Goal: Transaction & Acquisition: Purchase product/service

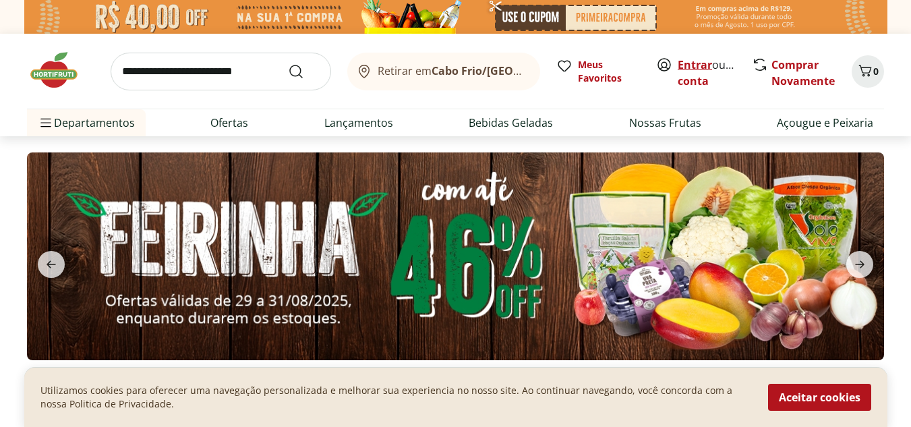
click at [688, 61] on link "Entrar" at bounding box center [695, 64] width 34 height 15
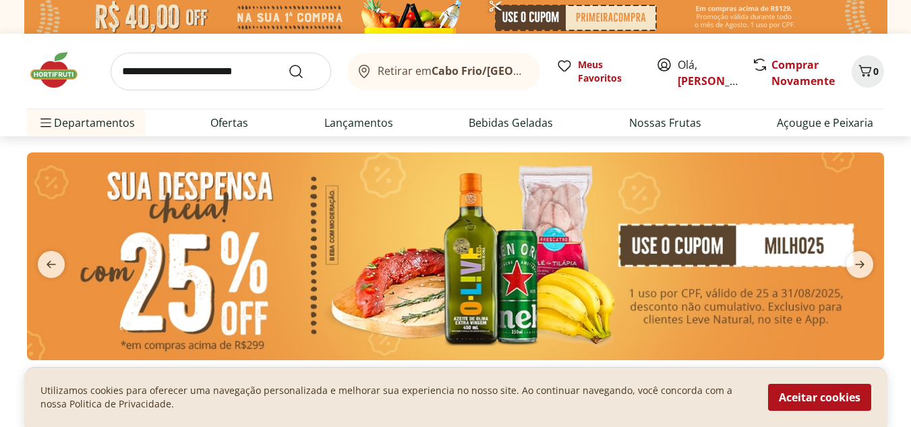
click at [791, 401] on button "Aceitar cookies" at bounding box center [819, 397] width 103 height 27
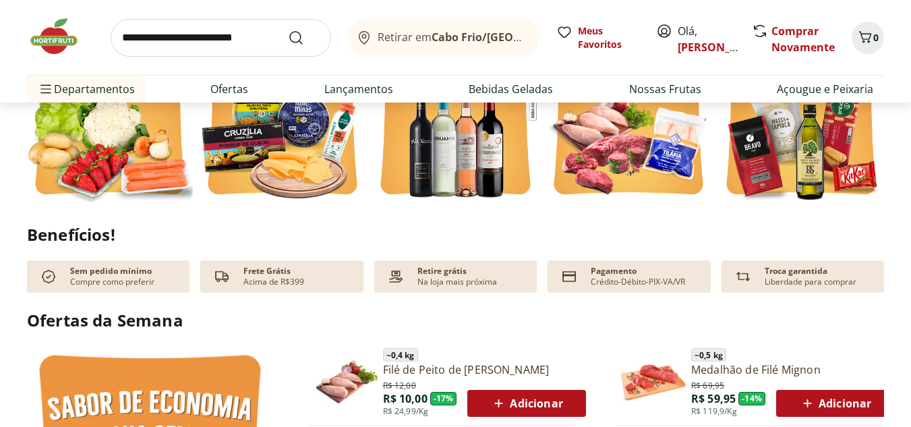
scroll to position [270, 0]
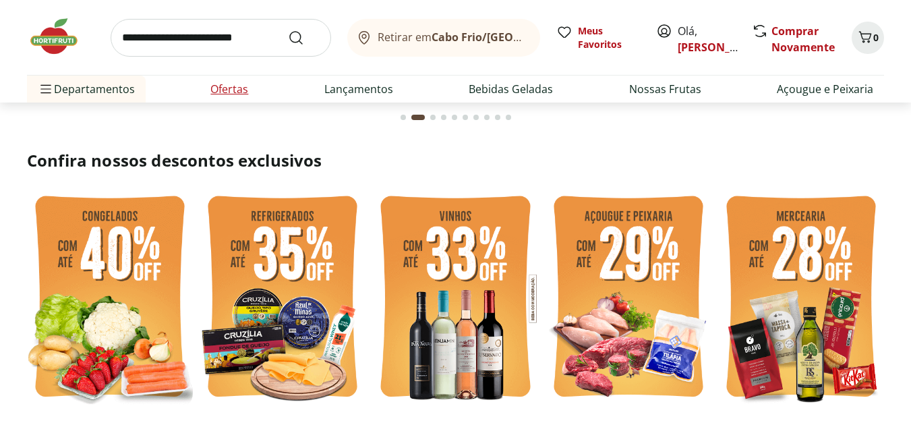
drag, startPoint x: 266, startPoint y: 88, endPoint x: 249, endPoint y: 88, distance: 17.5
click at [264, 88] on ul "Departamentos Nossa Marca Nossa Marca Ver tudo do departamento Açougue & Peixar…" at bounding box center [455, 89] width 857 height 27
click at [246, 88] on link "Ofertas" at bounding box center [229, 89] width 38 height 16
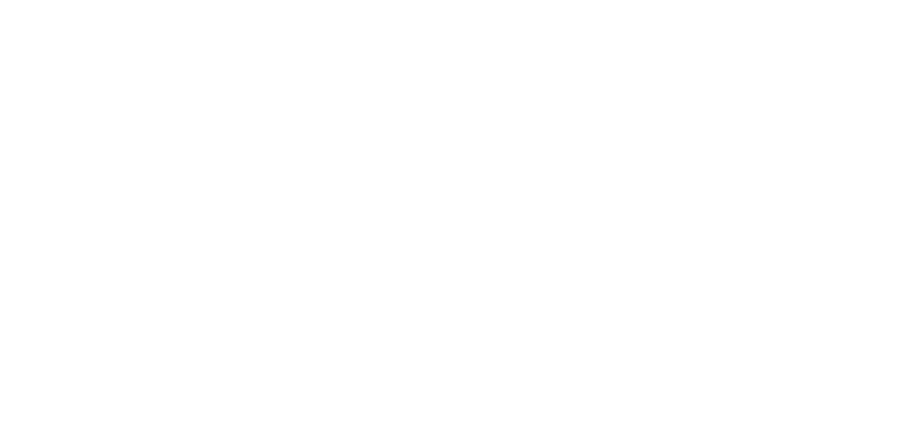
select select "**********"
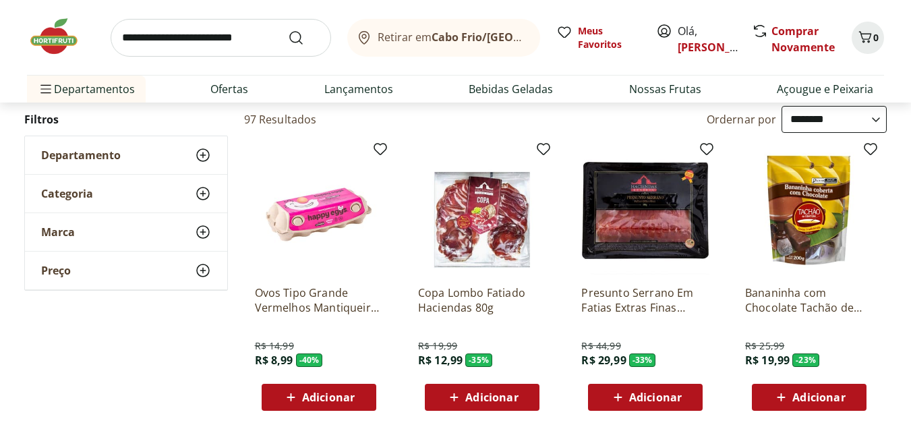
scroll to position [135, 0]
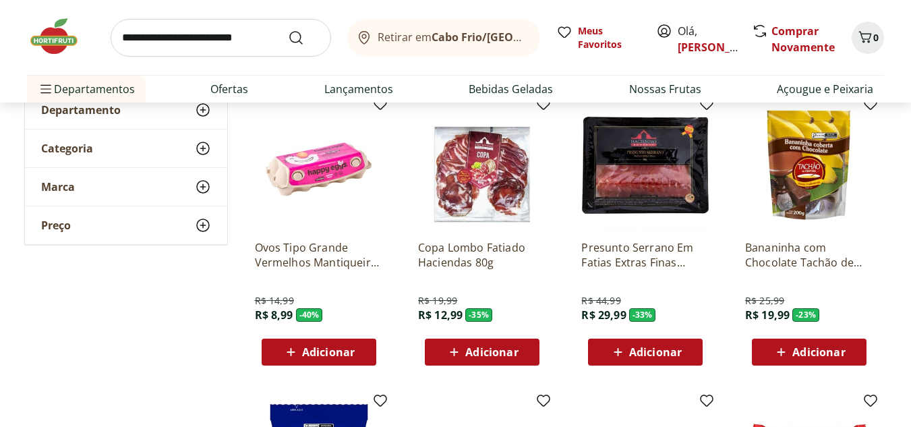
click at [358, 359] on div "Adicionar" at bounding box center [319, 352] width 93 height 24
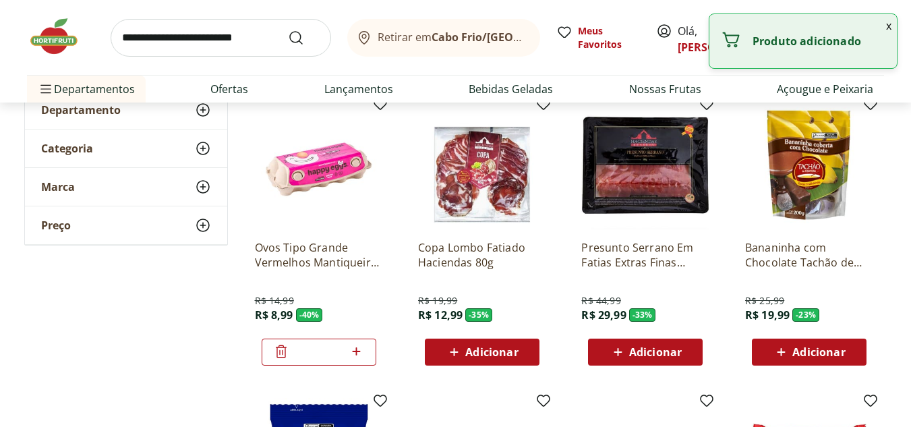
click at [358, 347] on icon at bounding box center [356, 351] width 17 height 16
type input "*"
click at [884, 26] on button "x" at bounding box center [889, 25] width 16 height 23
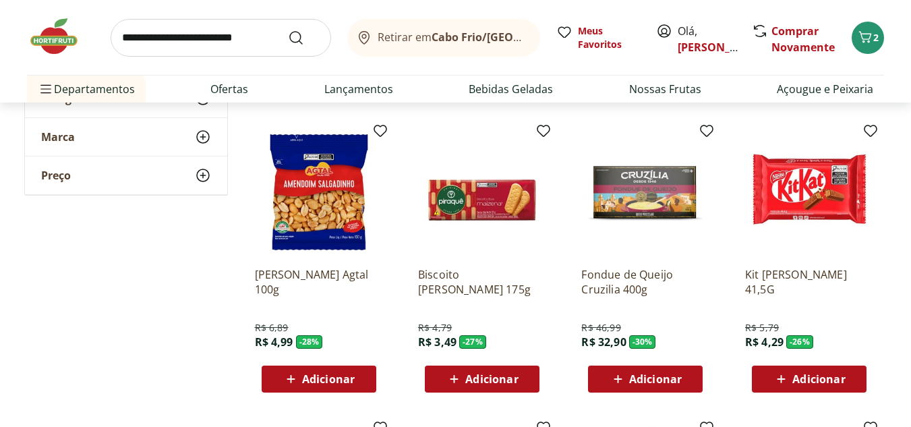
scroll to position [742, 0]
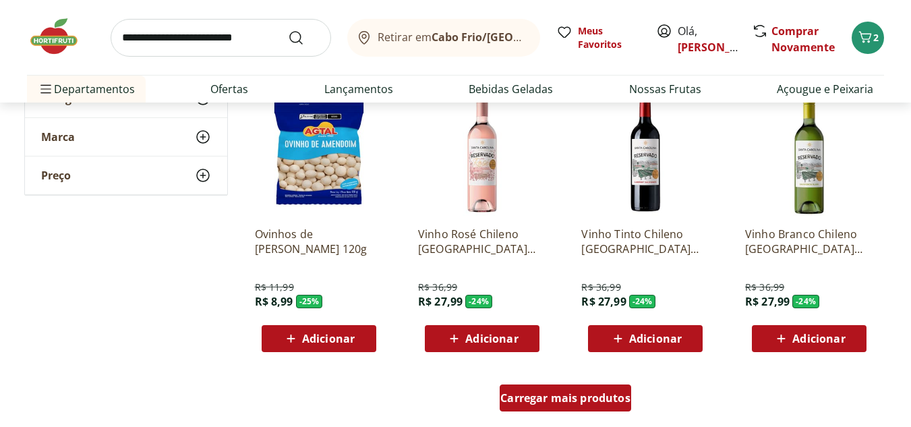
click at [583, 401] on span "Carregar mais produtos" at bounding box center [566, 398] width 130 height 11
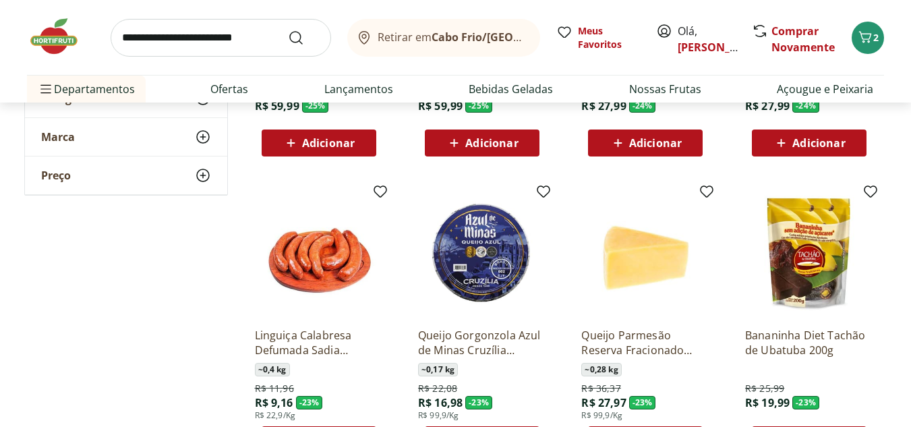
scroll to position [1686, 0]
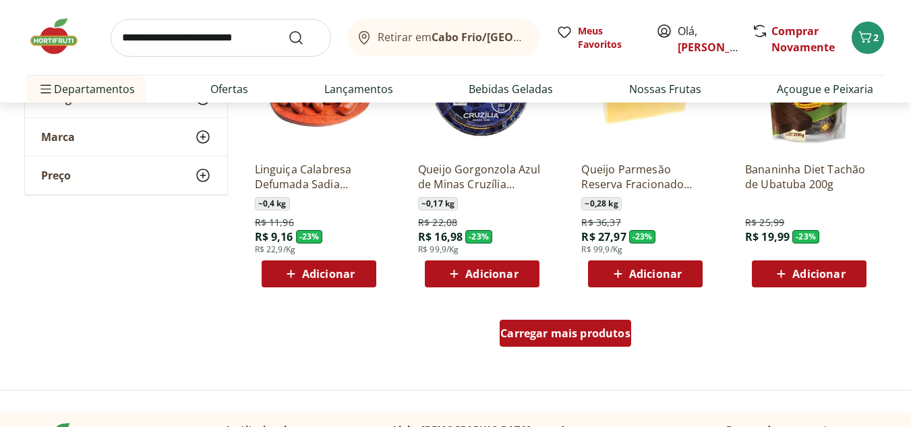
click at [544, 331] on span "Carregar mais produtos" at bounding box center [566, 333] width 130 height 11
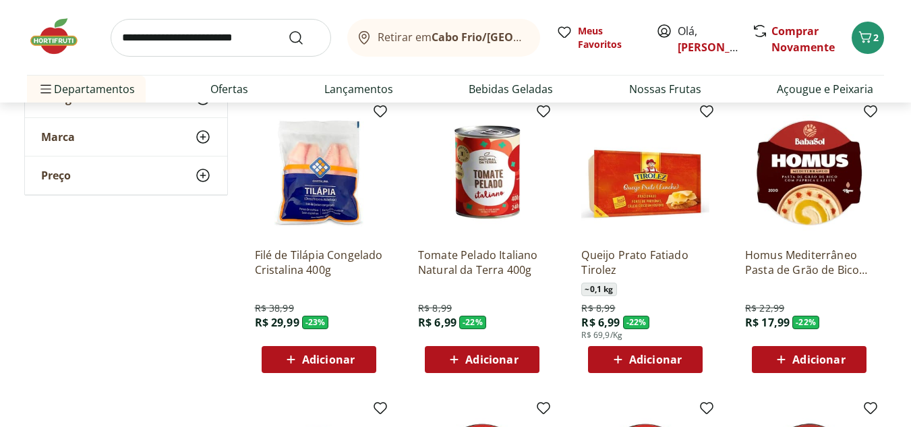
scroll to position [1889, 0]
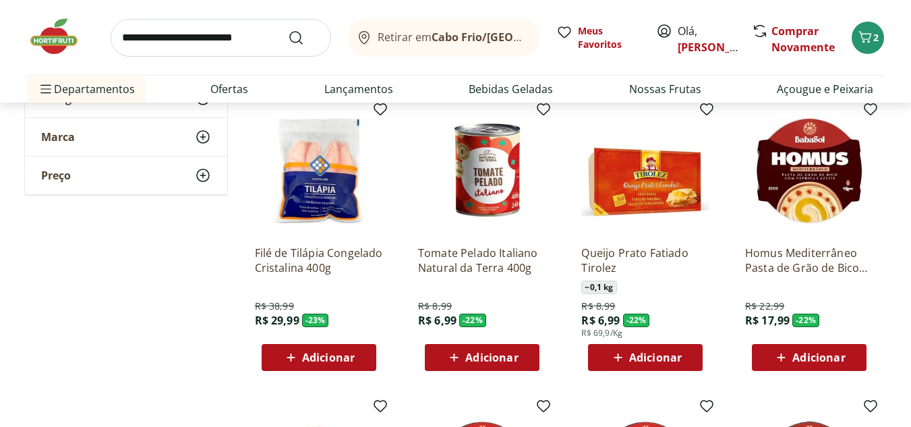
click at [485, 339] on div "Tomate Pelado Italiano Natural da Terra 400g R$ 8,99 R$ 6,99 - 22 % Adicionar" at bounding box center [482, 303] width 128 height 136
click at [484, 352] on span "Adicionar" at bounding box center [491, 357] width 53 height 11
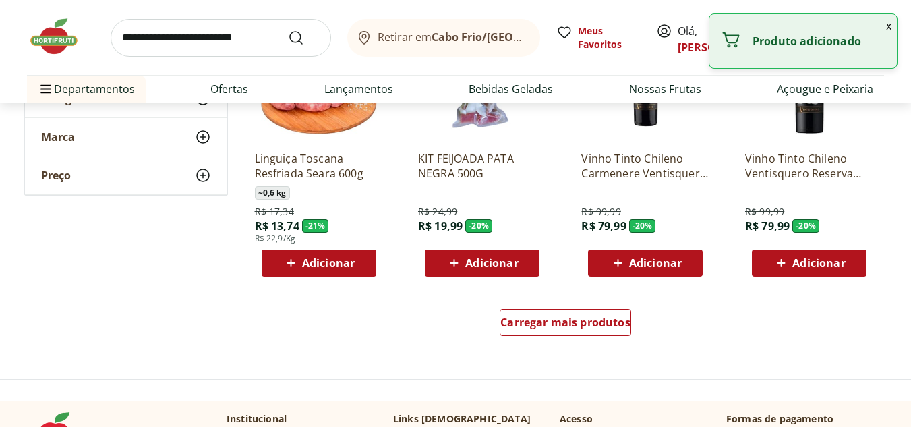
scroll to position [2766, 0]
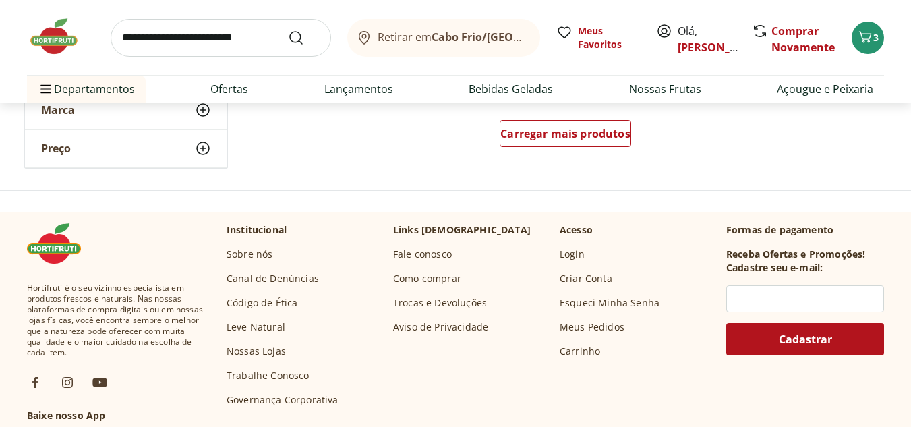
click at [563, 113] on div "Carregar mais produtos" at bounding box center [566, 136] width 654 height 65
click at [559, 136] on span "Carregar mais produtos" at bounding box center [566, 133] width 130 height 11
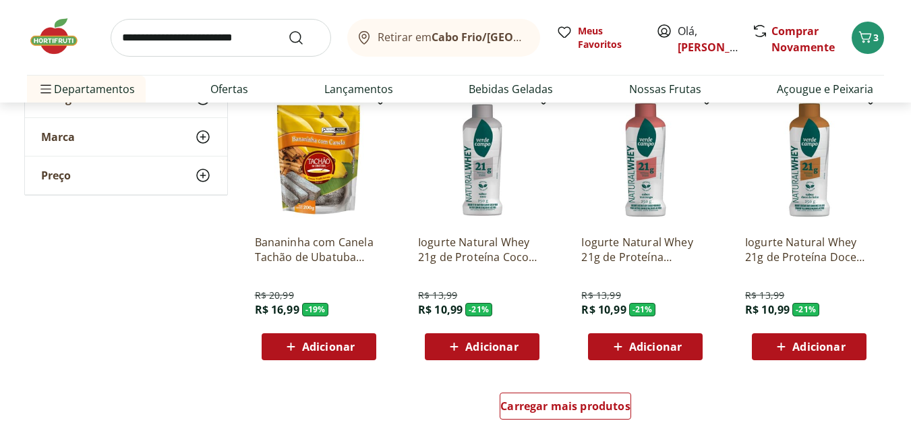
scroll to position [3440, 0]
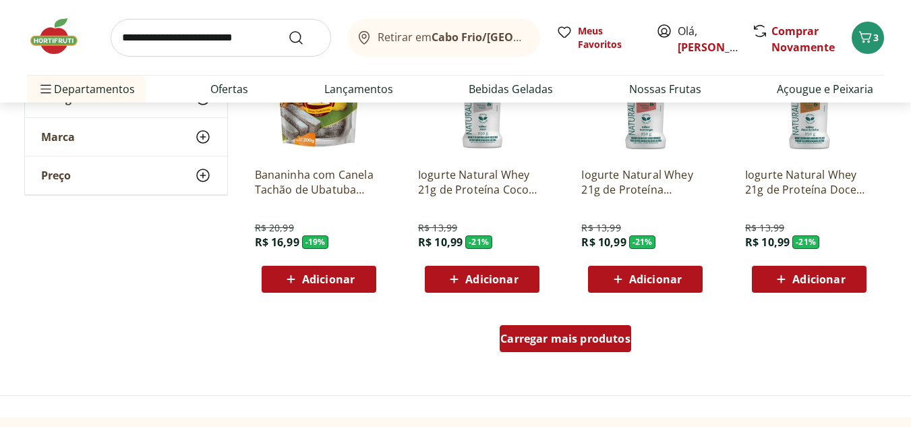
click at [557, 351] on div "Carregar mais produtos" at bounding box center [566, 338] width 132 height 27
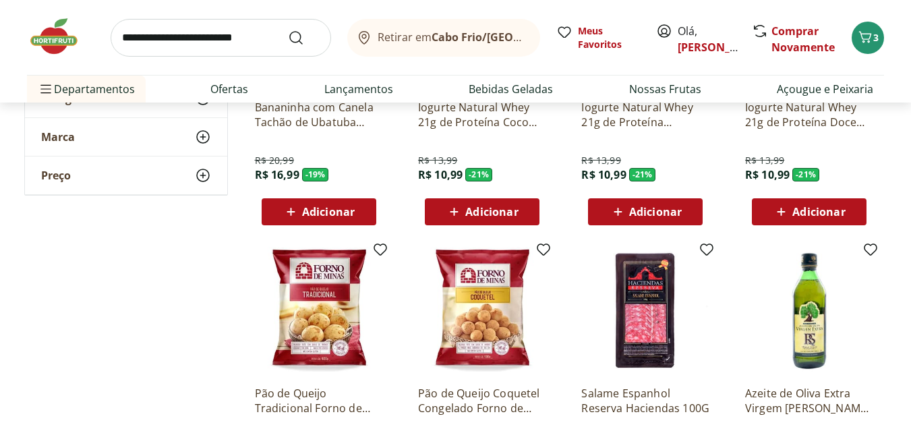
scroll to position [3373, 0]
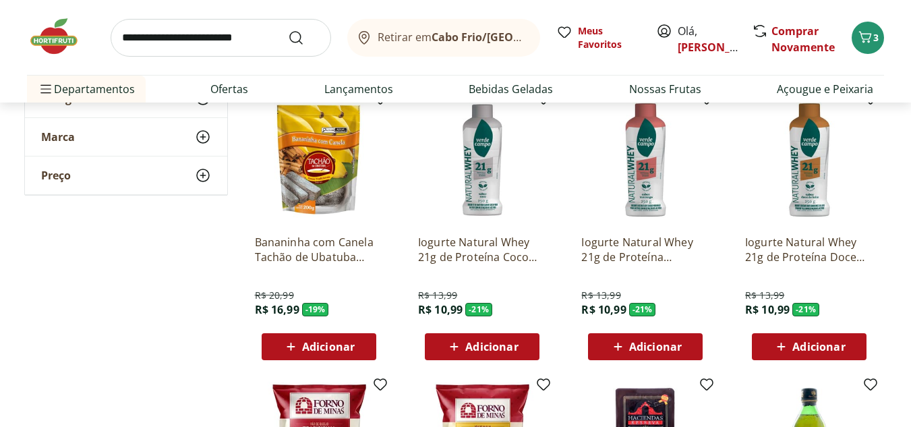
click at [482, 346] on span "Adicionar" at bounding box center [491, 346] width 53 height 11
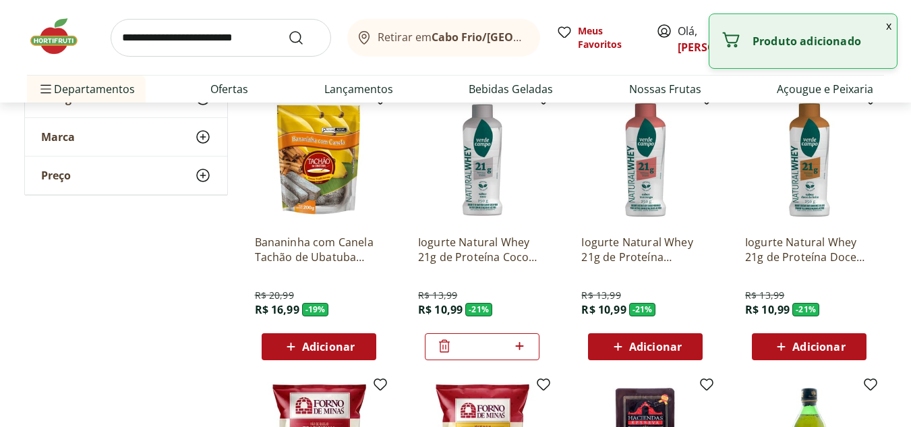
click at [521, 349] on icon at bounding box center [519, 346] width 17 height 16
type input "*"
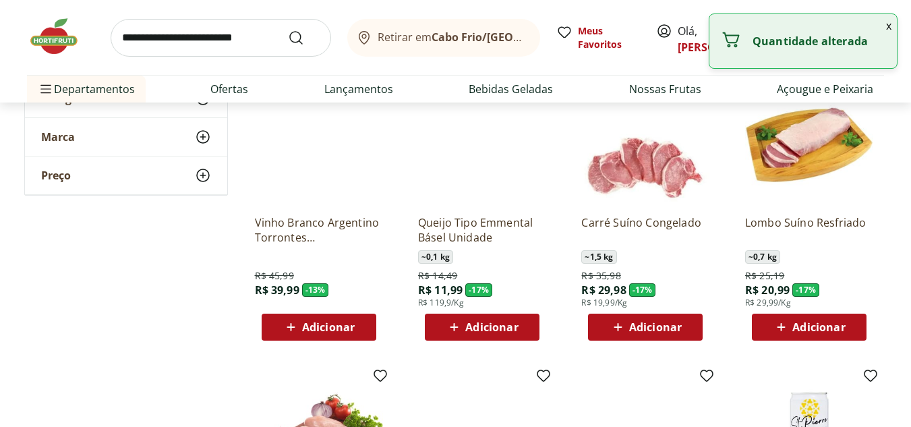
scroll to position [3980, 0]
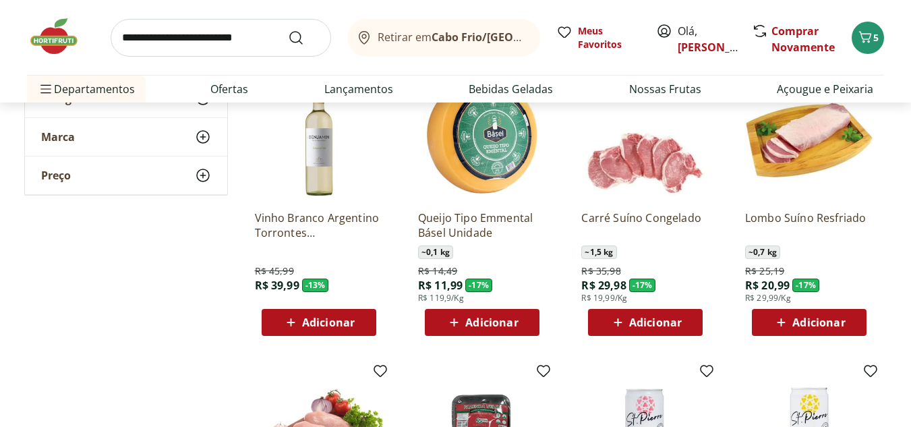
click at [796, 317] on span "Adicionar" at bounding box center [819, 322] width 53 height 11
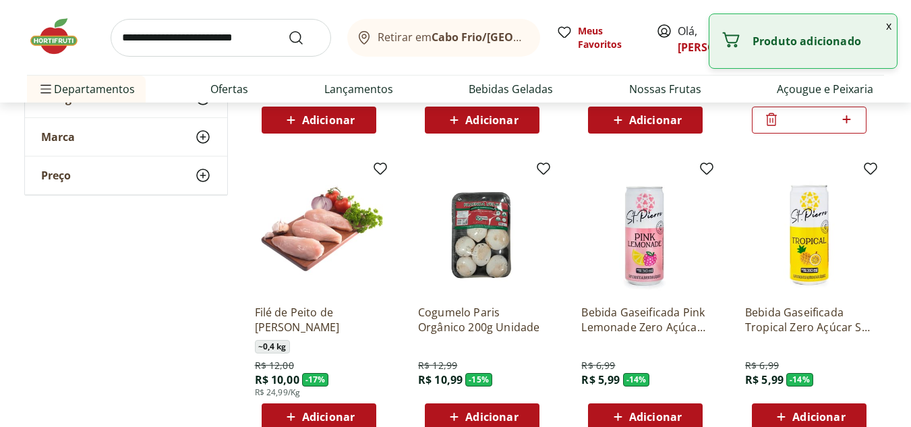
scroll to position [4317, 0]
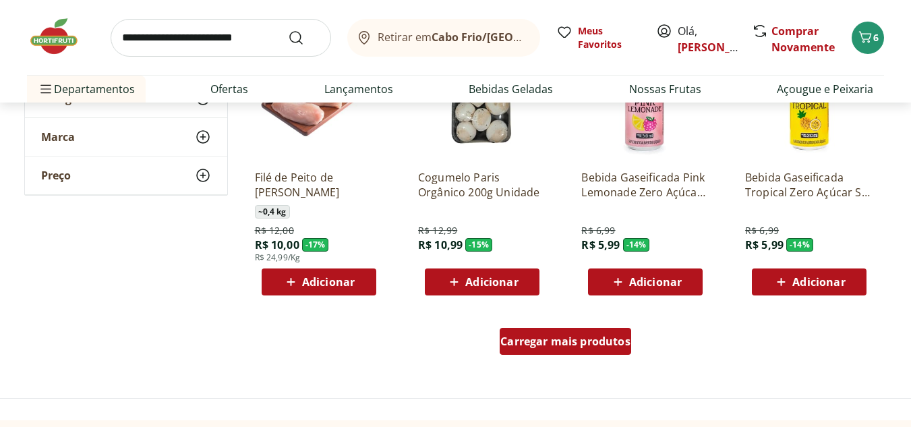
click at [584, 331] on div "Carregar mais produtos" at bounding box center [566, 341] width 132 height 27
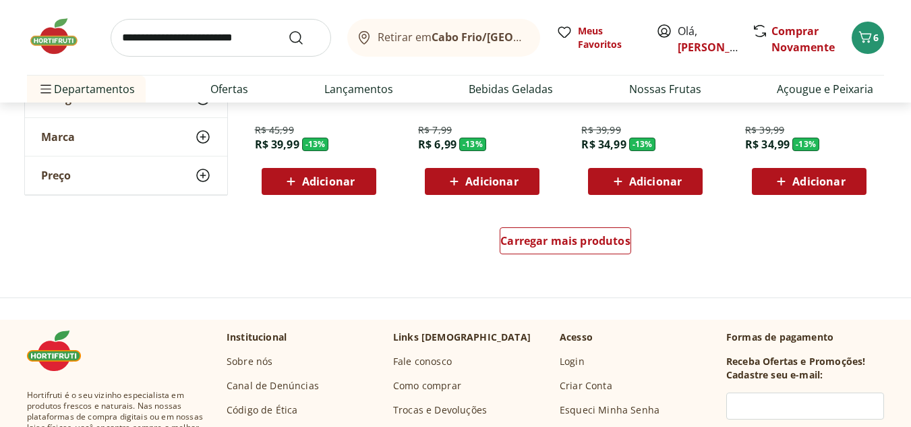
scroll to position [5396, 0]
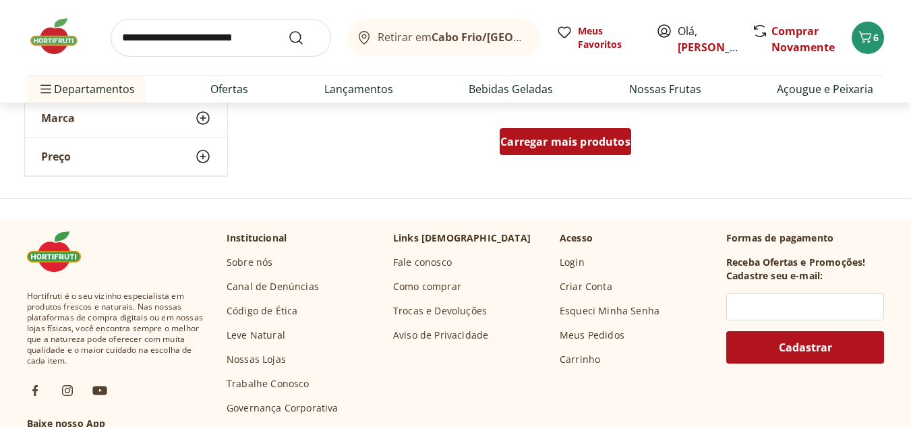
click at [561, 152] on div "Carregar mais produtos" at bounding box center [566, 141] width 132 height 27
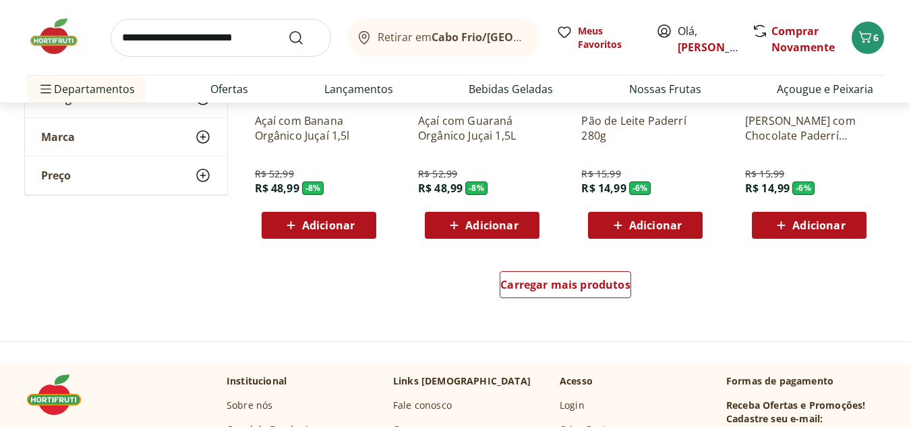
scroll to position [6138, 0]
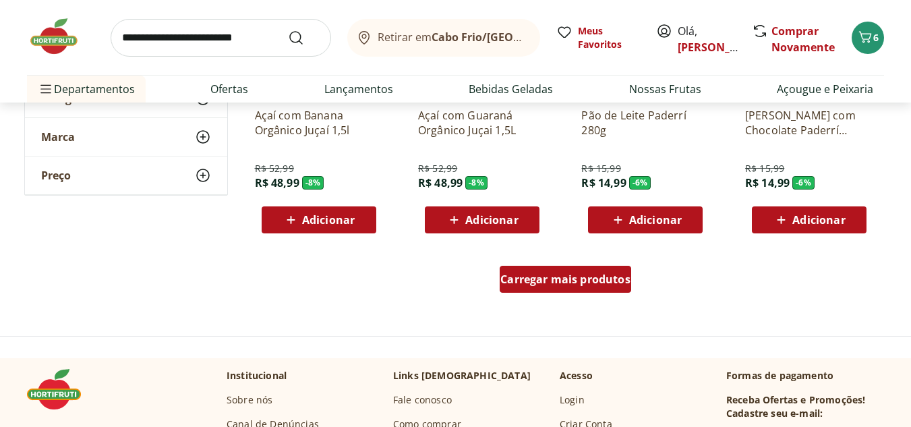
click at [567, 274] on span "Carregar mais produtos" at bounding box center [566, 279] width 130 height 11
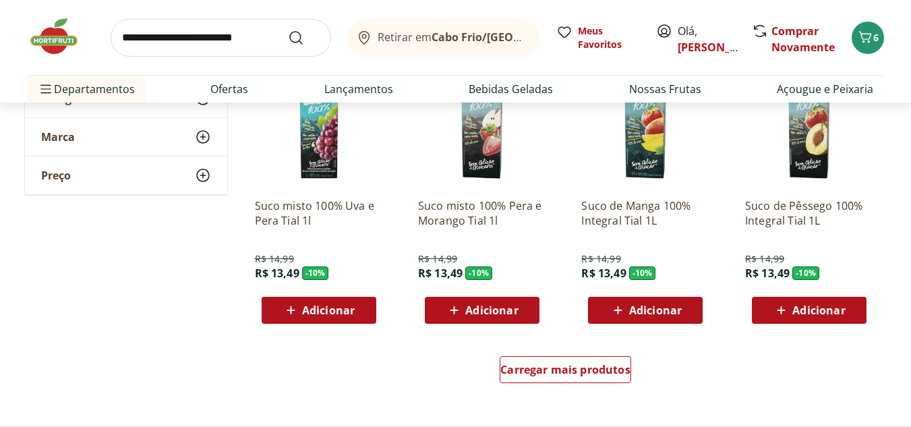
scroll to position [7150, 0]
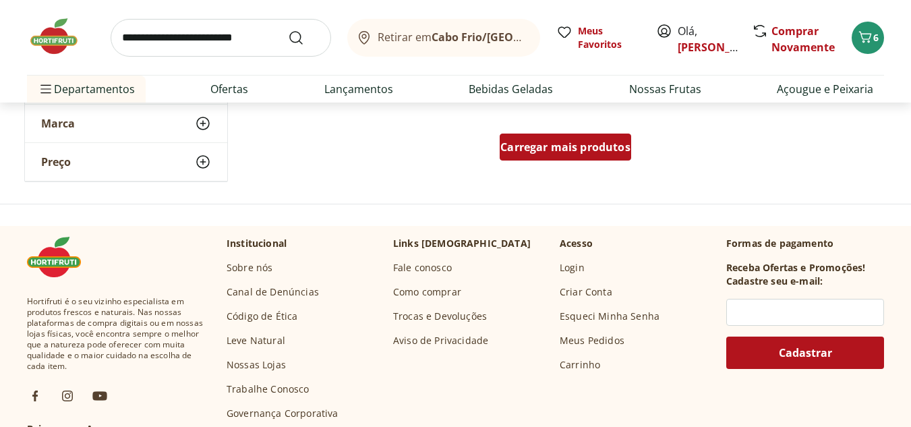
click at [565, 136] on div "Carregar mais produtos" at bounding box center [566, 147] width 132 height 27
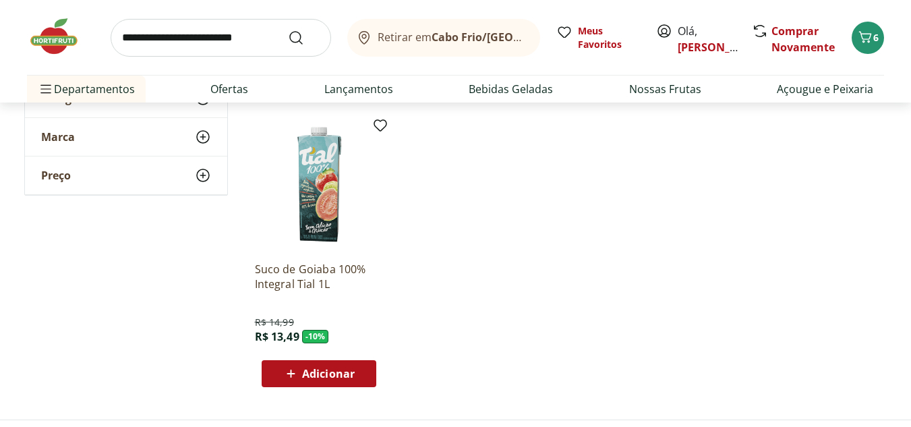
click at [70, 38] on img at bounding box center [60, 36] width 67 height 40
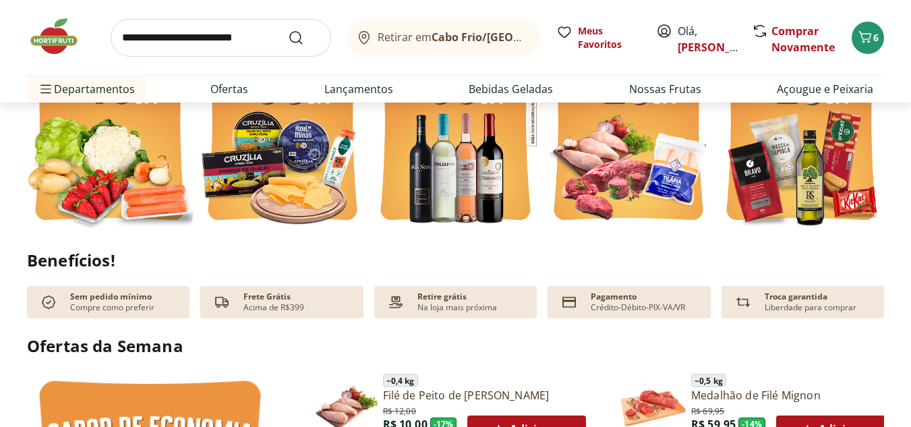
scroll to position [675, 0]
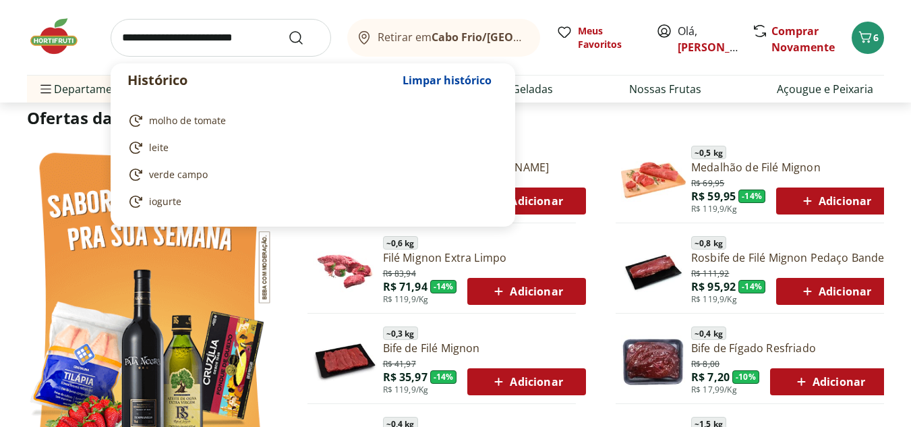
drag, startPoint x: 259, startPoint y: 33, endPoint x: 250, endPoint y: 32, distance: 8.9
click at [258, 33] on input "search" at bounding box center [221, 38] width 221 height 38
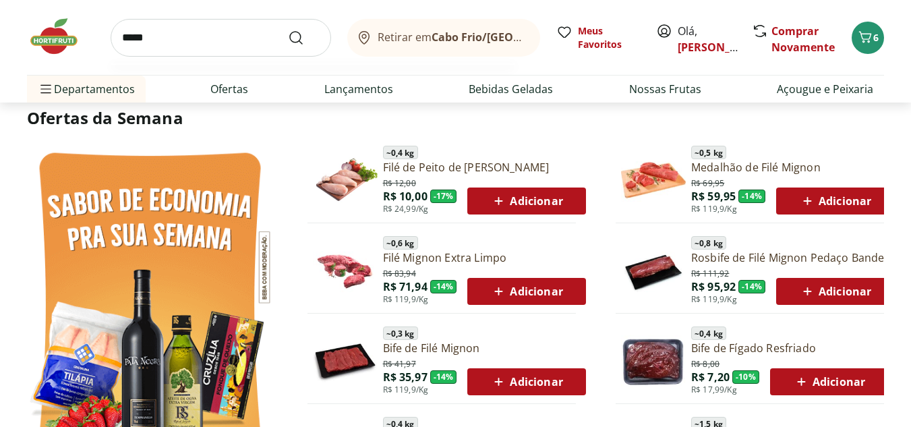
type input "*****"
click at [288, 30] on button "Submit Search" at bounding box center [304, 38] width 32 height 16
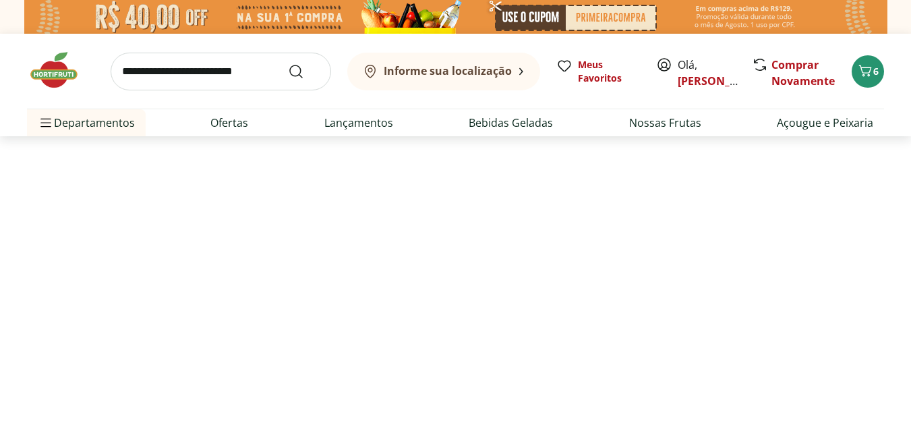
select select "**********"
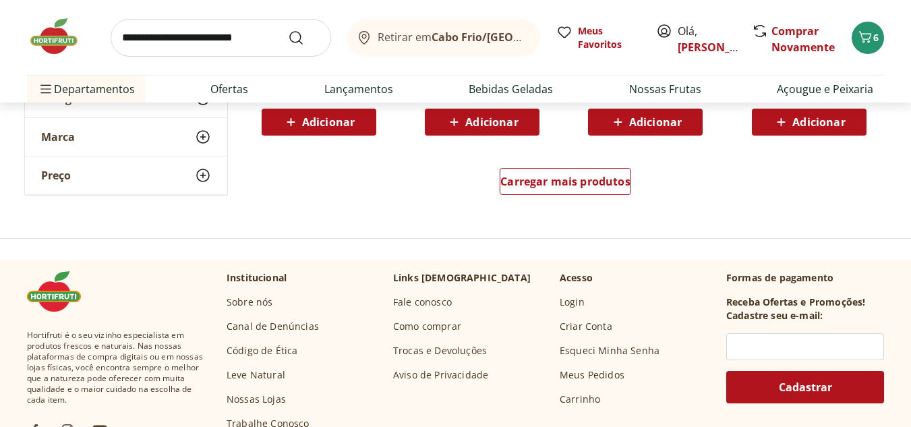
scroll to position [1012, 0]
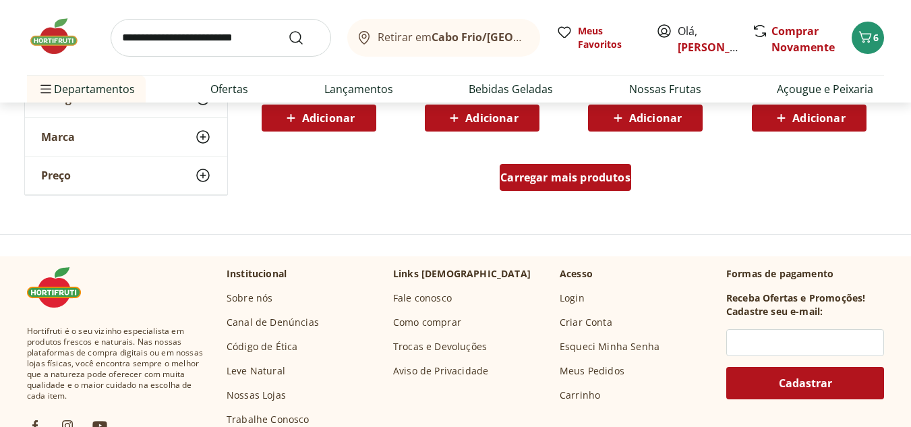
click at [550, 175] on span "Carregar mais produtos" at bounding box center [566, 177] width 130 height 11
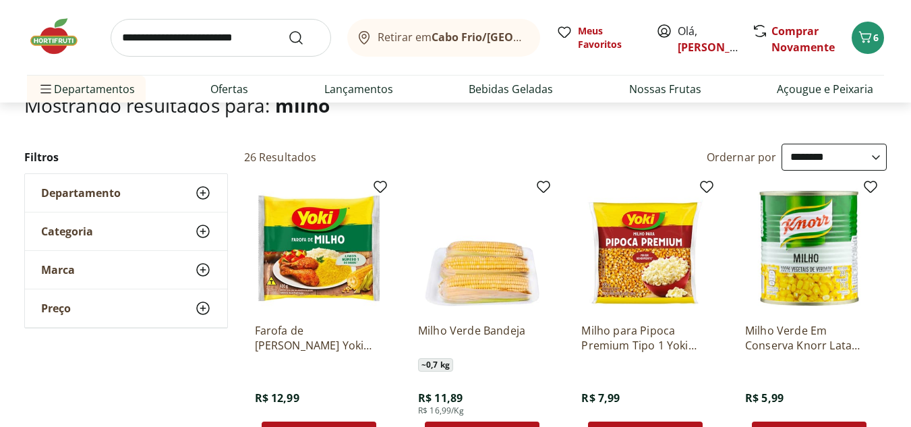
scroll to position [202, 0]
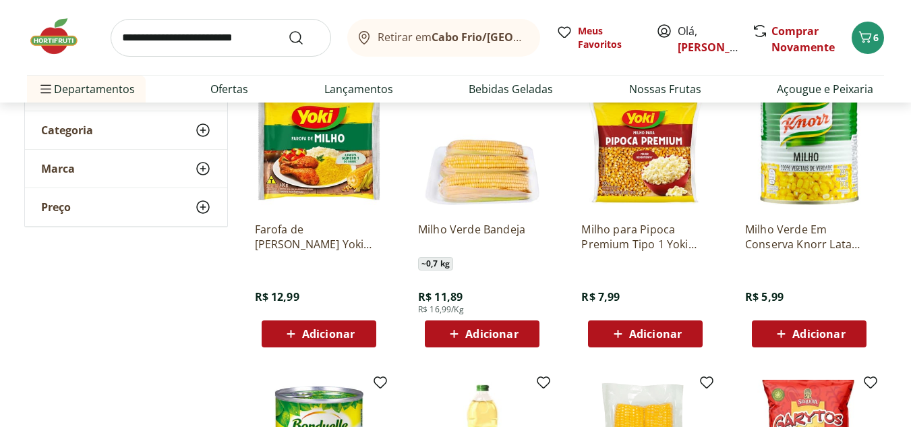
click at [792, 343] on div "Adicionar" at bounding box center [809, 334] width 93 height 24
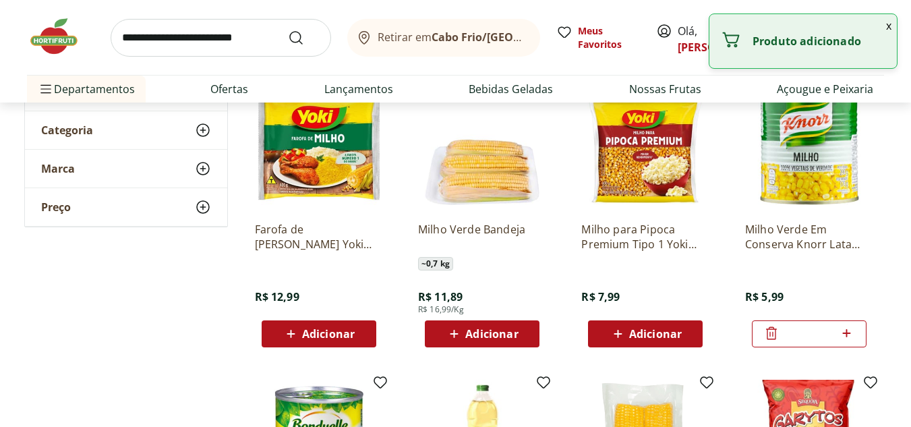
click at [853, 331] on icon at bounding box center [846, 333] width 17 height 16
type input "*"
click at [889, 24] on button "x" at bounding box center [889, 25] width 16 height 23
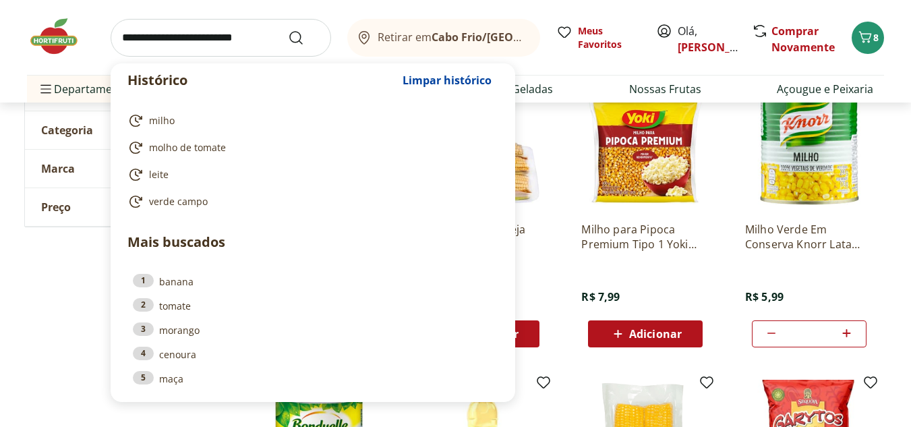
click at [208, 20] on input "search" at bounding box center [221, 38] width 221 height 38
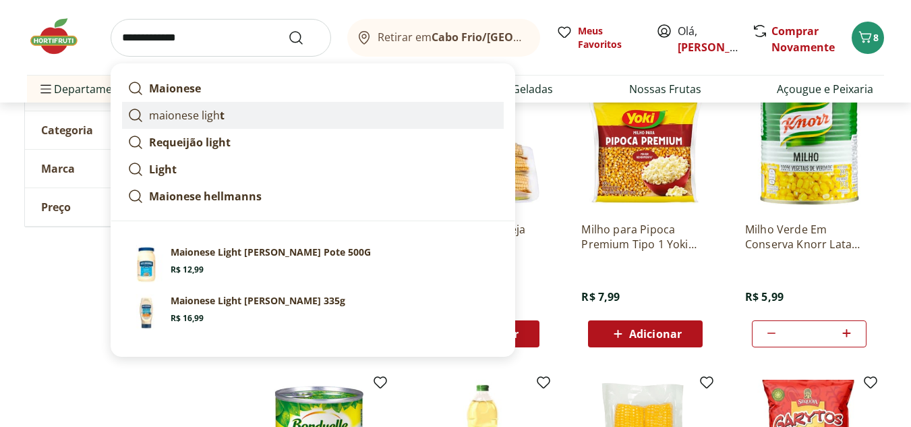
click at [208, 110] on p "maionese ligh t" at bounding box center [187, 115] width 76 height 16
type input "**********"
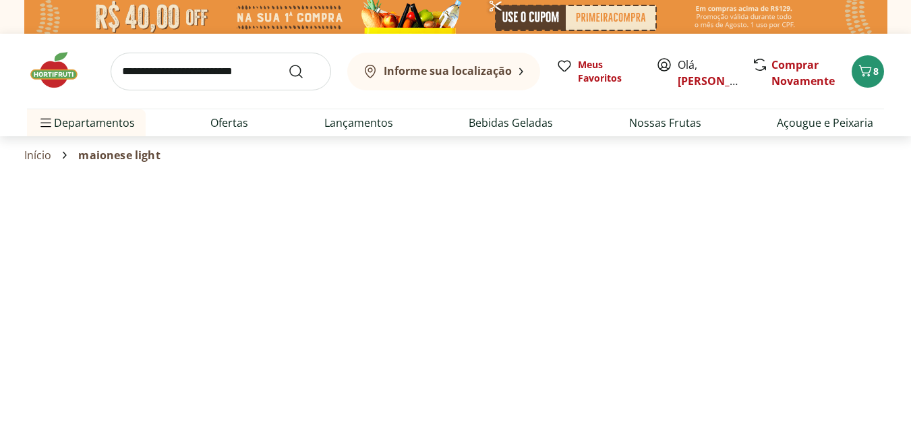
select select "**********"
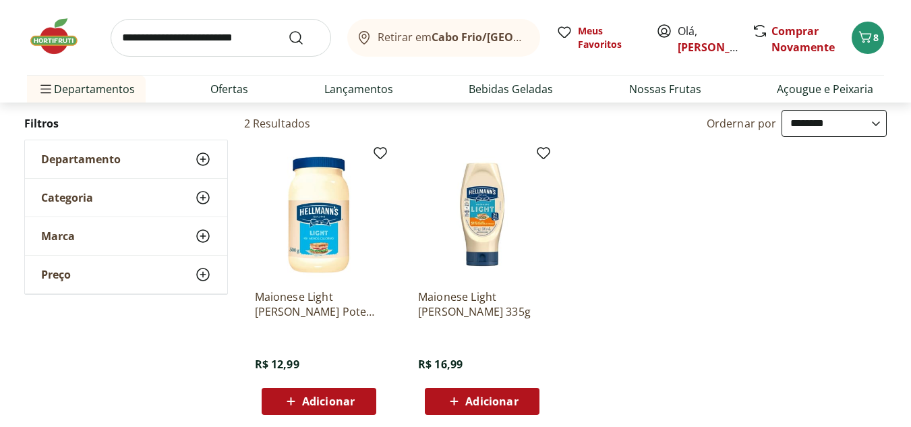
scroll to position [202, 0]
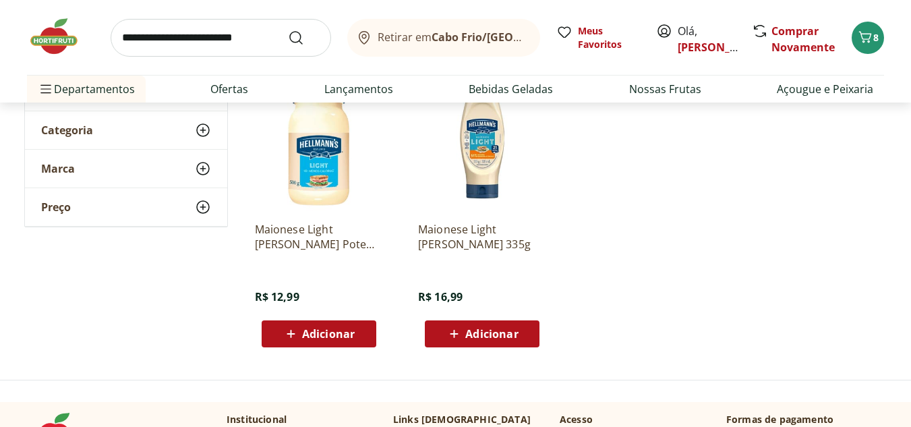
click at [310, 339] on span "Adicionar" at bounding box center [328, 334] width 53 height 11
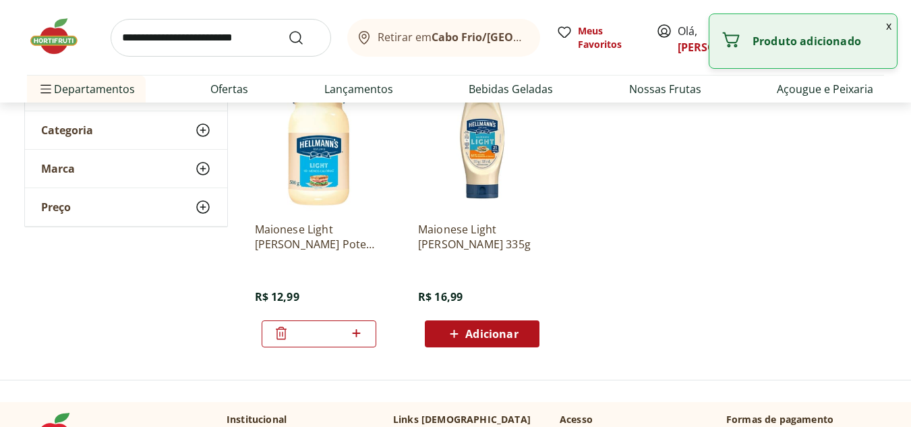
click at [890, 30] on button "x" at bounding box center [889, 25] width 16 height 23
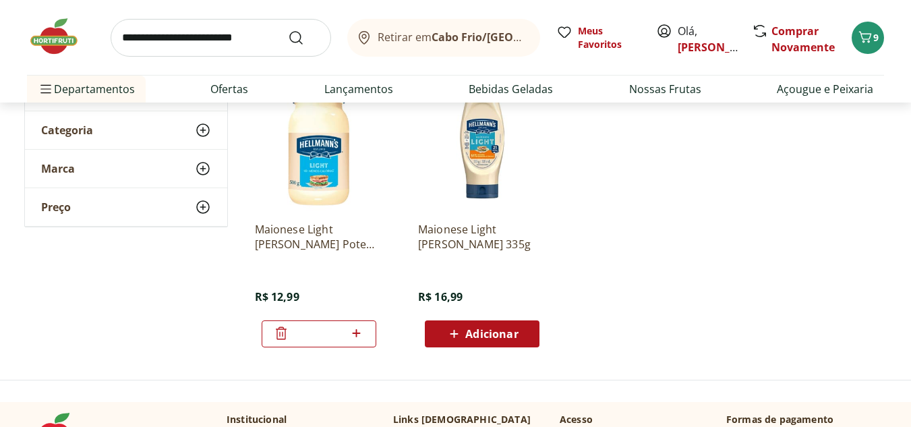
click at [29, 38] on img at bounding box center [60, 36] width 67 height 40
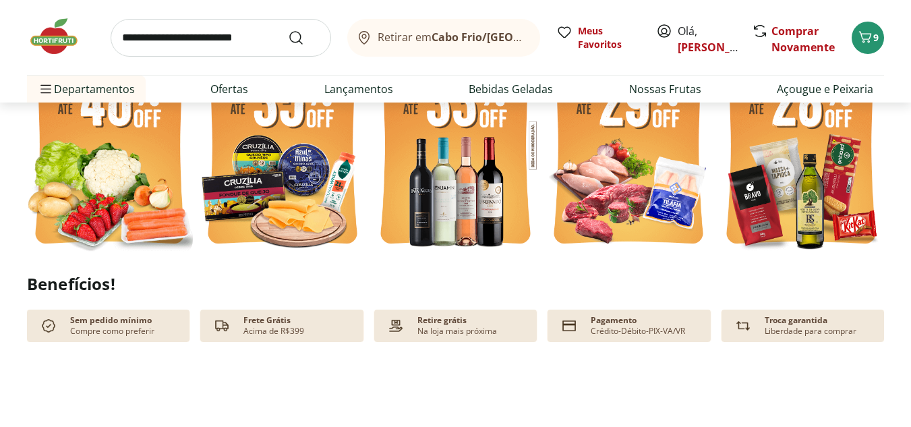
scroll to position [607, 0]
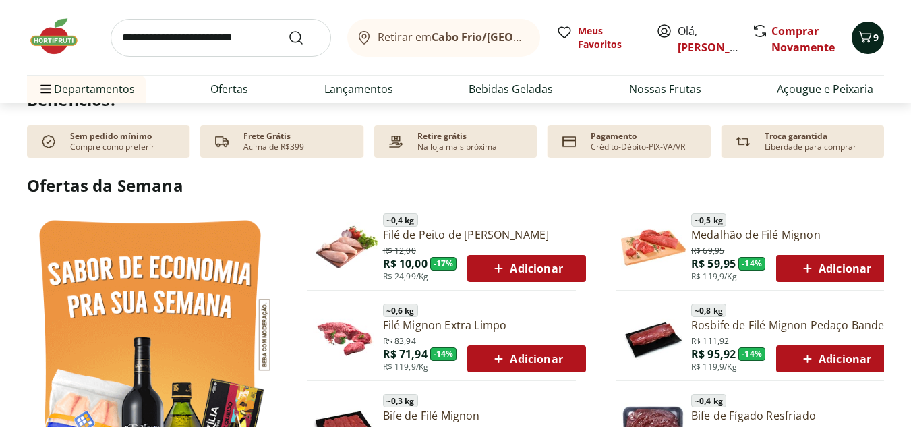
click at [869, 37] on icon "Carrinho" at bounding box center [865, 37] width 16 height 16
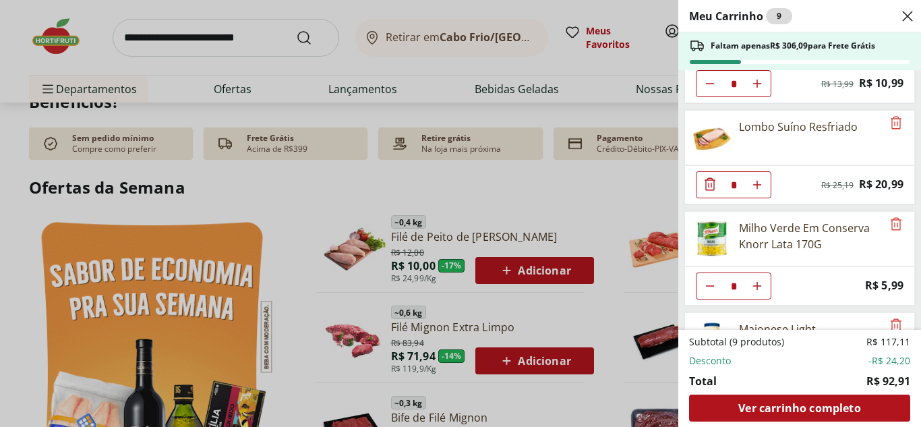
scroll to position [353, 0]
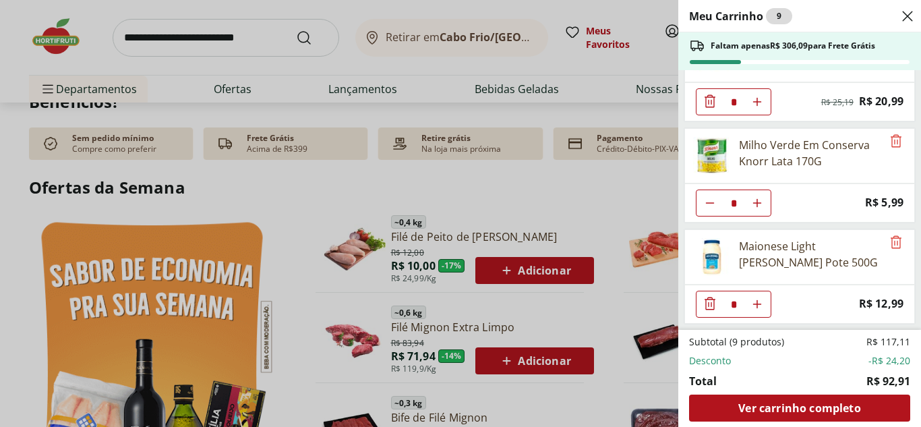
click at [380, 190] on div "Meu Carrinho 9 Faltam apenas R$ 306,09 para Frete Grátis Ovos Tipo Grande Verme…" at bounding box center [460, 213] width 921 height 427
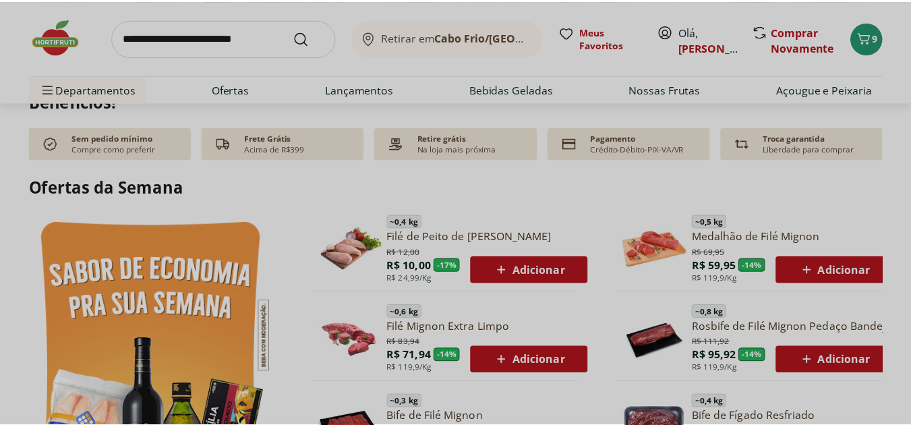
scroll to position [607, 0]
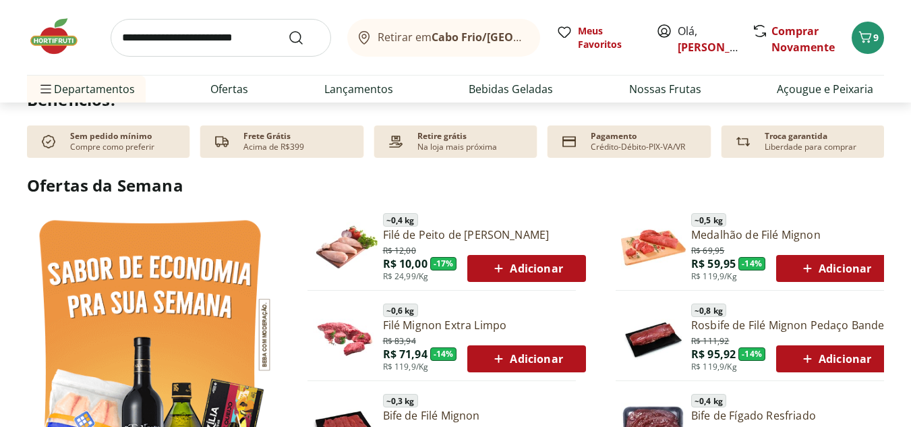
click at [246, 50] on input "search" at bounding box center [221, 38] width 221 height 38
click at [288, 30] on button "Submit Search" at bounding box center [304, 38] width 32 height 16
type input "**********"
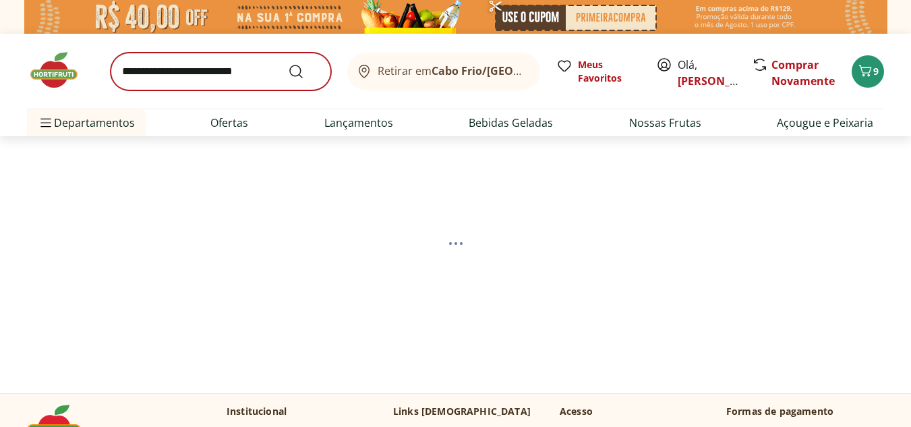
select select "**********"
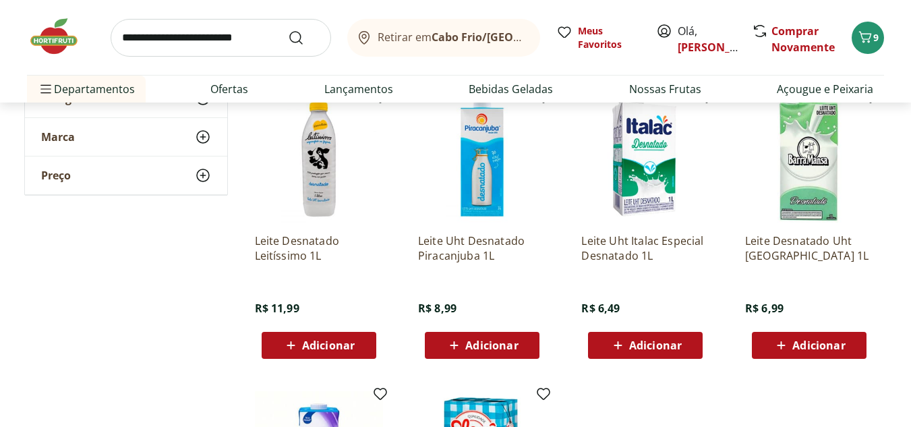
scroll to position [540, 0]
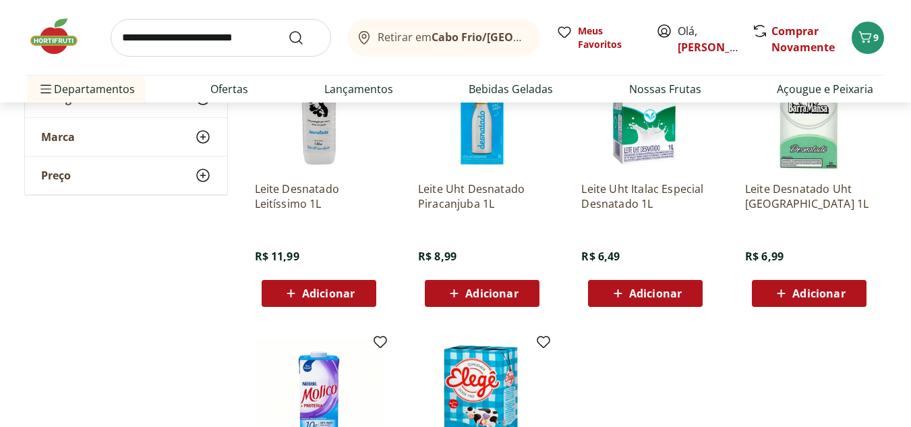
click at [664, 288] on span "Adicionar" at bounding box center [655, 293] width 53 height 11
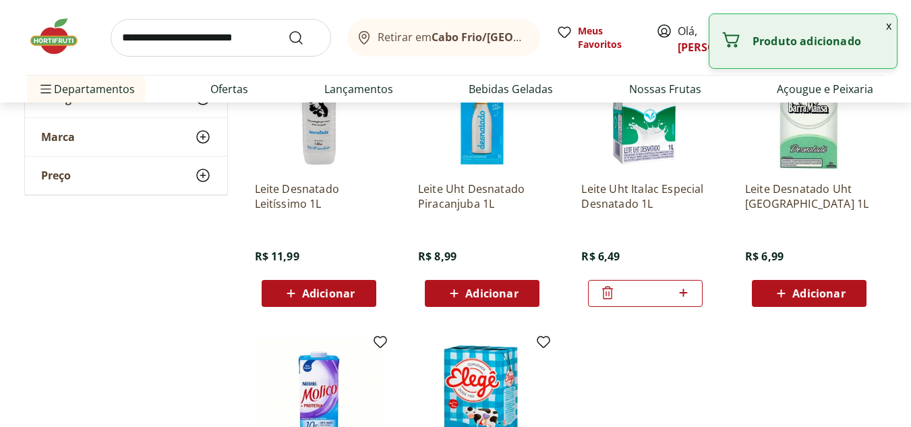
click at [694, 291] on div "*" at bounding box center [645, 293] width 115 height 27
click at [689, 291] on icon at bounding box center [683, 293] width 17 height 16
type input "*"
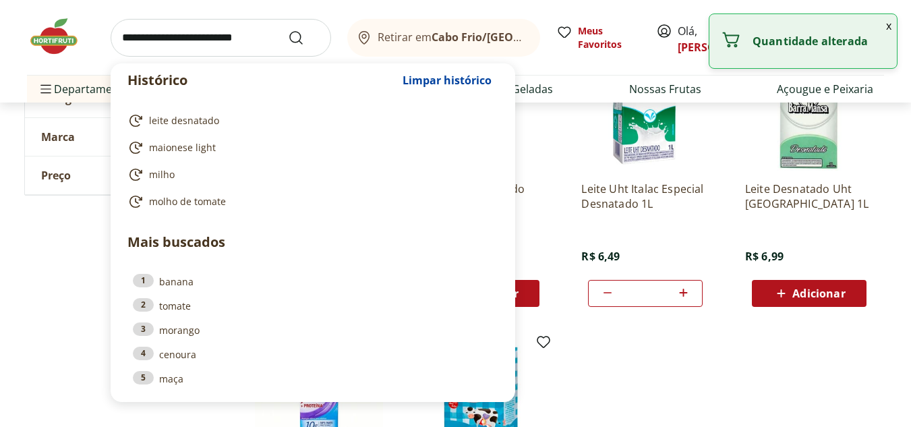
click at [200, 51] on input "search" at bounding box center [221, 38] width 221 height 38
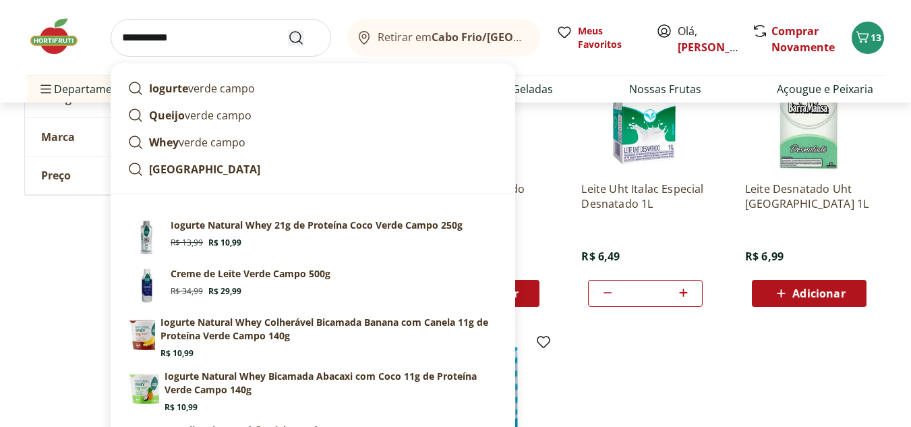
type input "**********"
click at [300, 36] on use "Submit Search" at bounding box center [296, 38] width 16 height 16
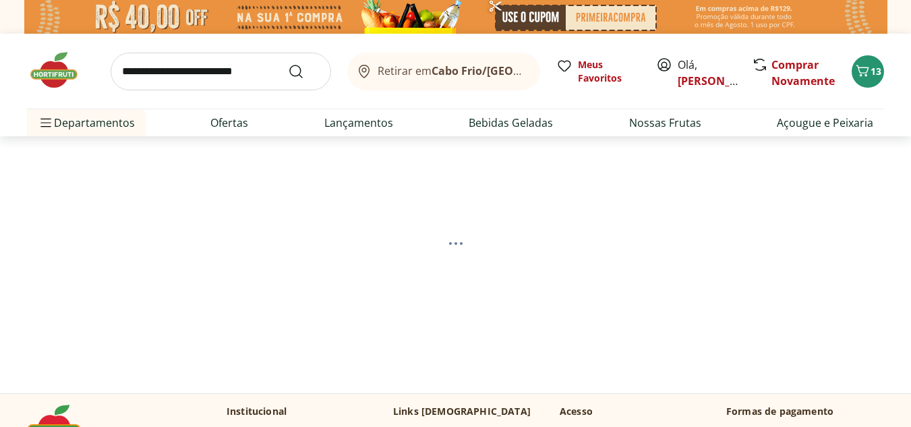
select select "**********"
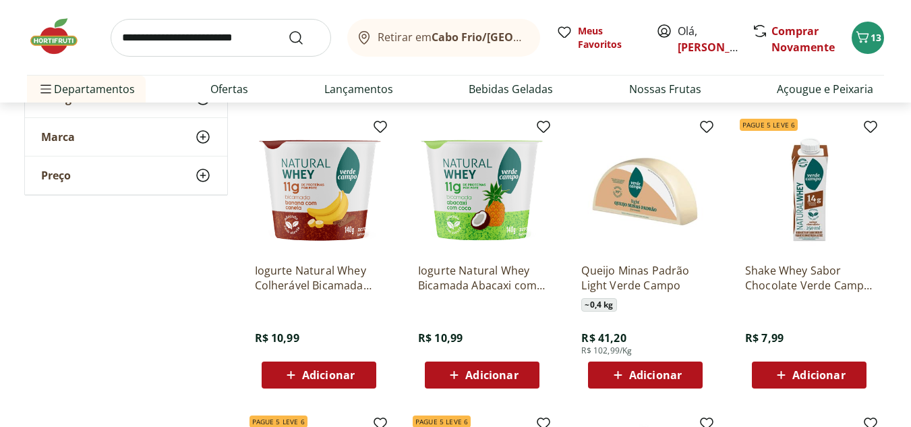
scroll to position [540, 0]
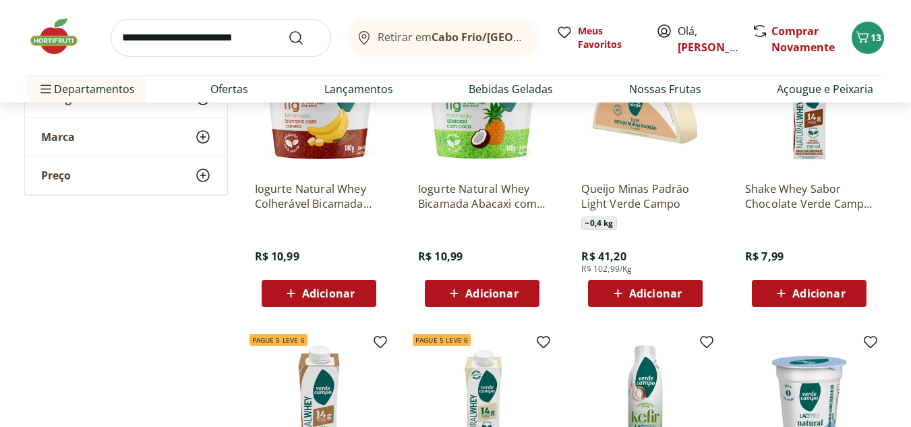
click at [810, 296] on span "Adicionar" at bounding box center [819, 293] width 53 height 11
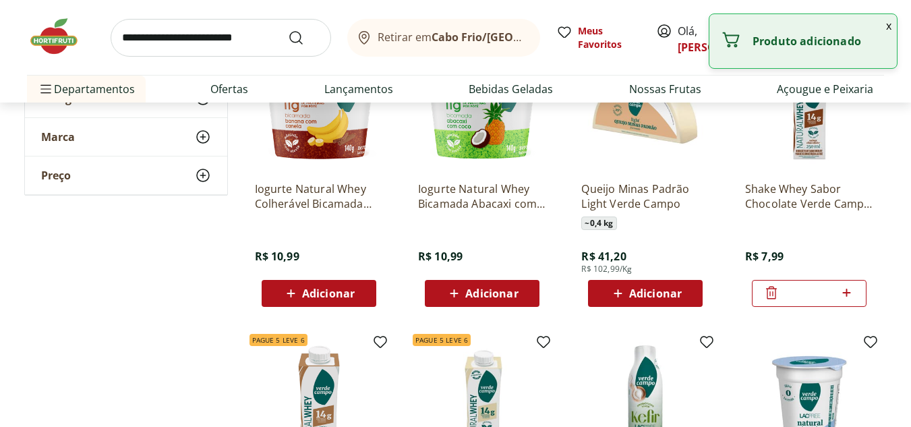
click at [843, 296] on icon at bounding box center [846, 293] width 17 height 16
type input "*"
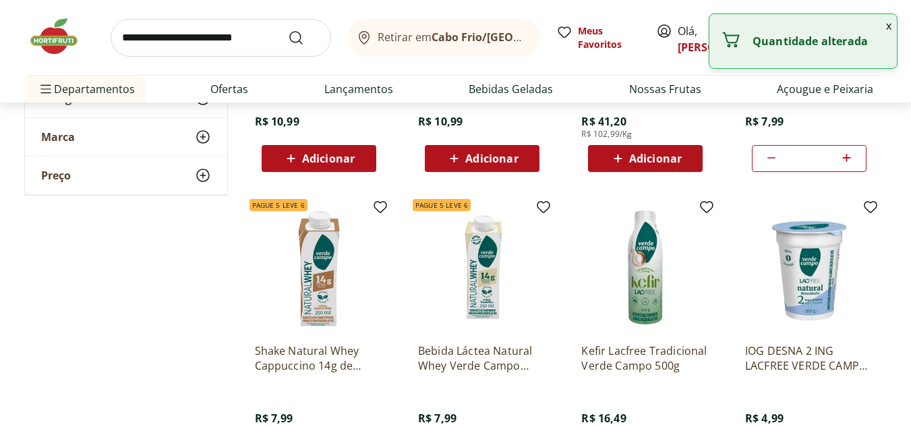
scroll to position [742, 0]
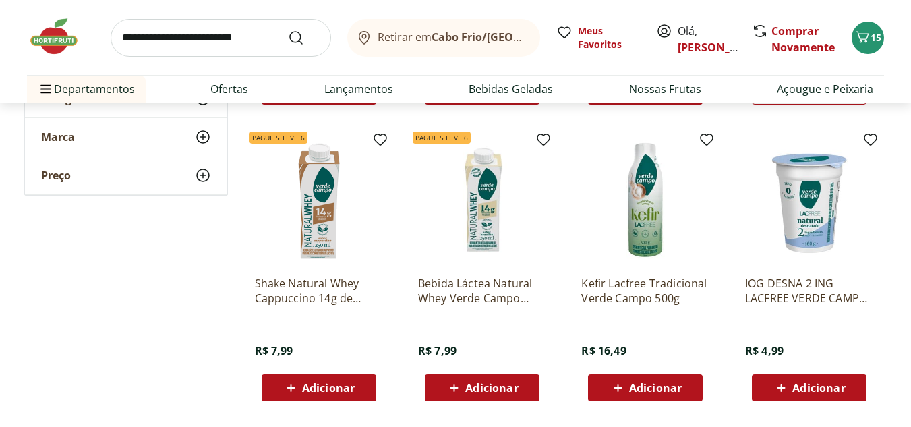
click at [501, 387] on span "Adicionar" at bounding box center [491, 387] width 53 height 11
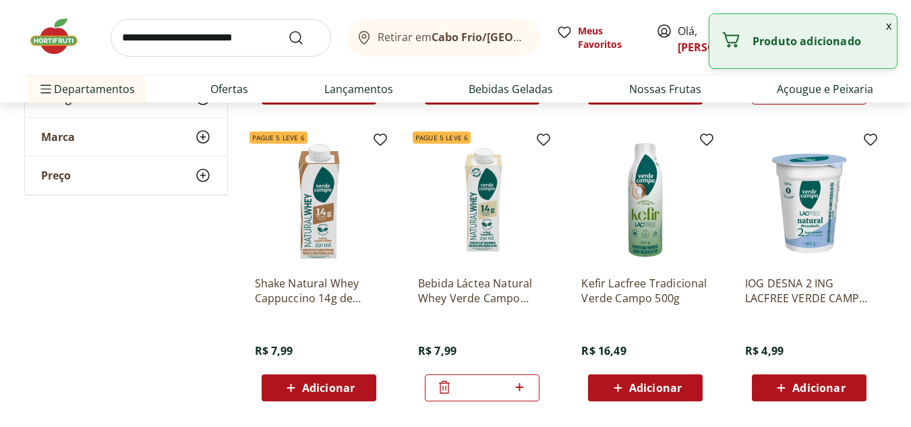
click at [22, 40] on div "Retirar em Cabo Frio/RJ Meus Favoritos Olá, Joao Comprar Novamente 16 Departame…" at bounding box center [455, 51] width 911 height 103
click at [40, 41] on img at bounding box center [60, 36] width 67 height 40
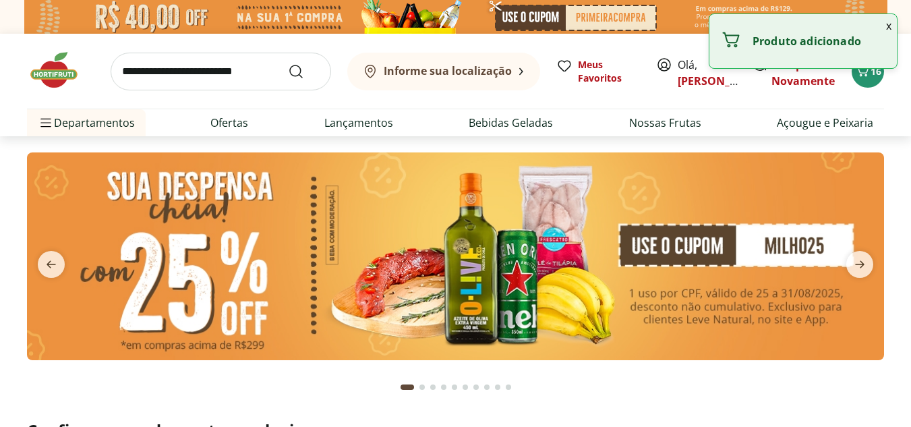
type input "*"
click at [887, 28] on button "x" at bounding box center [889, 25] width 16 height 23
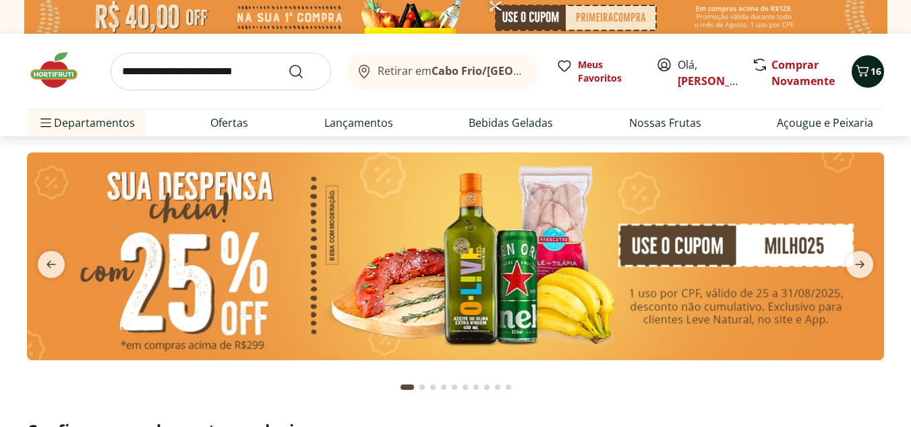
click at [874, 72] on span "16" at bounding box center [876, 71] width 11 height 13
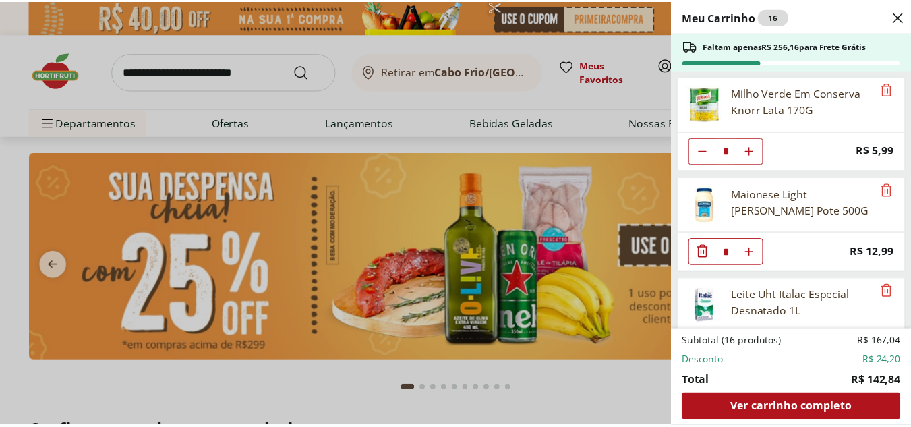
scroll to position [656, 0]
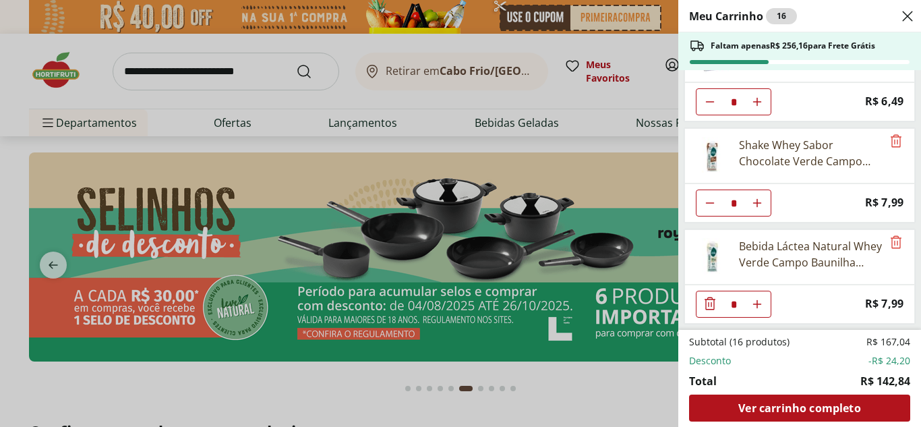
click at [399, 136] on div "Meu Carrinho 16 Faltam apenas R$ 256,16 para Frete Grátis Ovos Tipo Grande Verm…" at bounding box center [460, 213] width 921 height 427
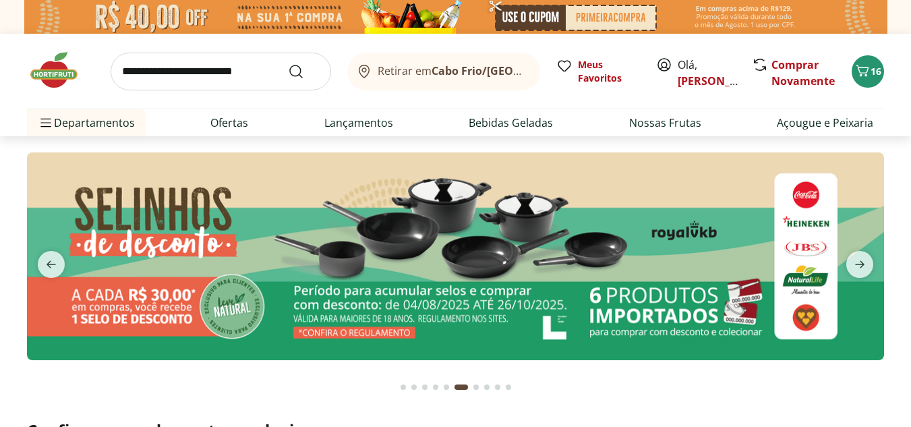
scroll to position [270, 0]
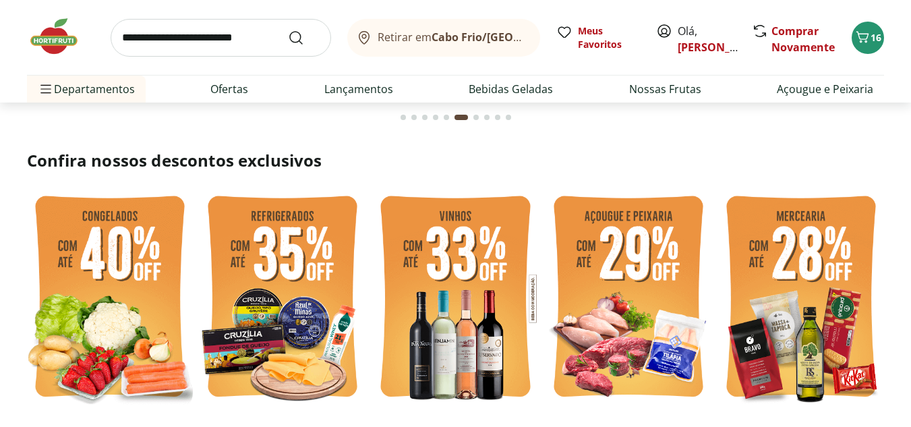
click at [262, 34] on input "search" at bounding box center [221, 38] width 221 height 38
type input "******"
click at [288, 30] on button "Submit Search" at bounding box center [304, 38] width 32 height 16
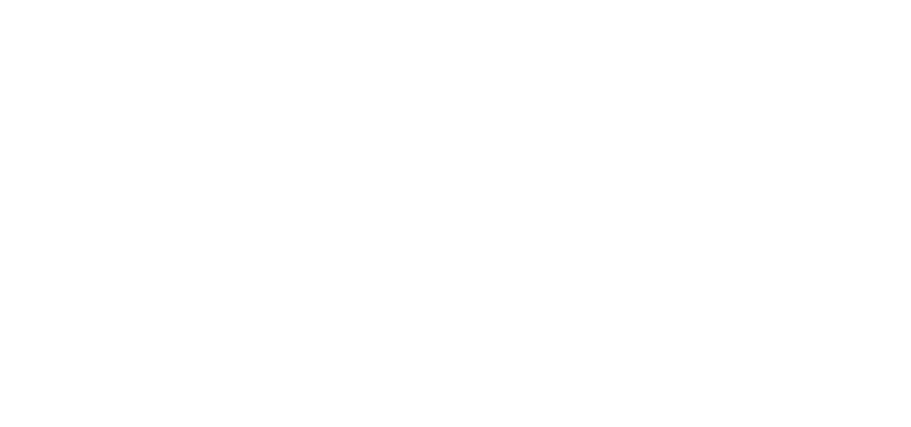
select select "**********"
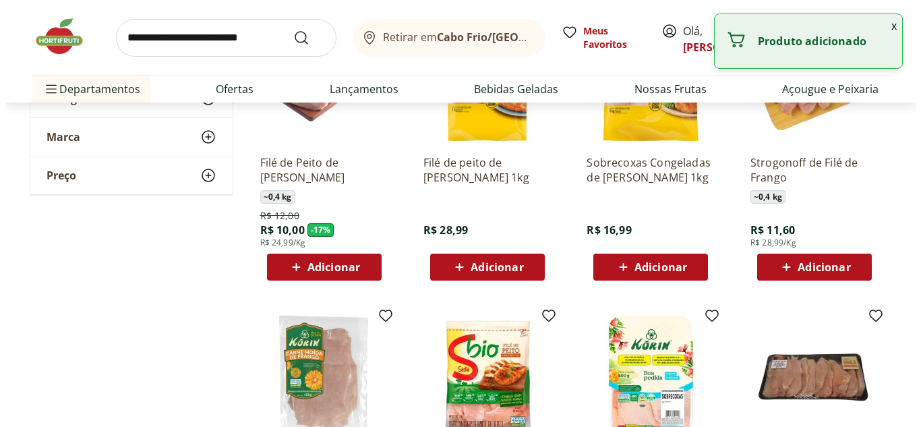
scroll to position [270, 0]
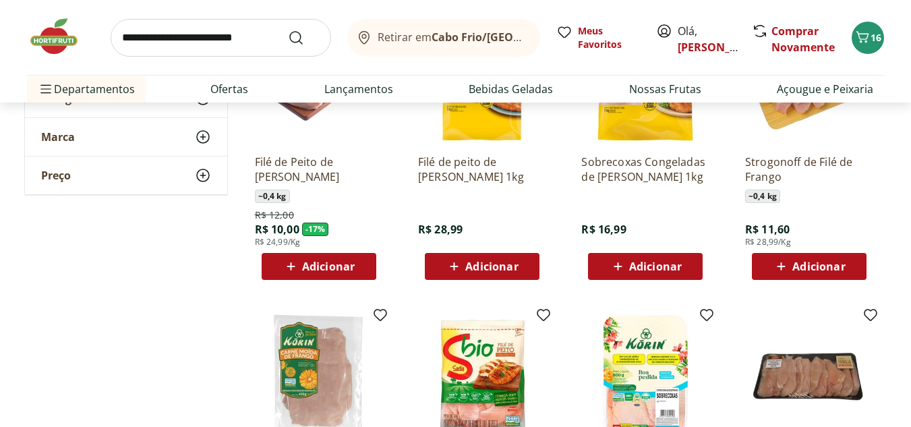
click at [644, 281] on div "Sobrecoxas Congeladas de Frango Sadia 1kg R$ 16,99 Adicionar" at bounding box center [646, 148] width 150 height 286
click at [654, 272] on span "Adicionar" at bounding box center [655, 266] width 53 height 11
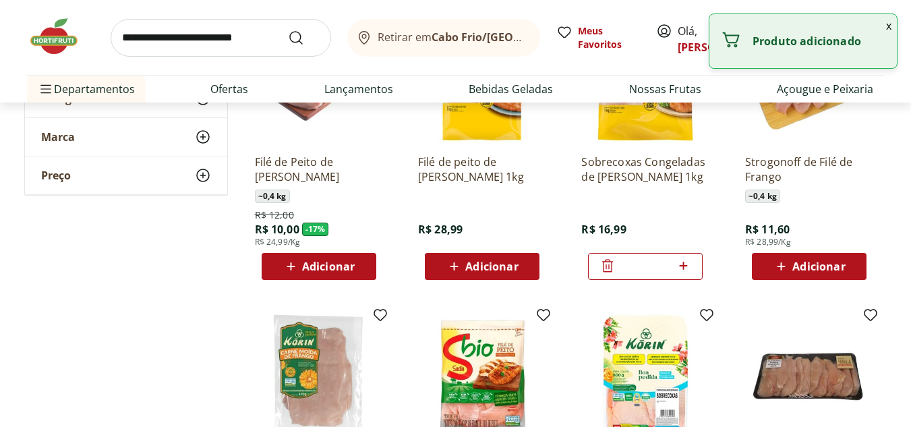
click at [687, 281] on div at bounding box center [683, 266] width 16 height 32
type input "*"
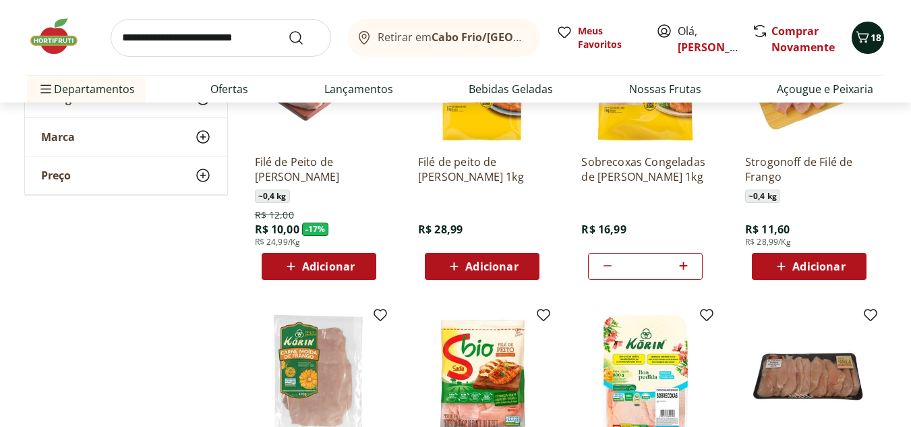
click at [861, 36] on icon "Carrinho" at bounding box center [863, 37] width 16 height 16
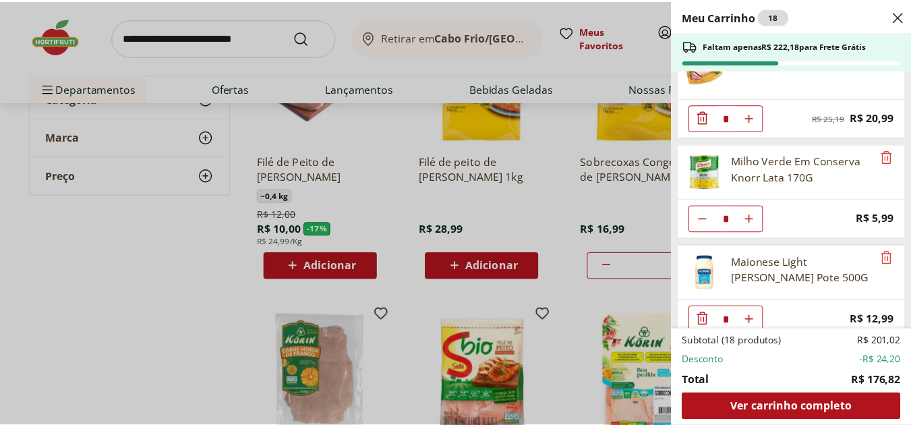
scroll to position [337, 0]
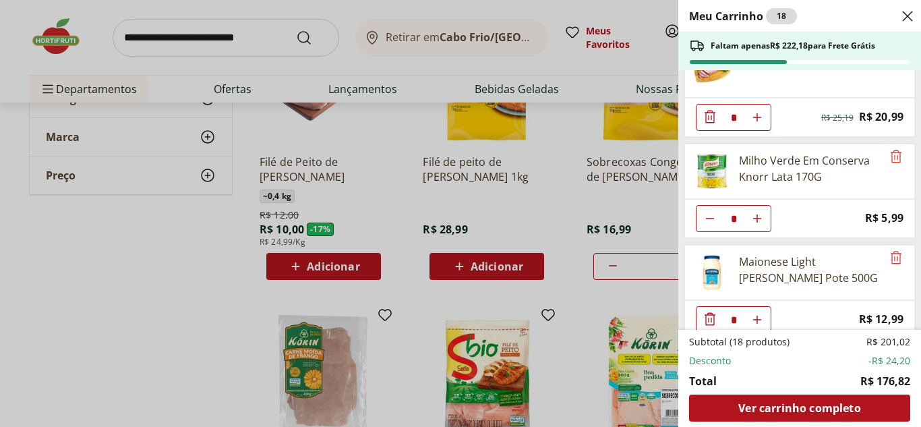
click at [228, 13] on div "Meu Carrinho 18 Faltam apenas R$ 222,18 para Frete Grátis Ovos Tipo Grande Verm…" at bounding box center [460, 213] width 921 height 427
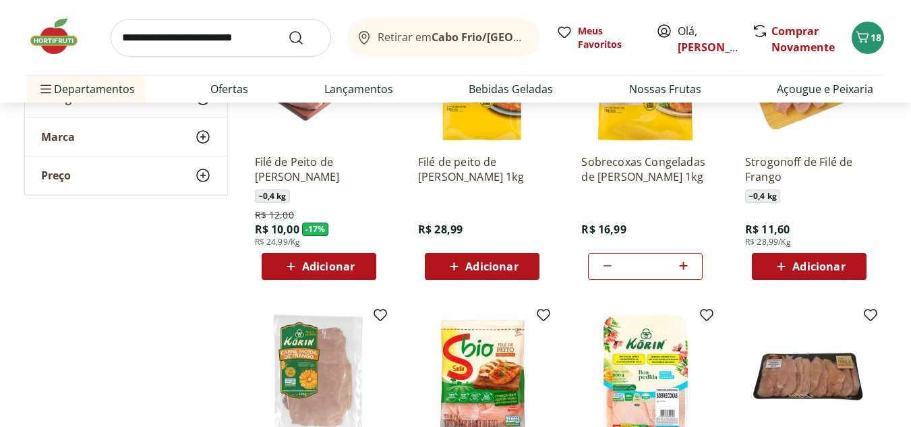
click at [852, 22] on button "18" at bounding box center [868, 38] width 32 height 32
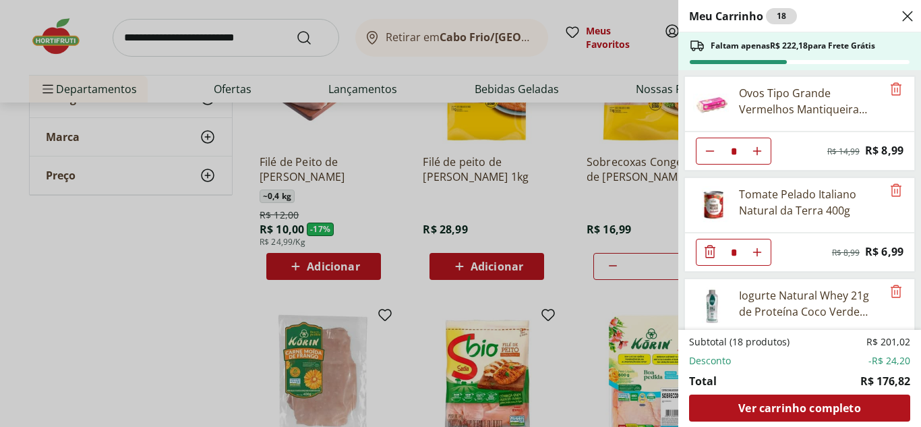
click at [220, 42] on div "Meu Carrinho 18 Faltam apenas R$ 222,18 para Frete Grátis Ovos Tipo Grande Verm…" at bounding box center [460, 213] width 921 height 427
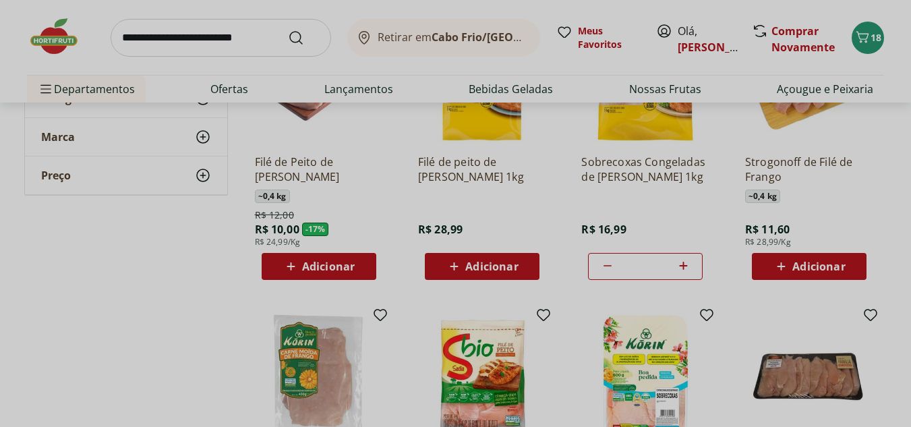
click at [220, 42] on input "search" at bounding box center [221, 38] width 221 height 38
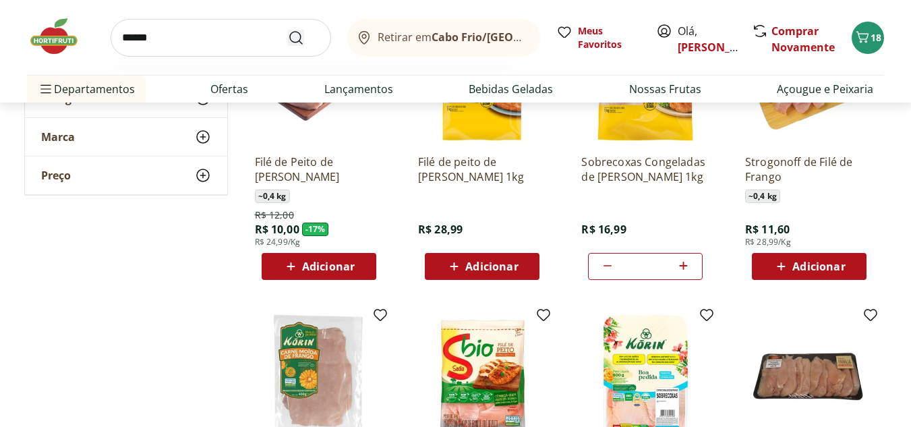
type input "******"
click at [306, 40] on button "Submit Search" at bounding box center [304, 38] width 32 height 16
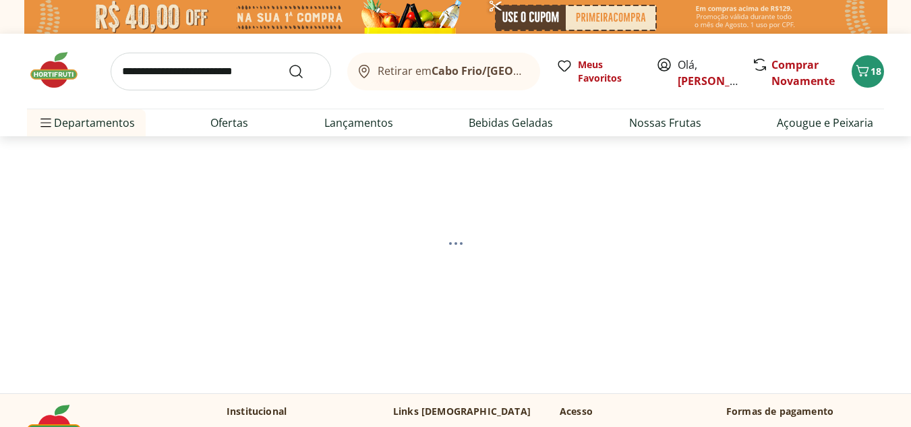
select select "**********"
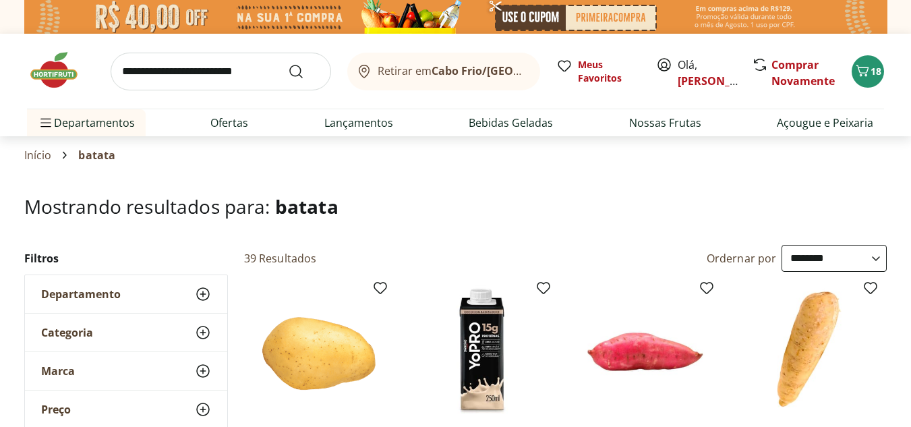
scroll to position [202, 0]
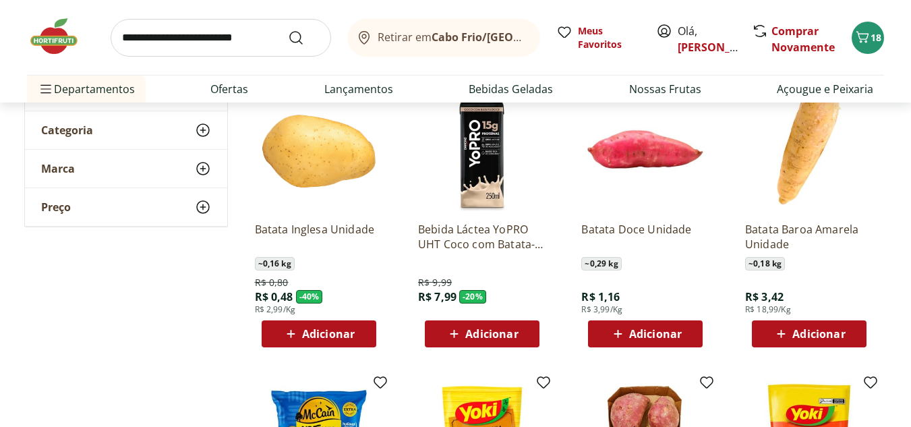
click at [351, 339] on span "Adicionar" at bounding box center [328, 334] width 53 height 11
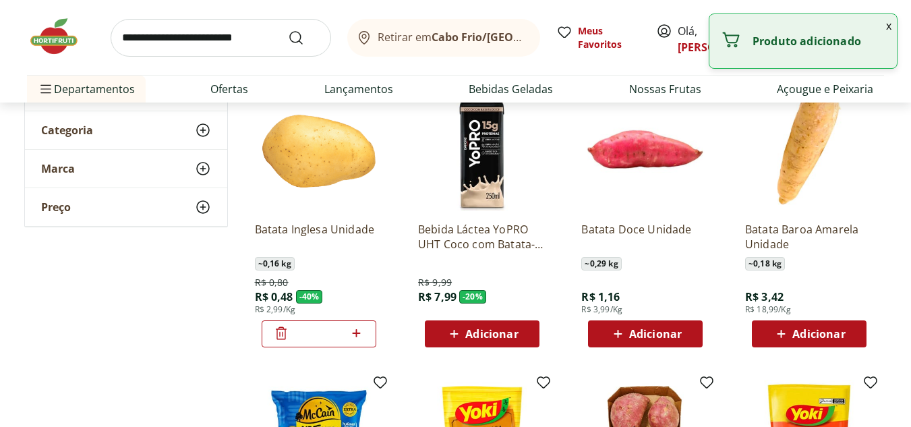
click at [359, 331] on icon at bounding box center [356, 333] width 17 height 16
click at [355, 331] on icon at bounding box center [356, 333] width 17 height 16
type input "*"
click at [293, 46] on input "search" at bounding box center [221, 38] width 221 height 38
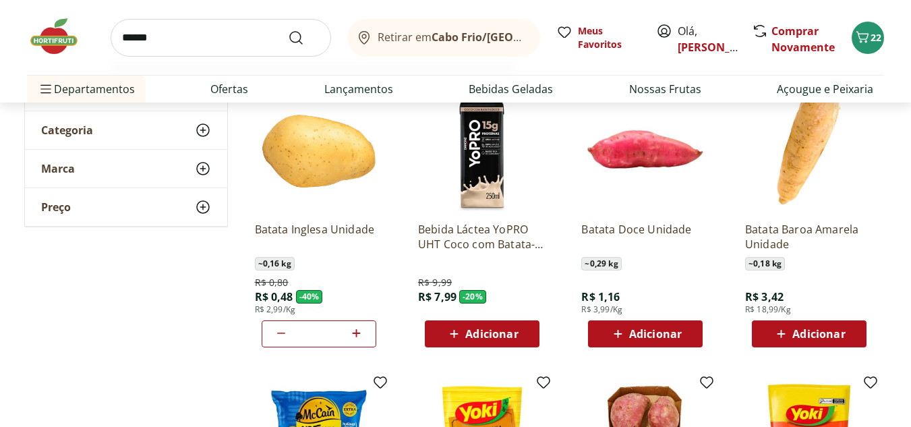
type input "******"
click at [288, 30] on button "Submit Search" at bounding box center [304, 38] width 32 height 16
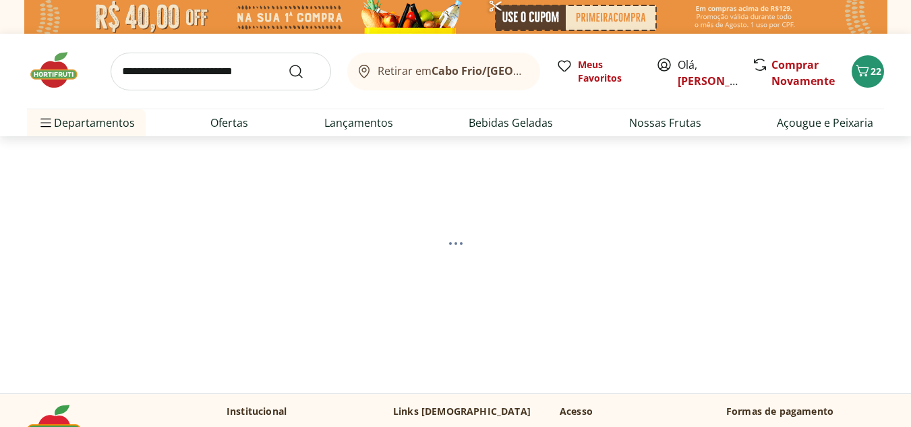
select select "**********"
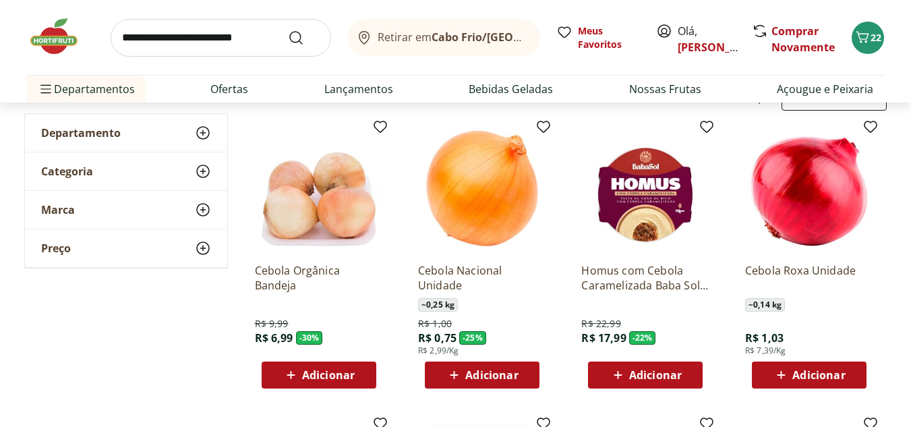
scroll to position [202, 0]
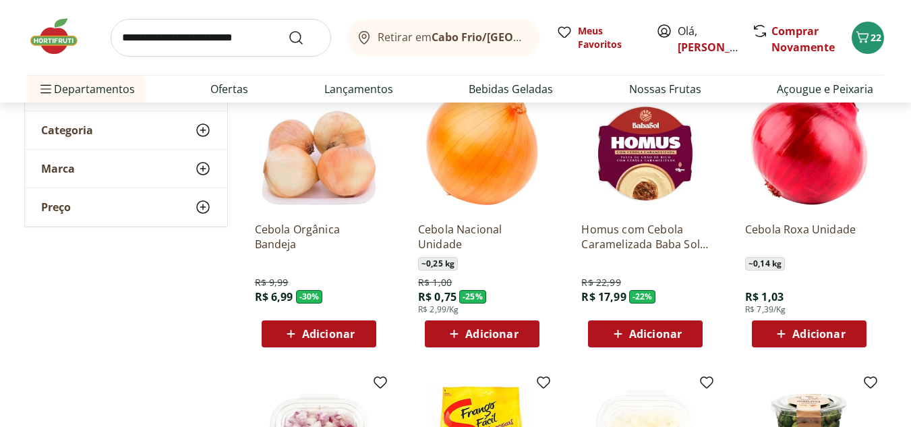
click at [487, 339] on span "Adicionar" at bounding box center [491, 334] width 53 height 11
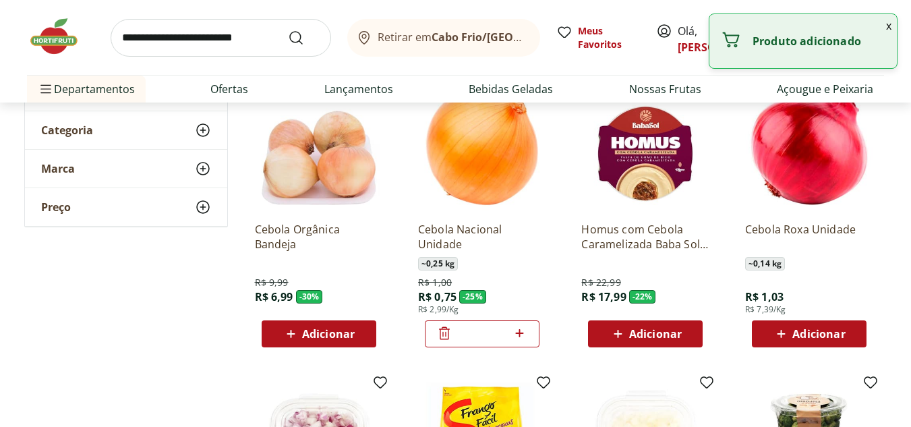
click at [531, 325] on div "*" at bounding box center [482, 333] width 115 height 27
click at [521, 334] on icon at bounding box center [519, 333] width 17 height 16
type input "*"
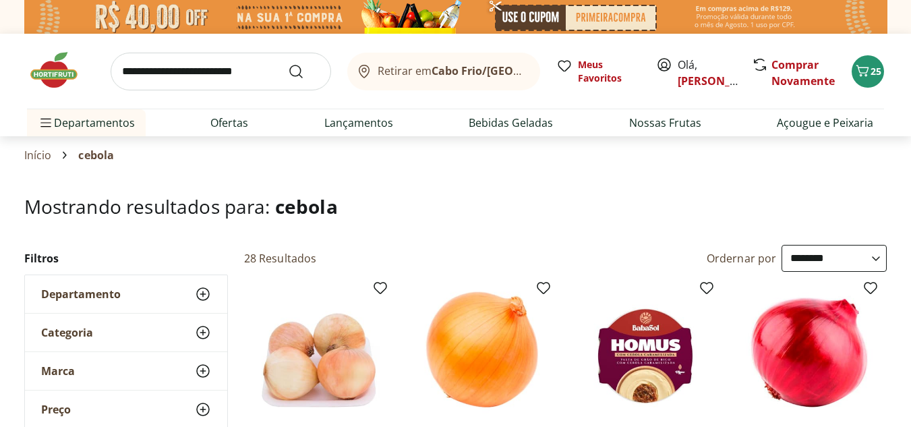
select select "**********"
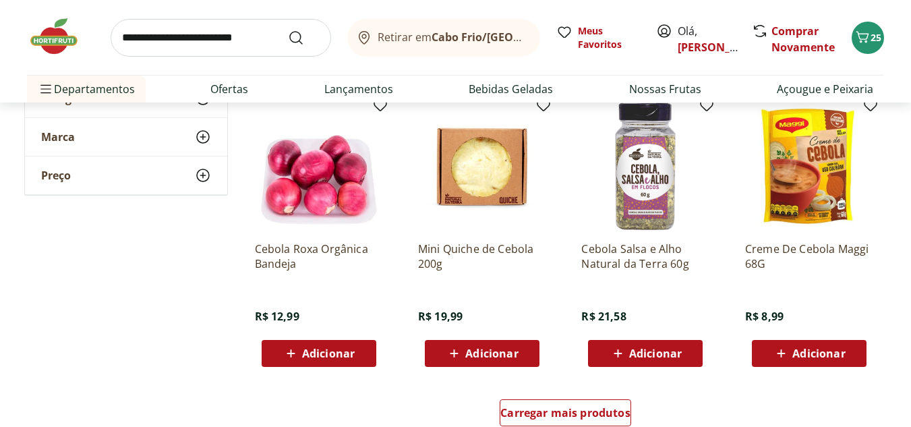
scroll to position [809, 0]
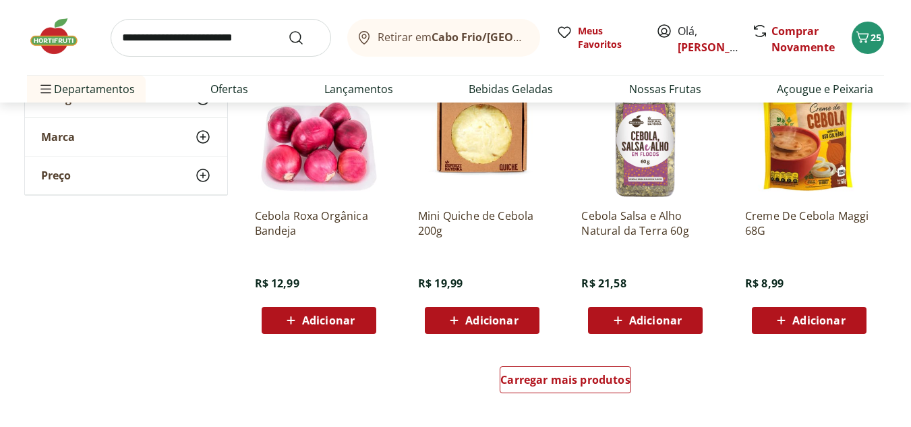
click at [228, 36] on input "search" at bounding box center [221, 38] width 221 height 38
type input "*"
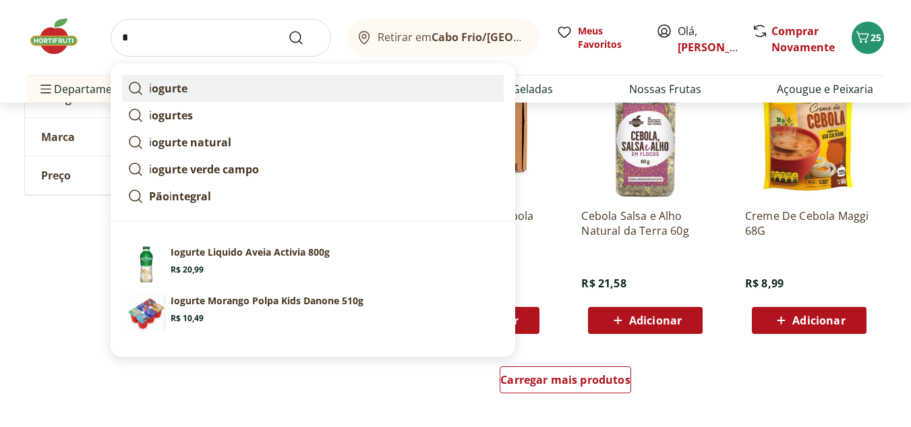
click at [215, 92] on link "i ogurte" at bounding box center [313, 88] width 382 height 27
type input "*******"
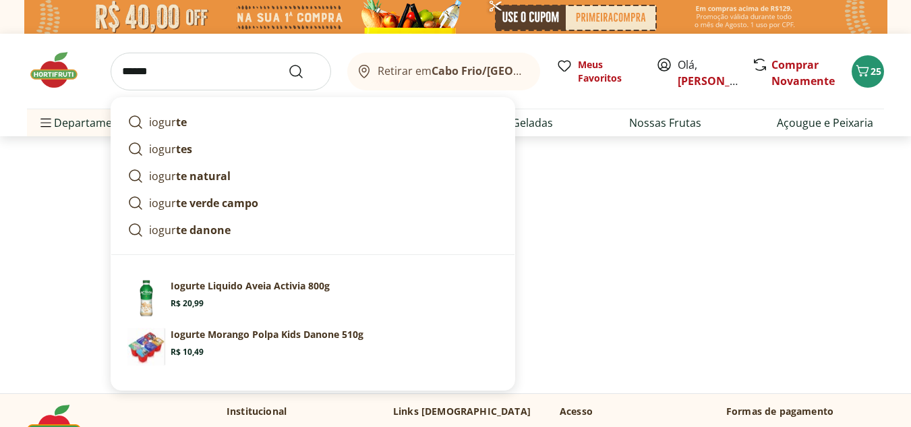
type input "*******"
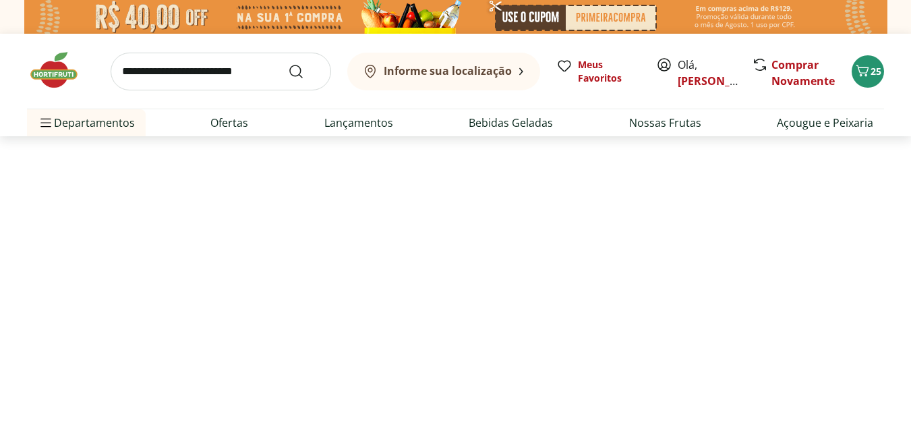
scroll to position [373, 0]
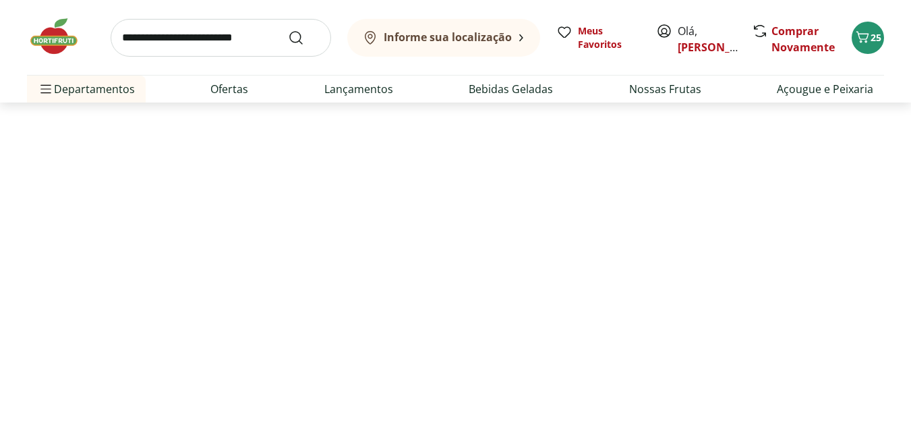
select select "**********"
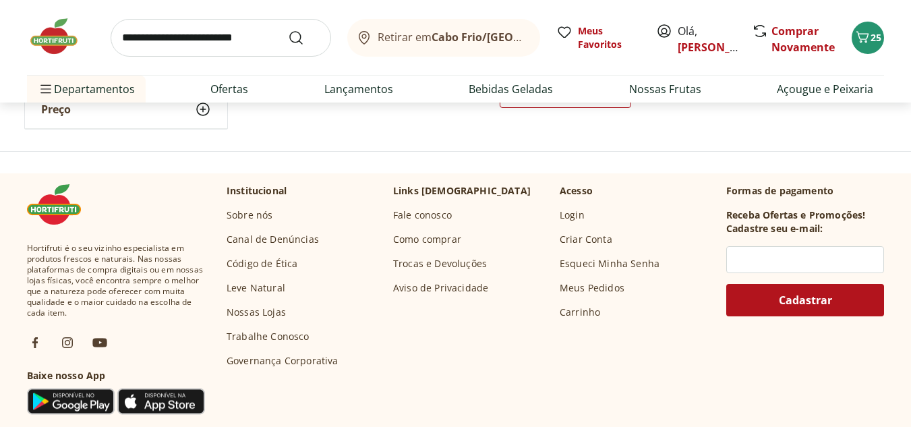
scroll to position [980, 0]
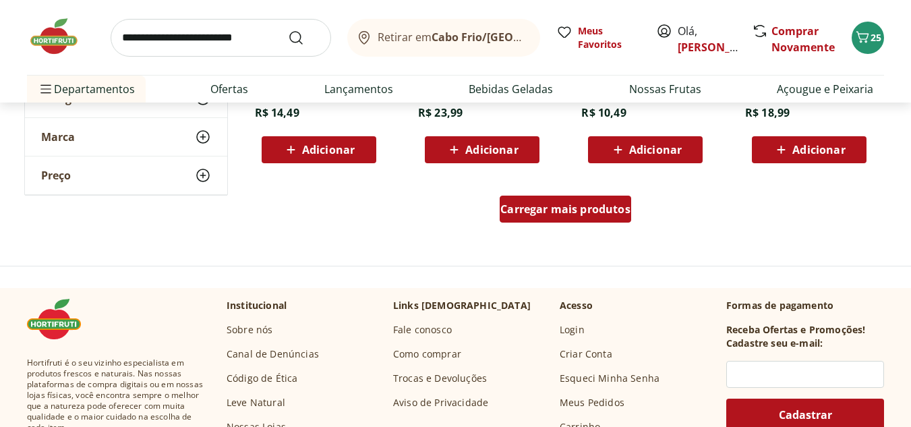
click at [575, 198] on div "Carregar mais produtos" at bounding box center [566, 209] width 132 height 27
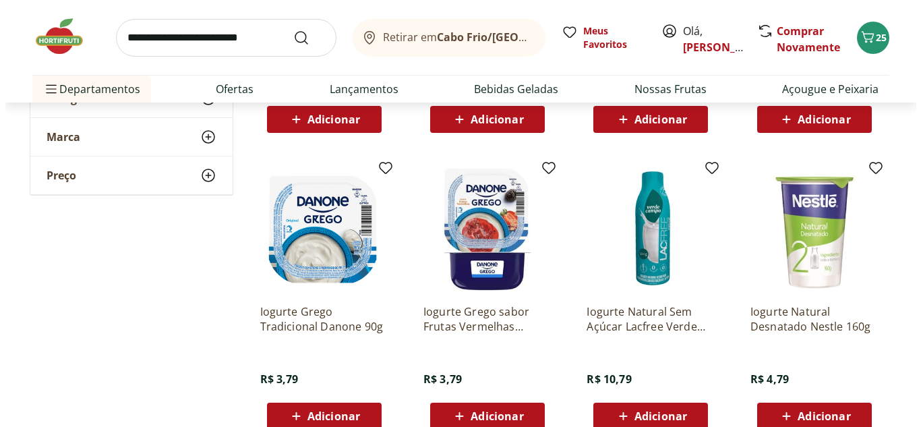
scroll to position [1655, 0]
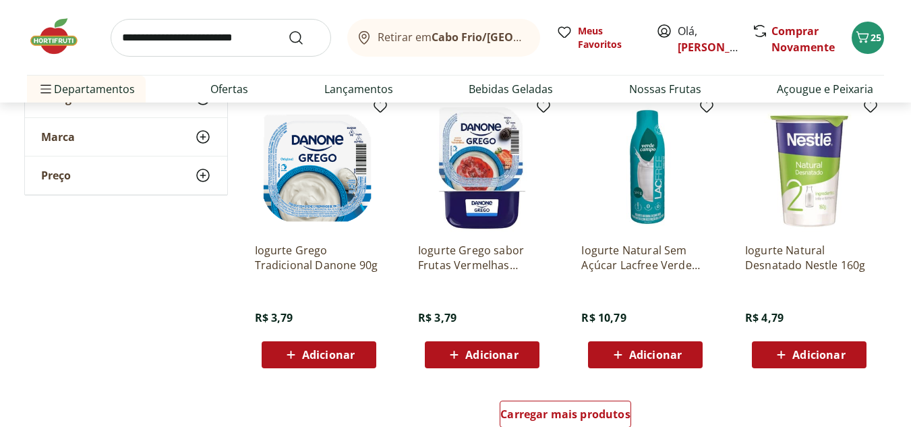
click at [818, 370] on div "Iogurte Natural Desnatado Nestle 160g R$ 4,79 Adicionar" at bounding box center [810, 236] width 150 height 286
click at [818, 366] on div "Adicionar" at bounding box center [809, 355] width 93 height 24
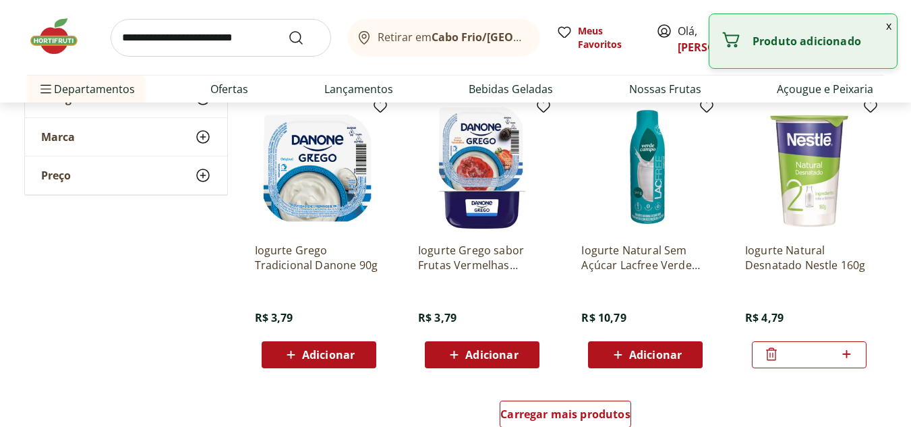
click at [886, 26] on button "x" at bounding box center [889, 25] width 16 height 23
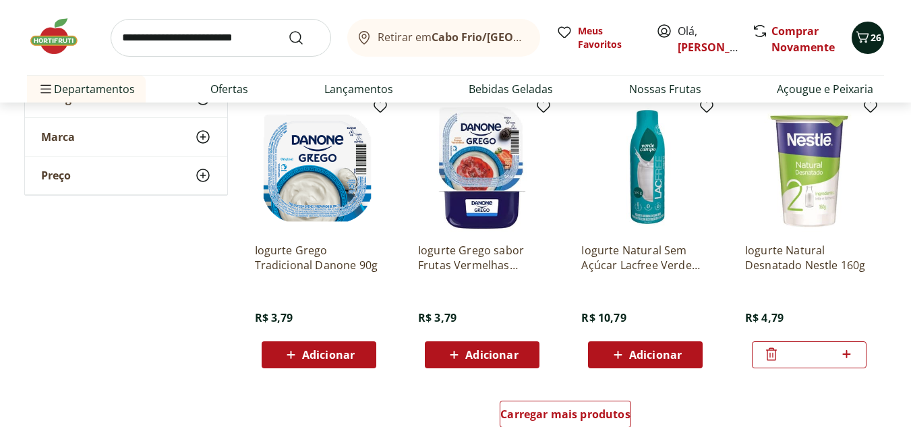
click at [881, 30] on button "26" at bounding box center [868, 38] width 32 height 32
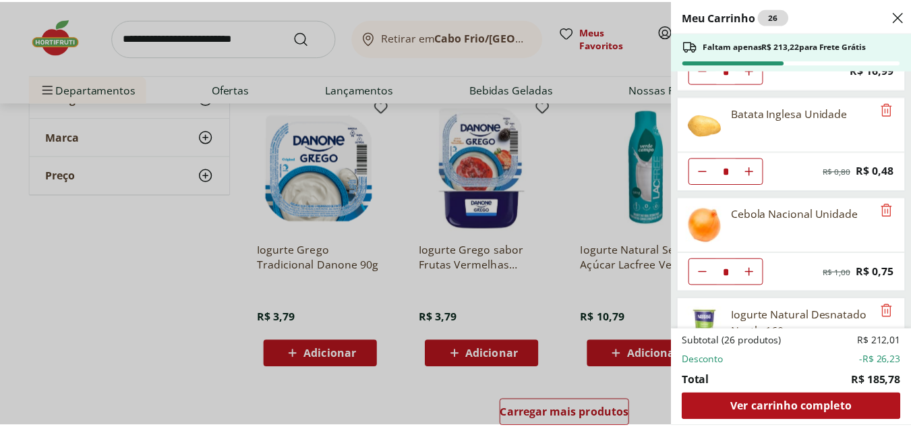
scroll to position [1061, 0]
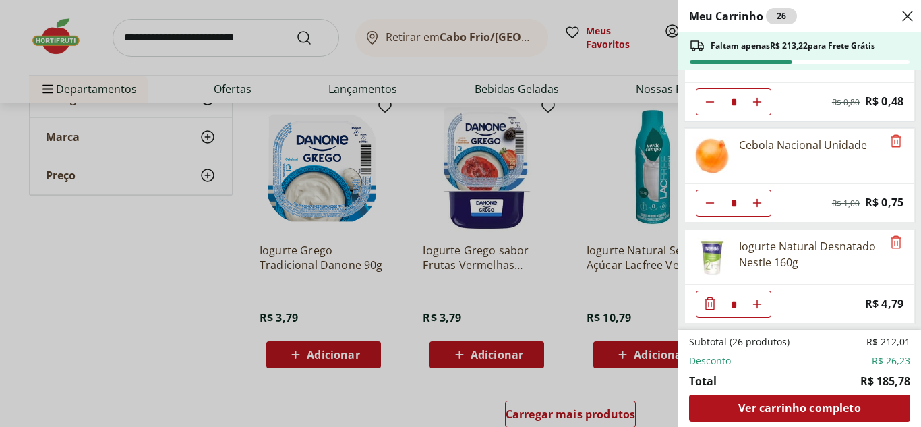
click at [55, 45] on div "Meu Carrinho 26 Faltam apenas R$ 213,22 para Frete Grátis Ovos Tipo Grande Verm…" at bounding box center [460, 213] width 921 height 427
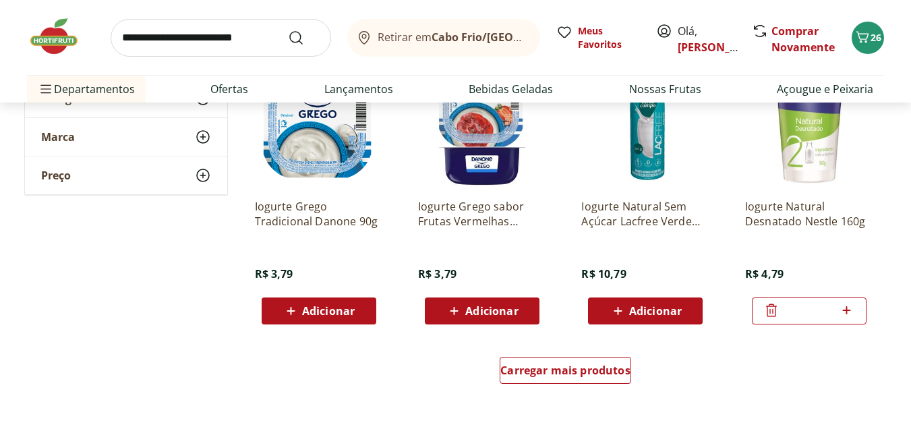
scroll to position [1722, 0]
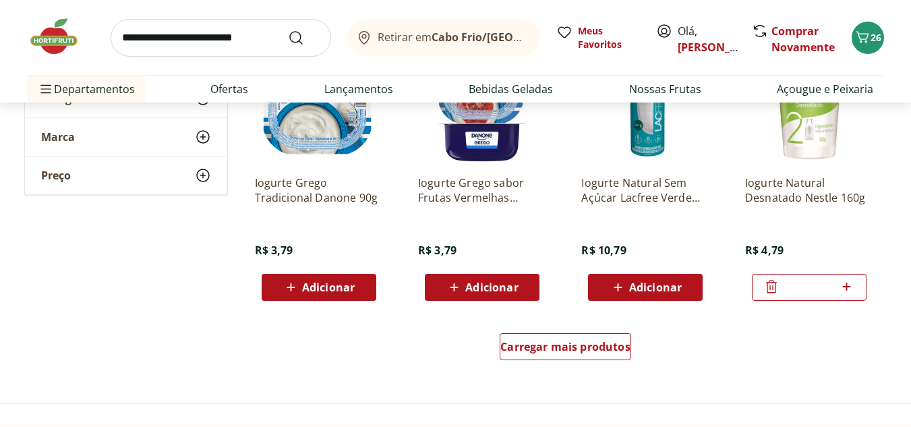
click at [35, 34] on img at bounding box center [60, 36] width 67 height 40
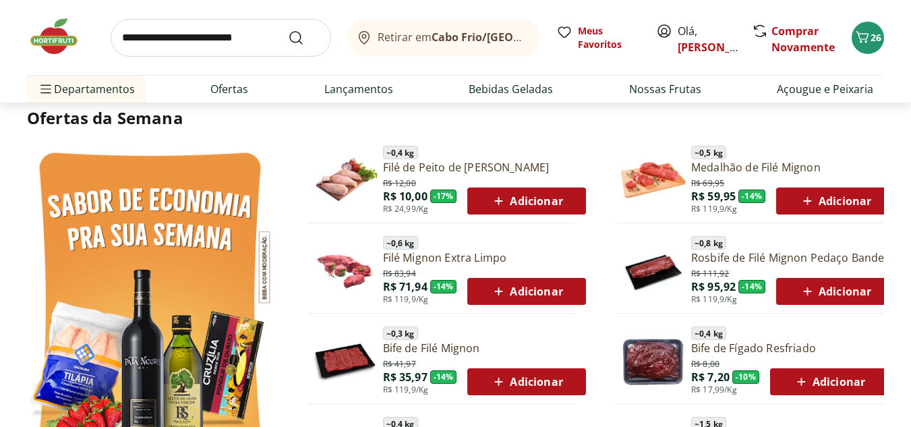
scroll to position [540, 0]
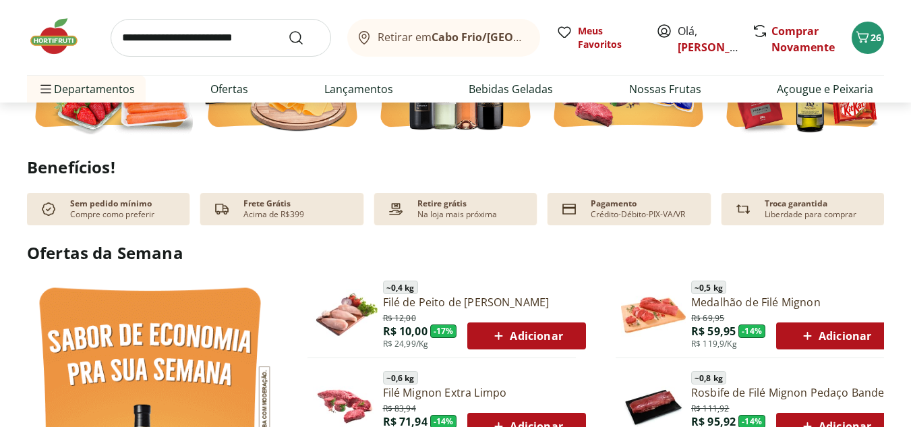
click at [266, 34] on input "search" at bounding box center [221, 38] width 221 height 38
type input "******"
click at [288, 30] on button "Submit Search" at bounding box center [304, 38] width 32 height 16
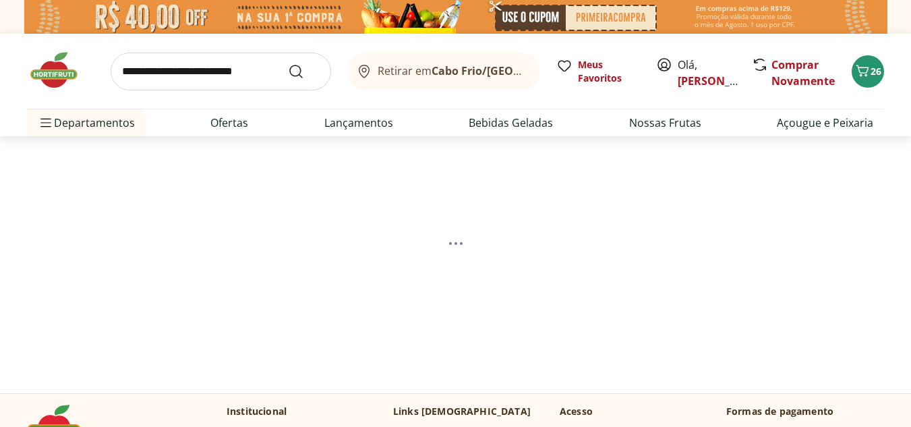
select select "**********"
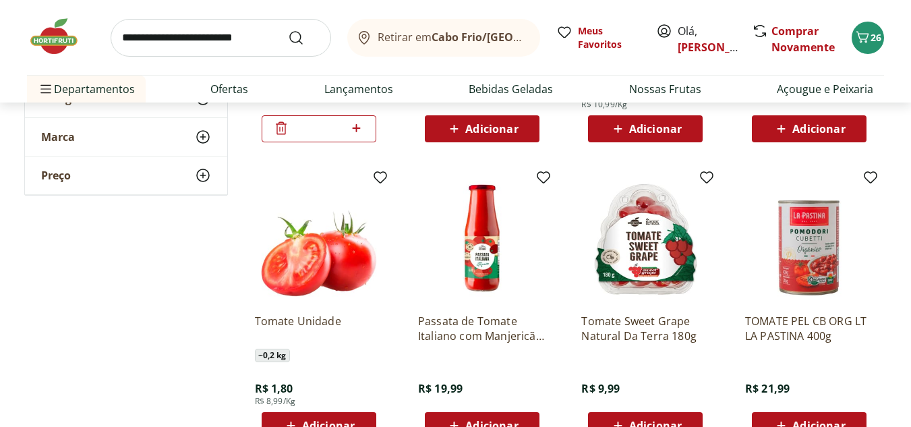
scroll to position [472, 0]
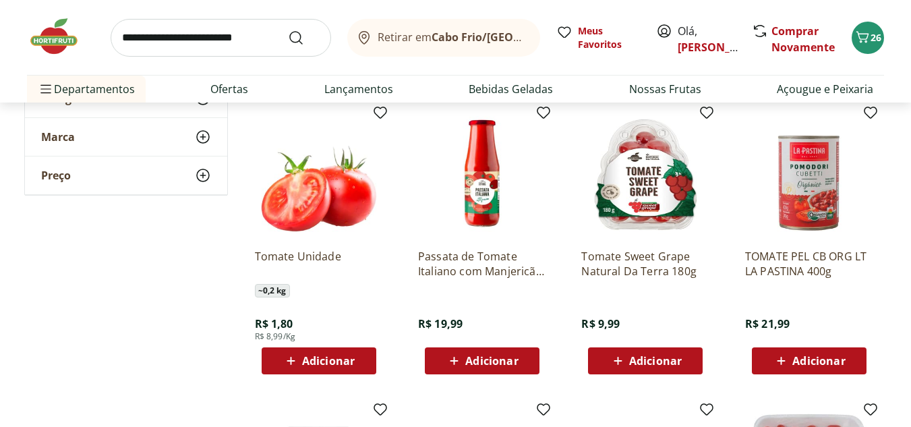
click at [335, 365] on span "Adicionar" at bounding box center [328, 360] width 53 height 11
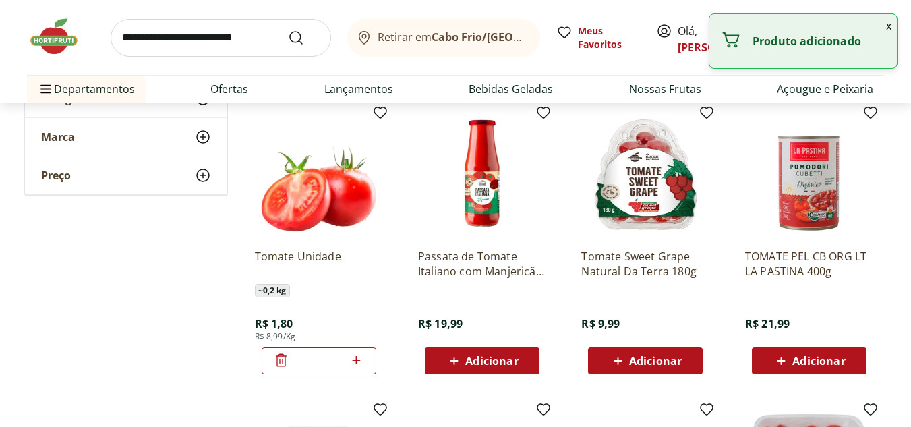
click at [364, 360] on icon at bounding box center [356, 360] width 17 height 16
type input "*"
click at [54, 47] on img at bounding box center [60, 36] width 67 height 40
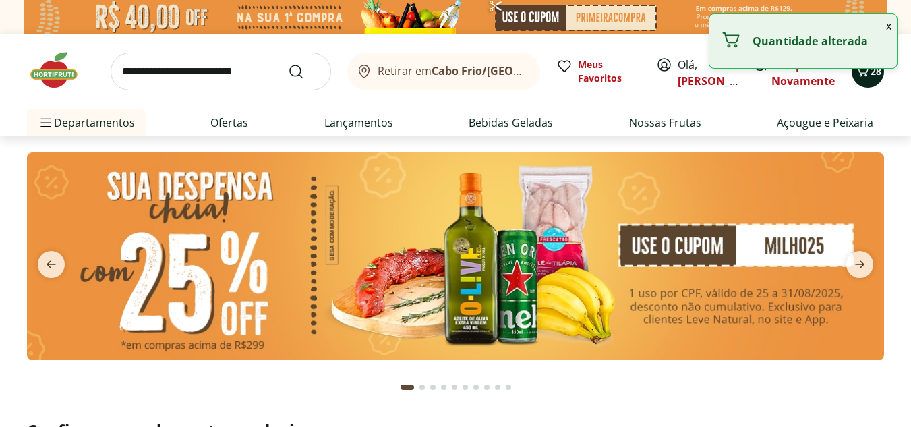
click at [873, 84] on button "28" at bounding box center [868, 71] width 32 height 32
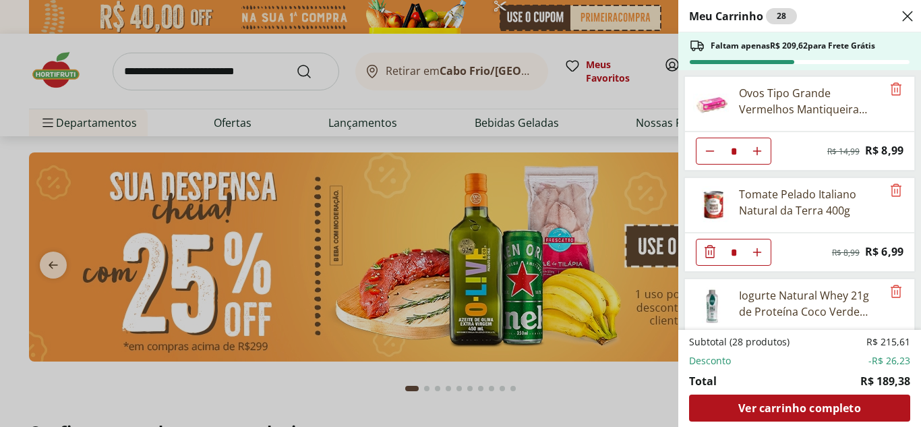
click at [185, 66] on div "Meu Carrinho 28 Faltam apenas R$ 209,62 para Frete Grátis Ovos Tipo Grande Verm…" at bounding box center [460, 213] width 921 height 427
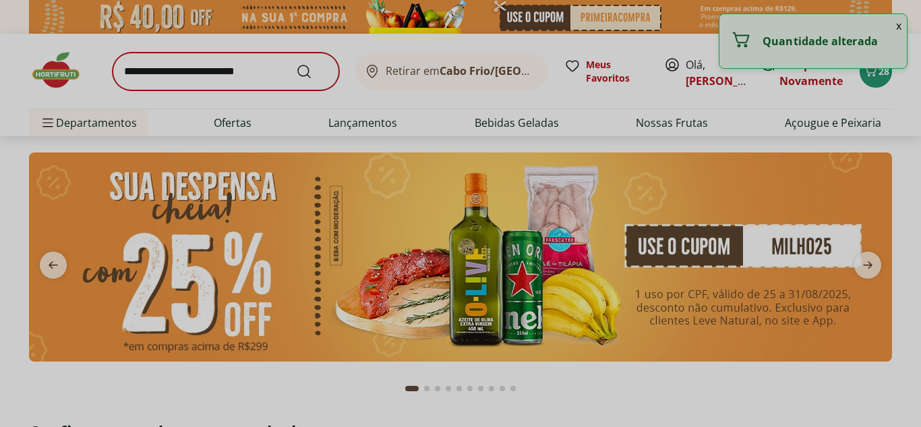
click at [188, 70] on input "search" at bounding box center [226, 72] width 227 height 38
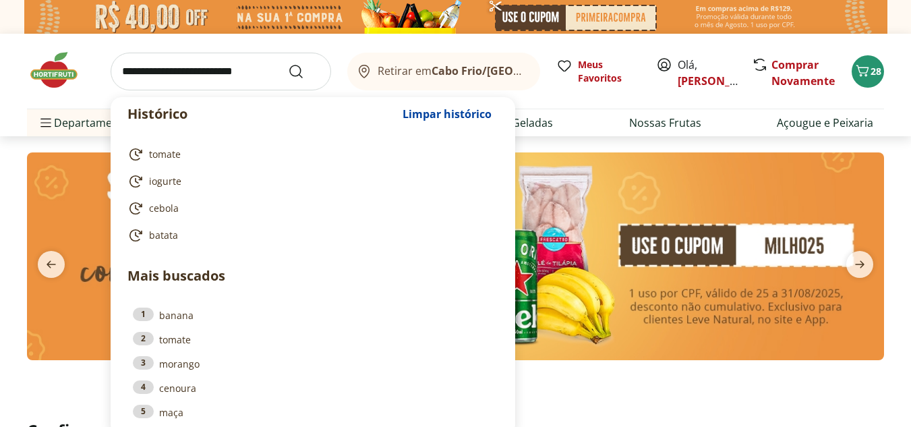
click at [188, 71] on input "search" at bounding box center [221, 72] width 221 height 38
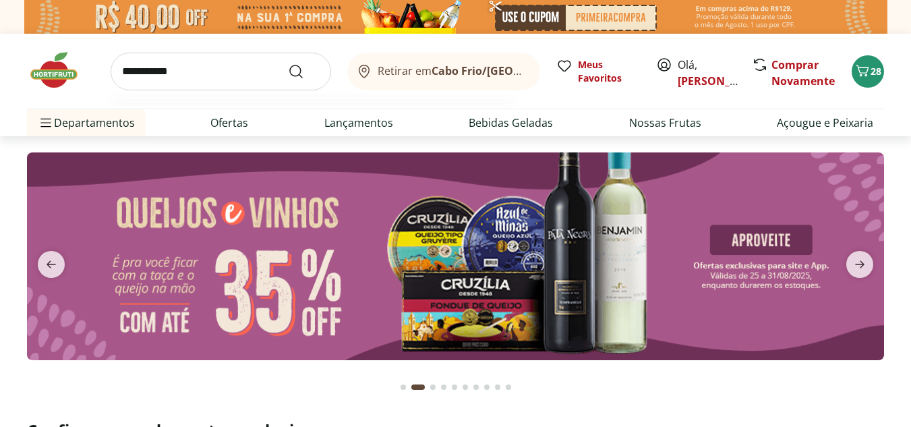
type input "**********"
click button "Submit Search" at bounding box center [304, 71] width 32 height 16
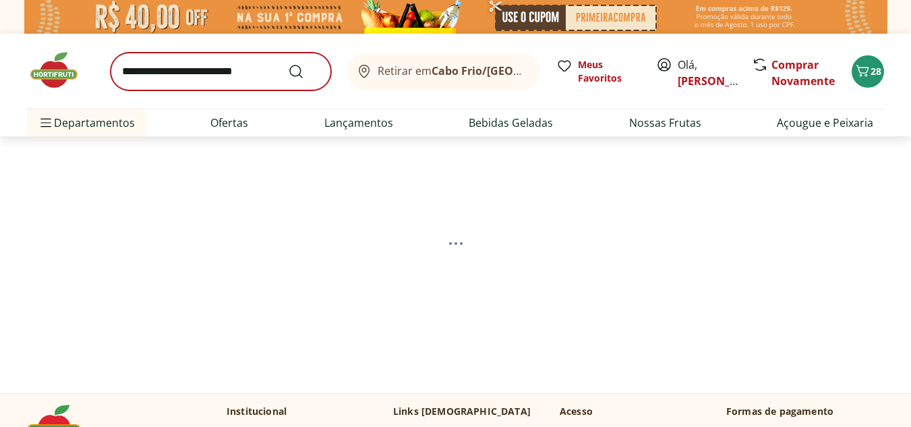
select select "**********"
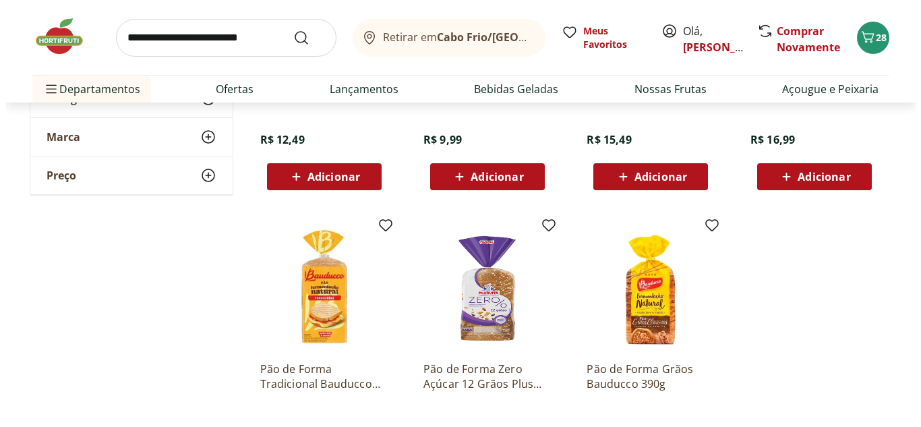
scroll to position [472, 0]
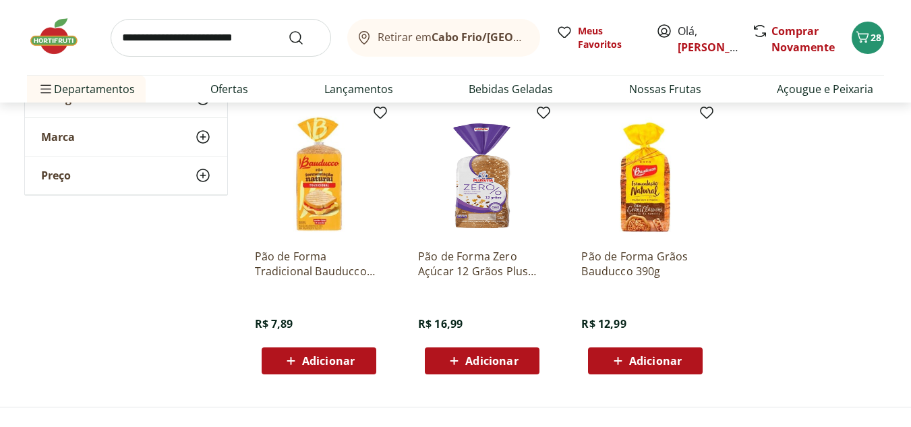
click at [337, 355] on span "Adicionar" at bounding box center [328, 360] width 53 height 11
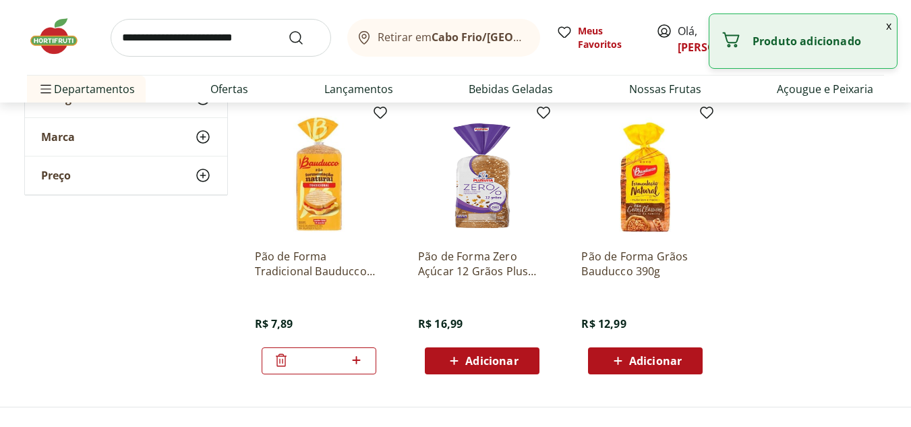
click at [356, 358] on icon at bounding box center [357, 360] width 8 height 8
type input "*"
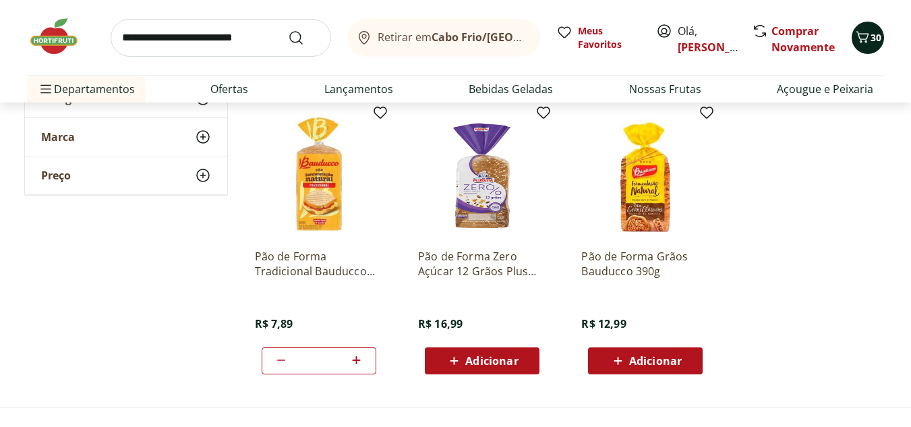
click at [863, 36] on icon "Carrinho" at bounding box center [863, 37] width 16 height 16
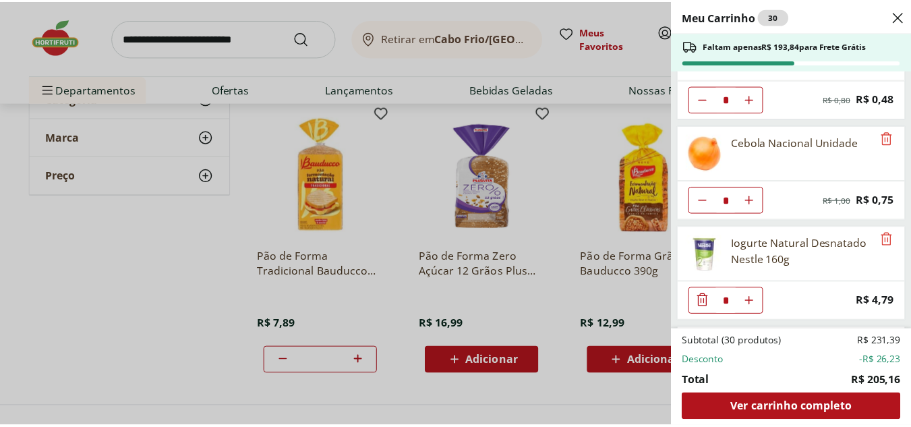
scroll to position [1061, 0]
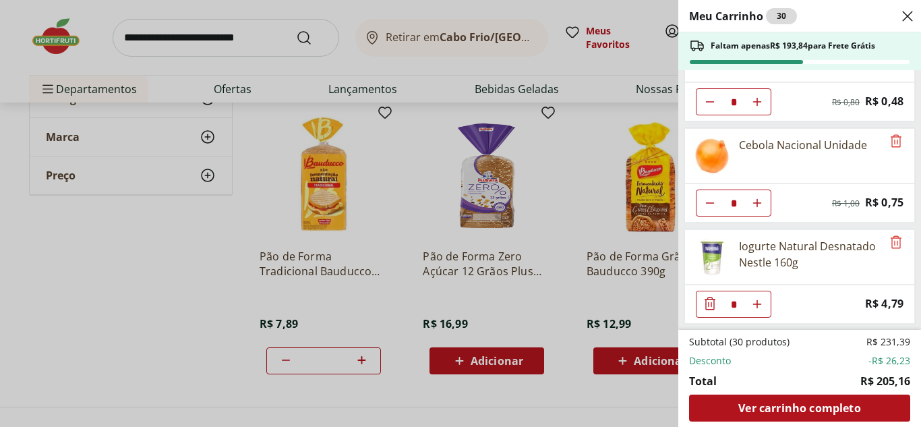
click at [252, 35] on div "Meu Carrinho 30 Faltam apenas R$ 193,84 para Frete Grátis Ovos Tipo Grande Verm…" at bounding box center [460, 213] width 921 height 427
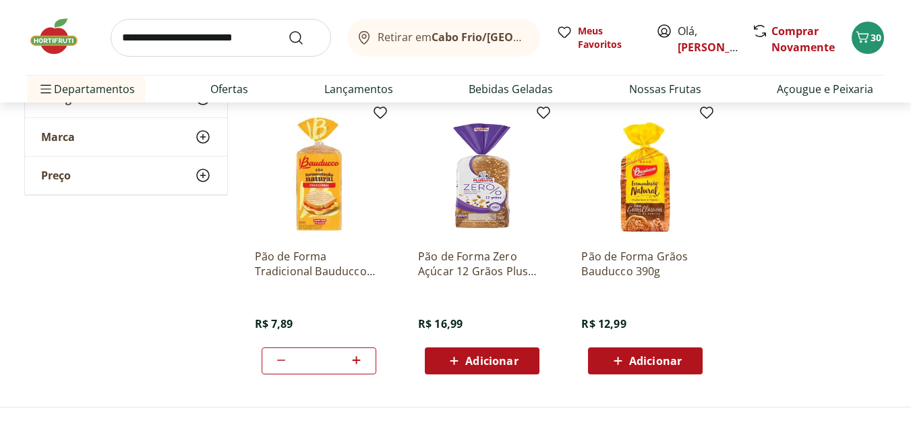
click at [248, 47] on input "search" at bounding box center [221, 38] width 221 height 38
type input "********"
click at [288, 30] on button "Submit Search" at bounding box center [304, 38] width 32 height 16
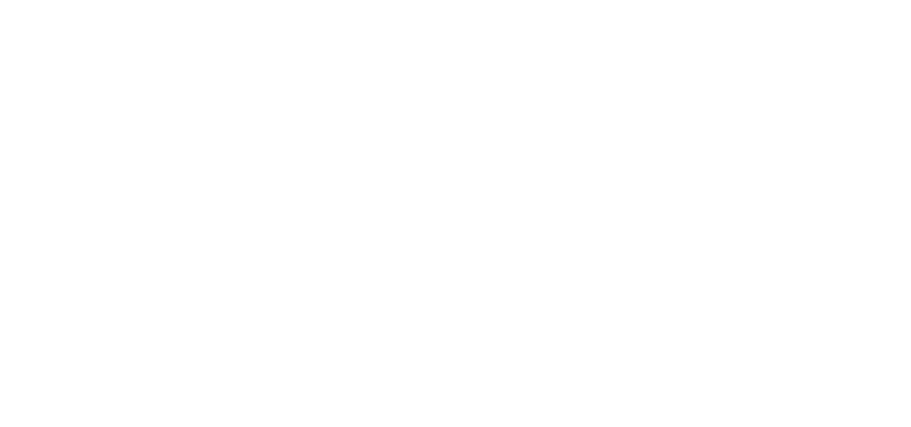
select select "**********"
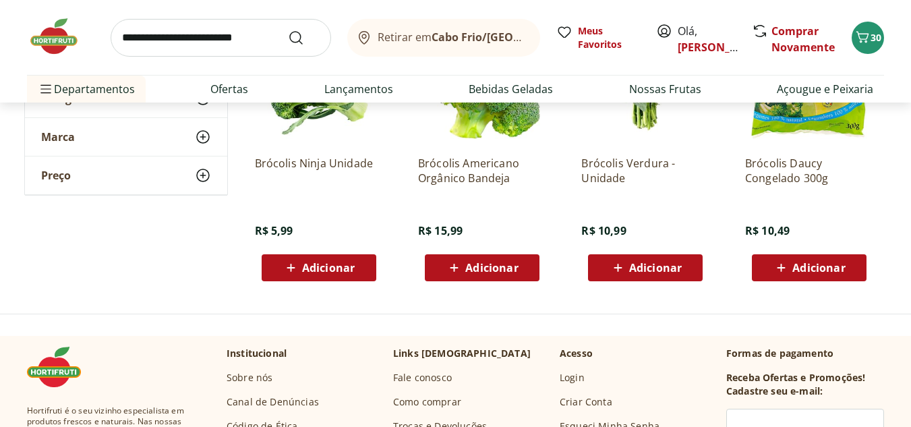
scroll to position [202, 0]
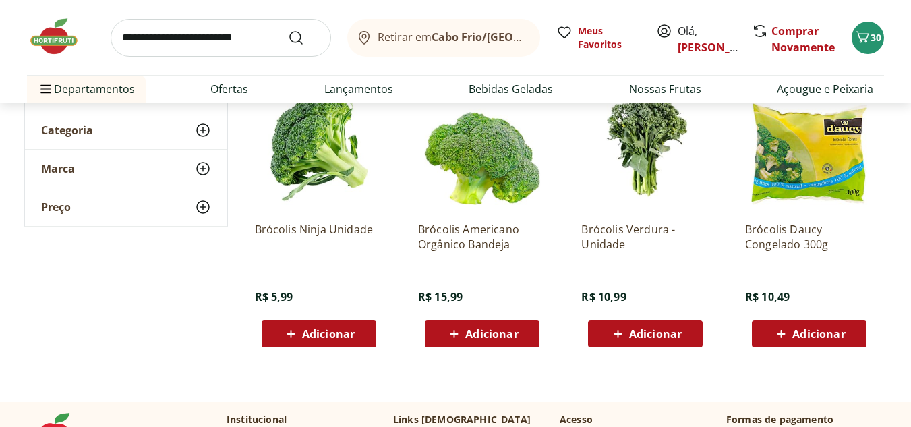
click at [347, 333] on span "Adicionar" at bounding box center [328, 334] width 53 height 11
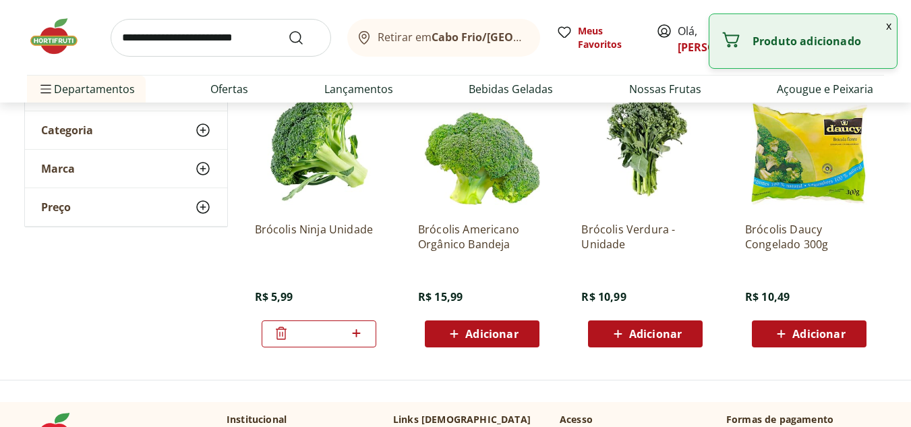
click at [888, 25] on button "x" at bounding box center [889, 25] width 16 height 23
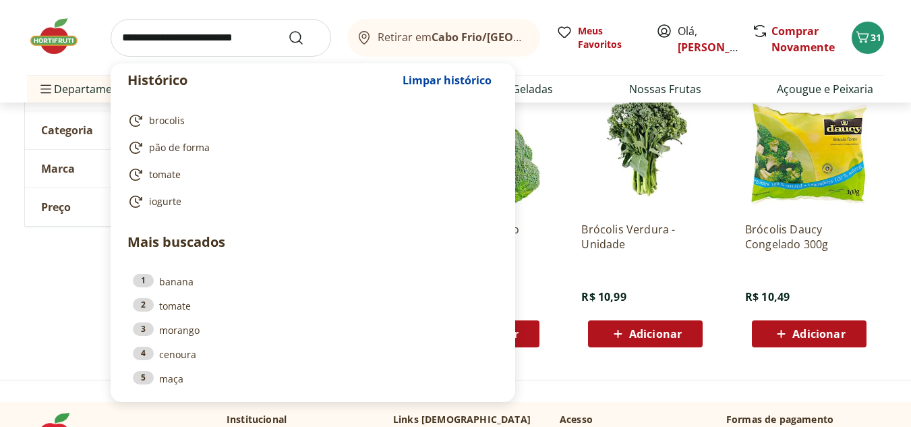
click at [259, 40] on input "search" at bounding box center [221, 38] width 221 height 38
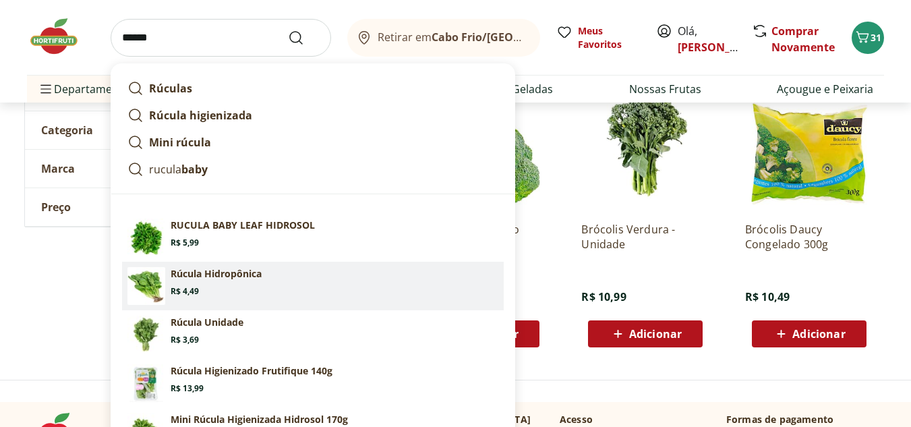
click at [275, 282] on section "Rúcula Hidropônica Price: R$ 4,49" at bounding box center [335, 282] width 328 height 30
type input "**********"
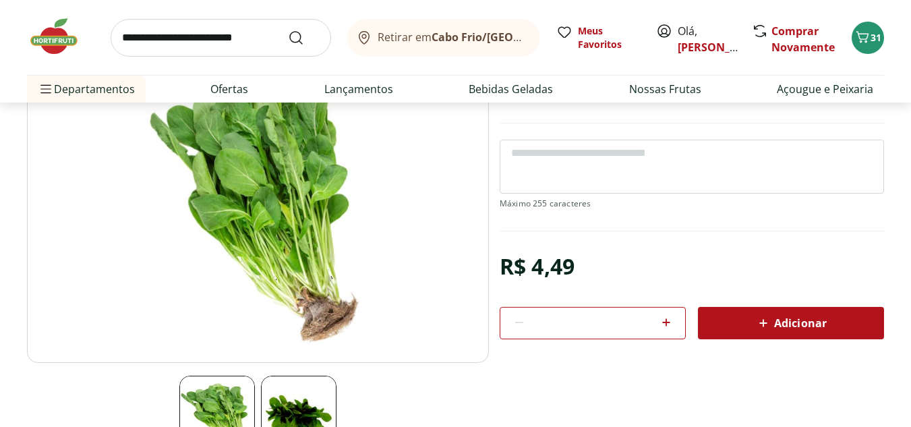
click at [768, 318] on icon at bounding box center [763, 323] width 16 height 16
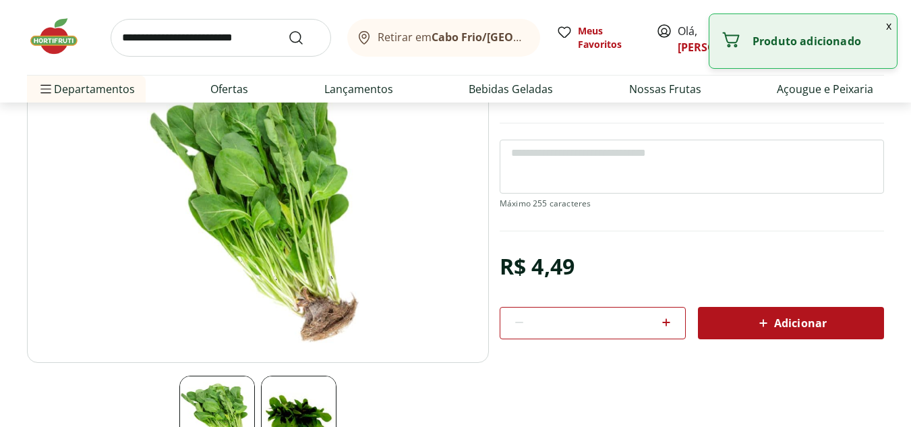
click at [890, 26] on button "x" at bounding box center [889, 25] width 16 height 23
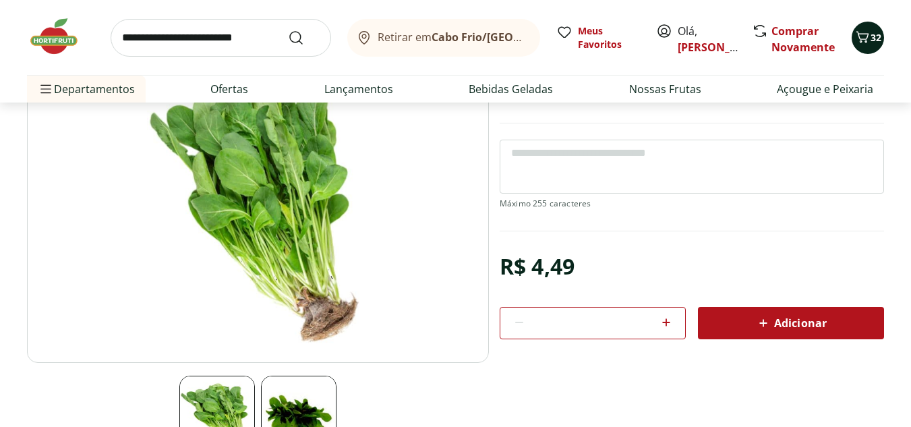
click at [870, 40] on icon "Carrinho" at bounding box center [863, 37] width 16 height 16
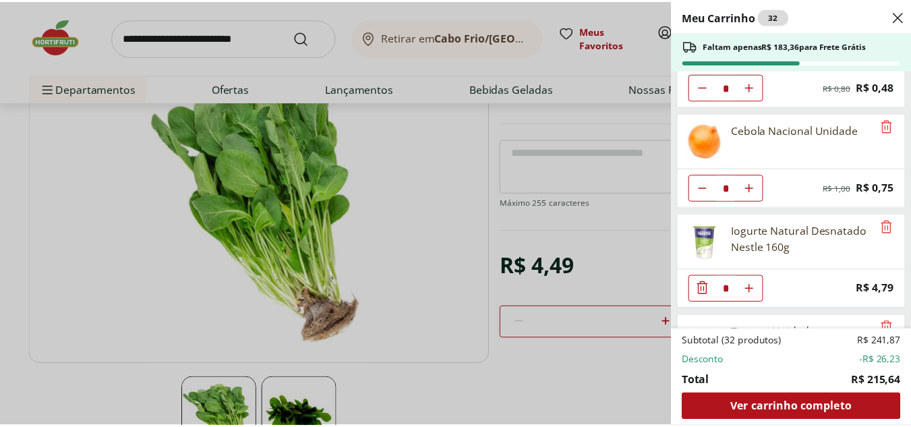
scroll to position [1079, 0]
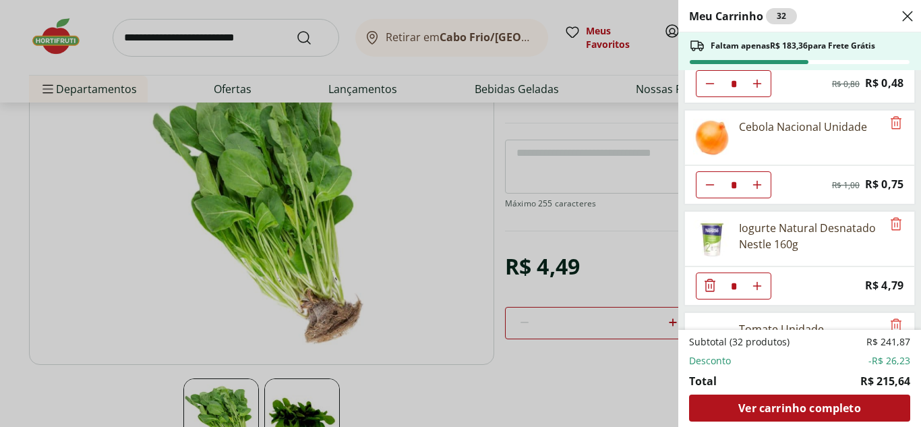
click at [241, 30] on div "Meu Carrinho 32 Faltam apenas R$ 183,36 para Frete Grátis Ovos Tipo Grande Verm…" at bounding box center [460, 213] width 921 height 427
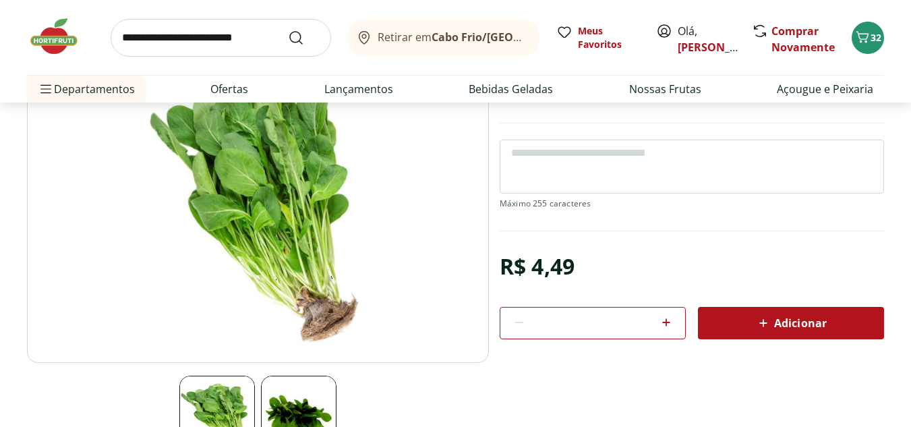
click at [201, 40] on input "search" at bounding box center [221, 38] width 221 height 38
type input "**********"
click at [288, 30] on button "Submit Search" at bounding box center [304, 38] width 32 height 16
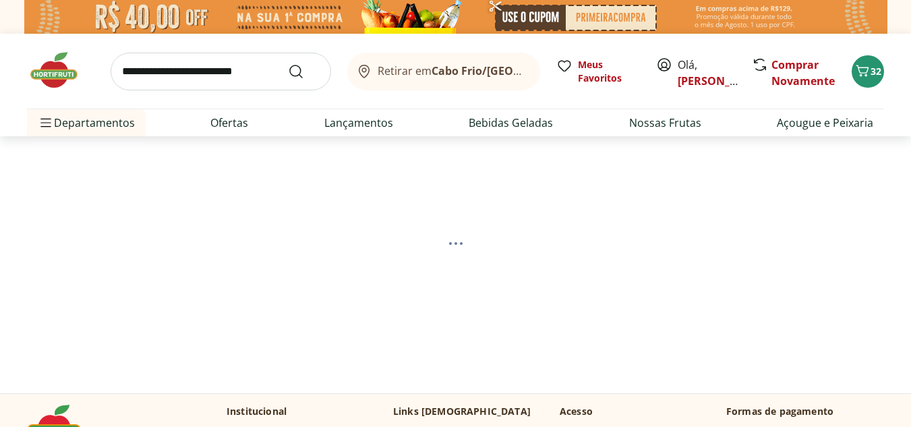
select select "**********"
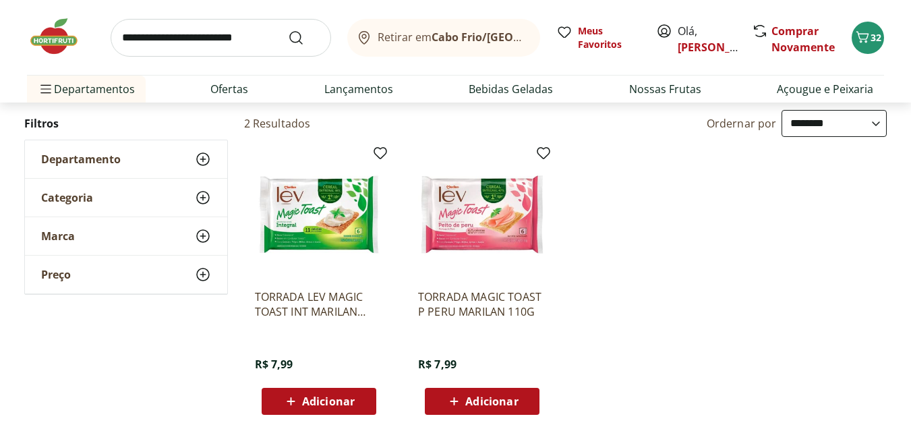
scroll to position [202, 0]
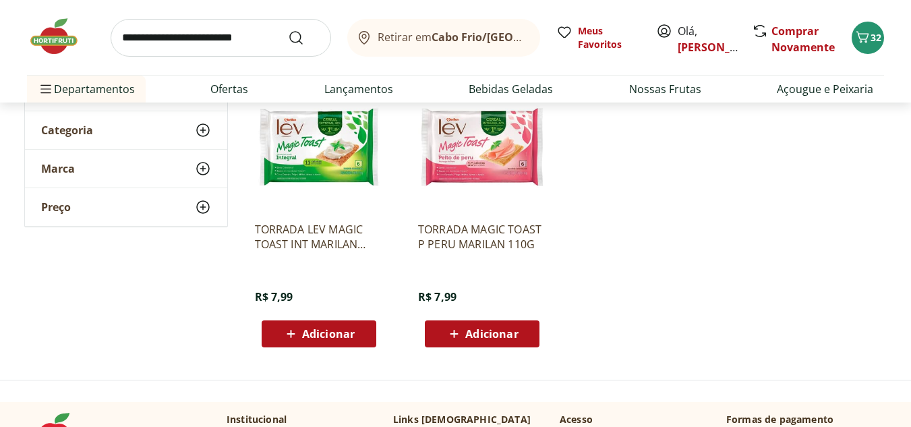
click at [338, 336] on span "Adicionar" at bounding box center [328, 334] width 53 height 11
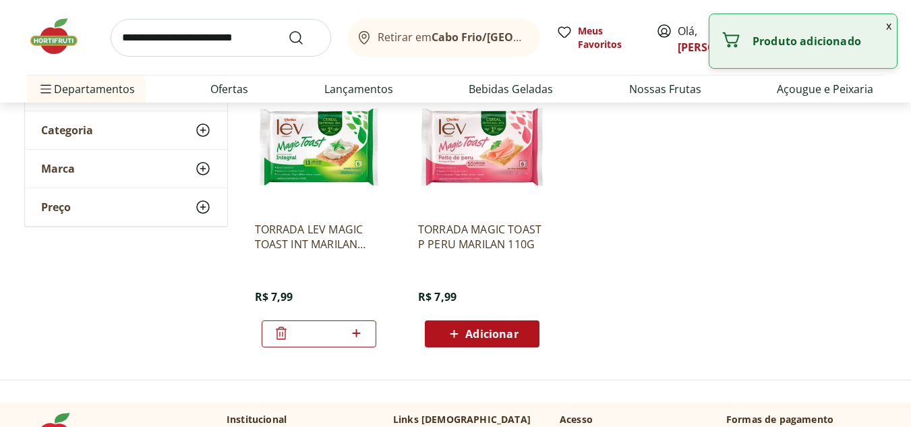
click at [367, 339] on div "*" at bounding box center [319, 333] width 115 height 27
click at [359, 333] on icon at bounding box center [357, 333] width 8 height 8
type input "*"
click at [163, 25] on input "search" at bounding box center [221, 38] width 221 height 38
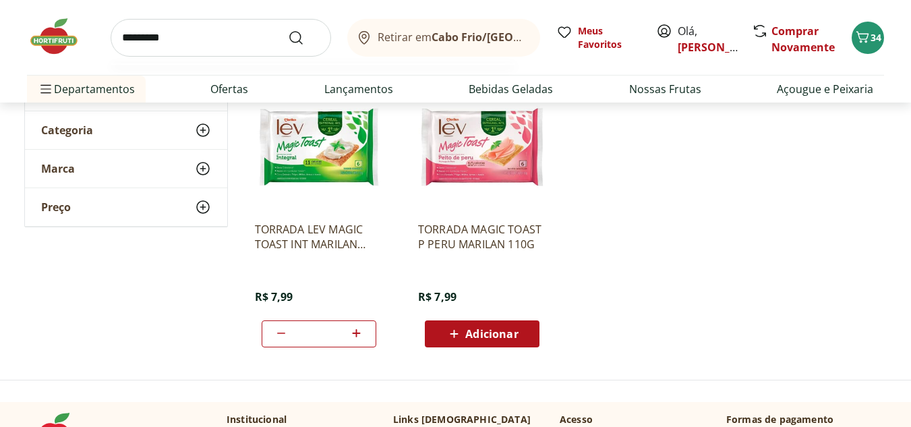
type input "*********"
click at [288, 30] on button "Submit Search" at bounding box center [304, 38] width 32 height 16
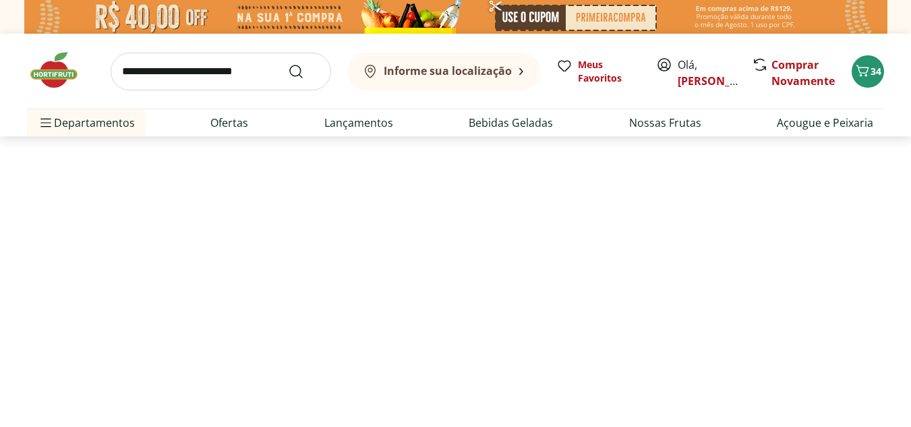
select select "**********"
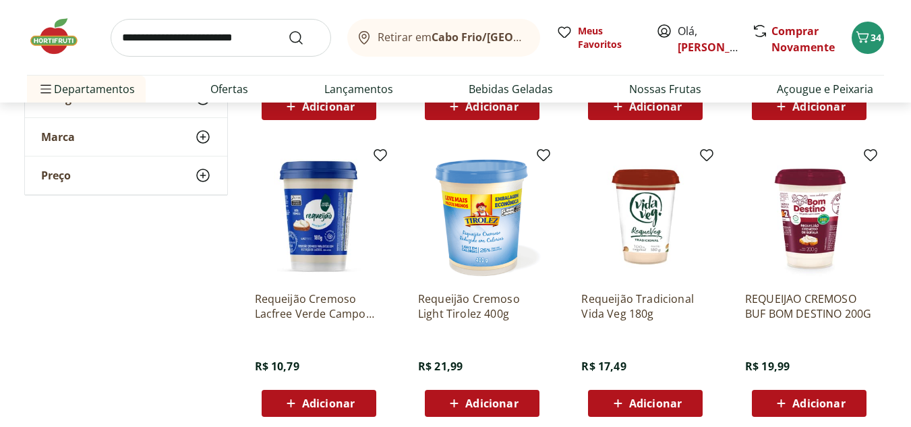
scroll to position [742, 0]
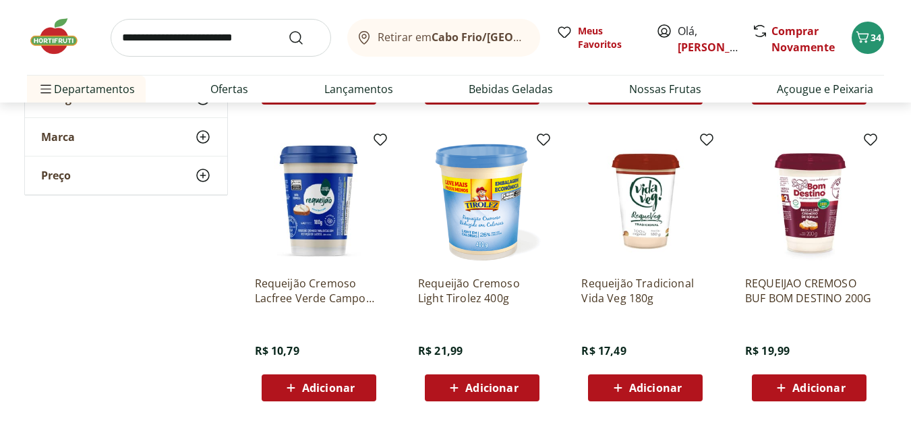
click at [473, 386] on span "Adicionar" at bounding box center [491, 387] width 53 height 11
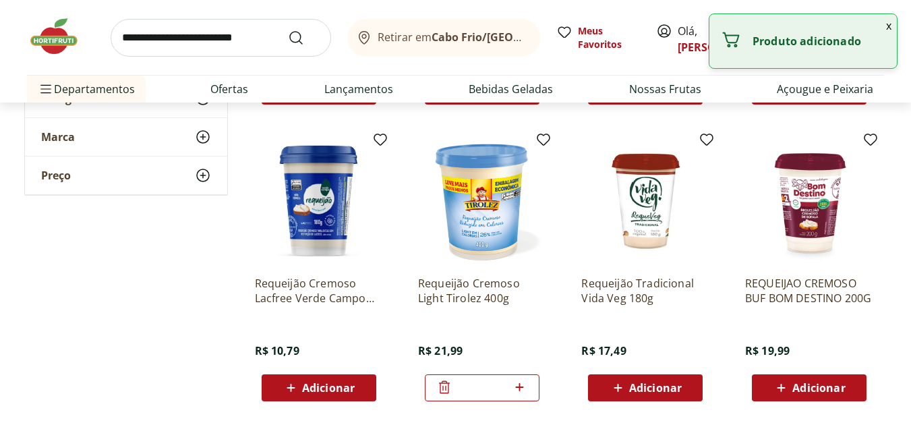
click at [892, 28] on button "x" at bounding box center [889, 25] width 16 height 23
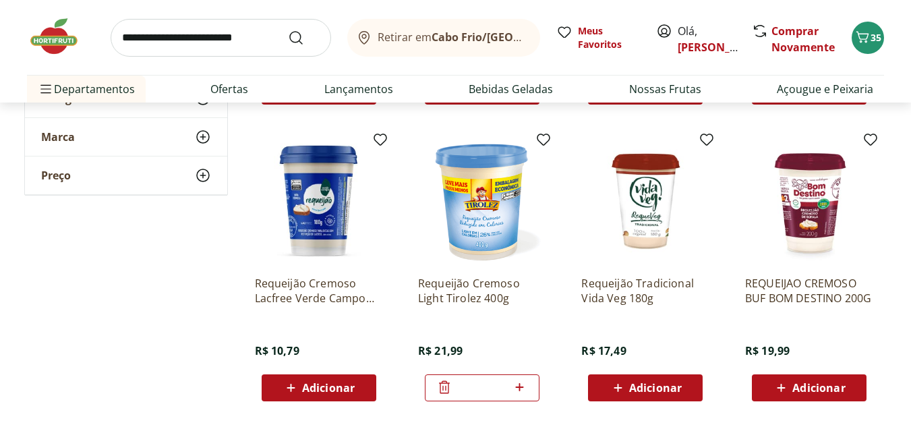
click at [69, 22] on img at bounding box center [60, 36] width 67 height 40
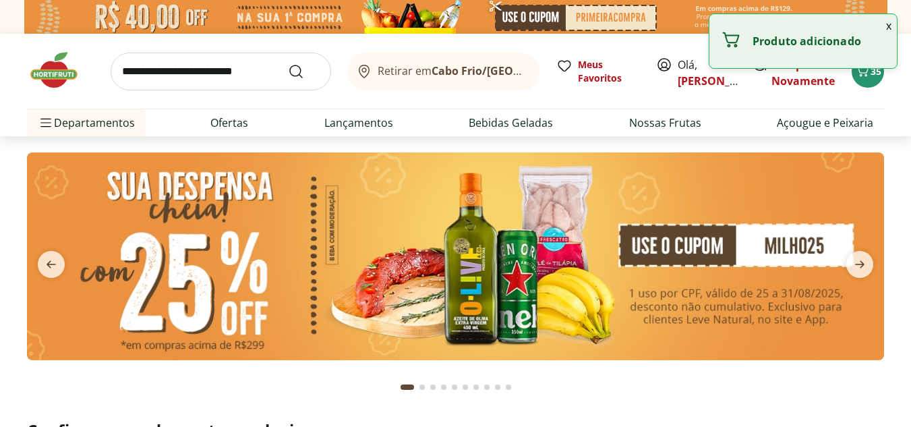
click at [890, 22] on button "x" at bounding box center [889, 25] width 16 height 23
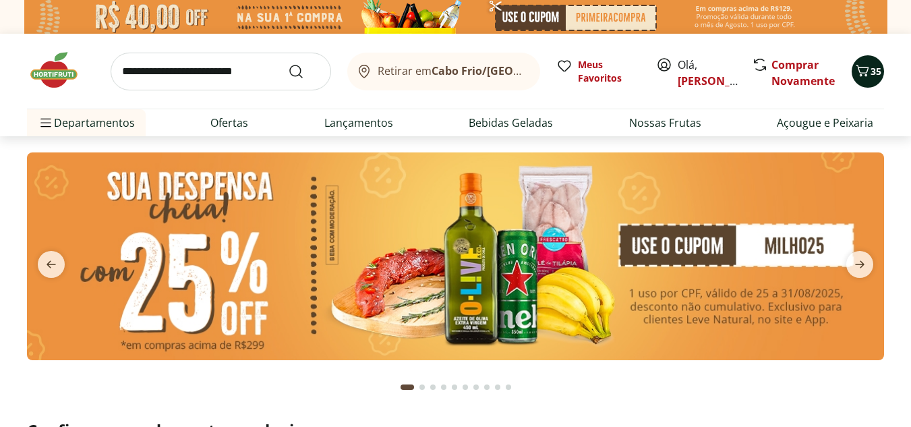
click at [866, 76] on icon "Carrinho" at bounding box center [863, 70] width 13 height 11
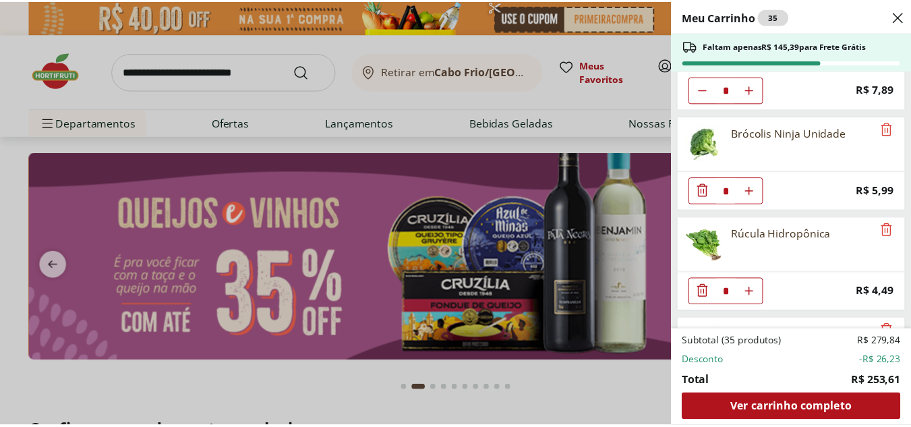
scroll to position [1619, 0]
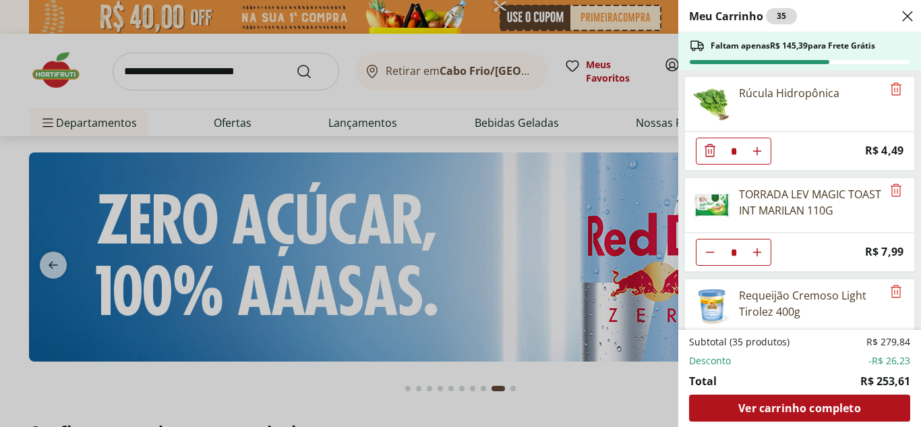
click at [351, 156] on div "Meu Carrinho 35 Faltam apenas R$ 145,39 para Frete Grátis Ovos Tipo Grande Verm…" at bounding box center [460, 213] width 921 height 427
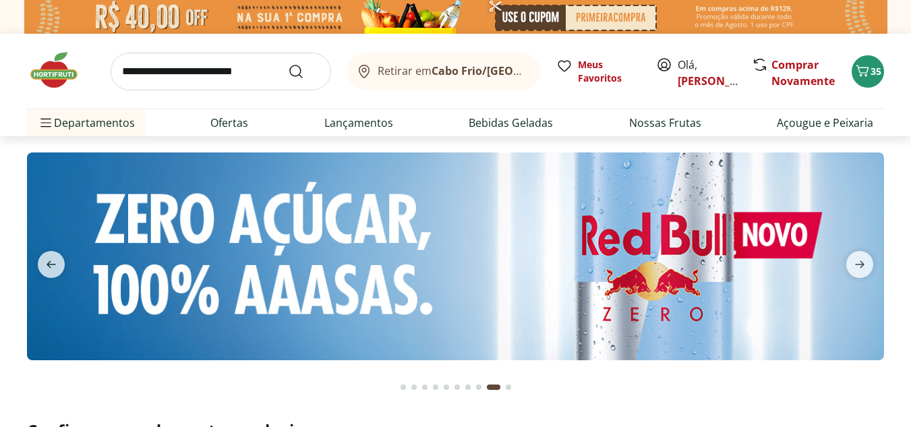
click at [350, 251] on img at bounding box center [455, 256] width 857 height 208
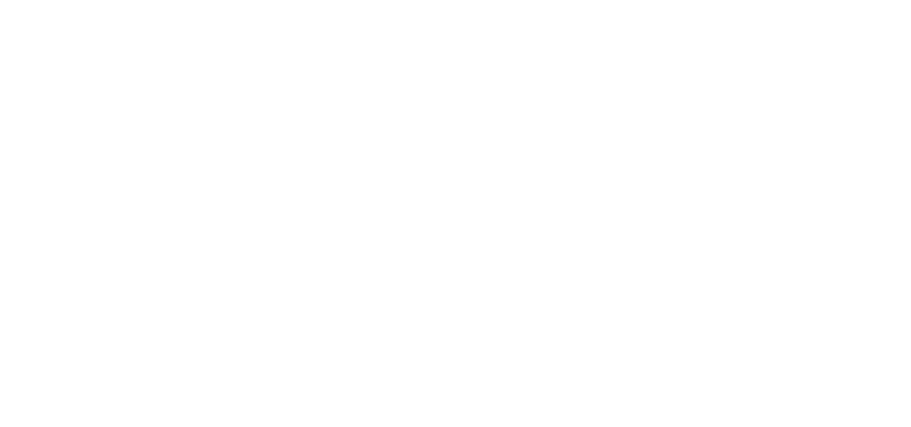
select select "**********"
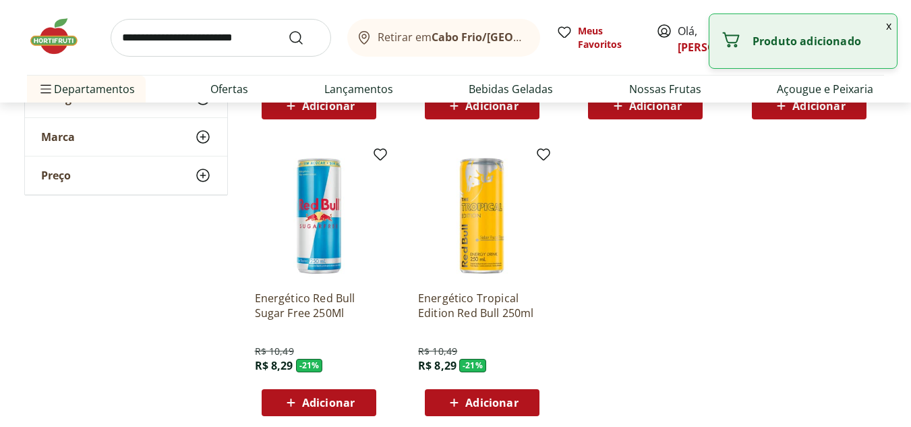
scroll to position [405, 0]
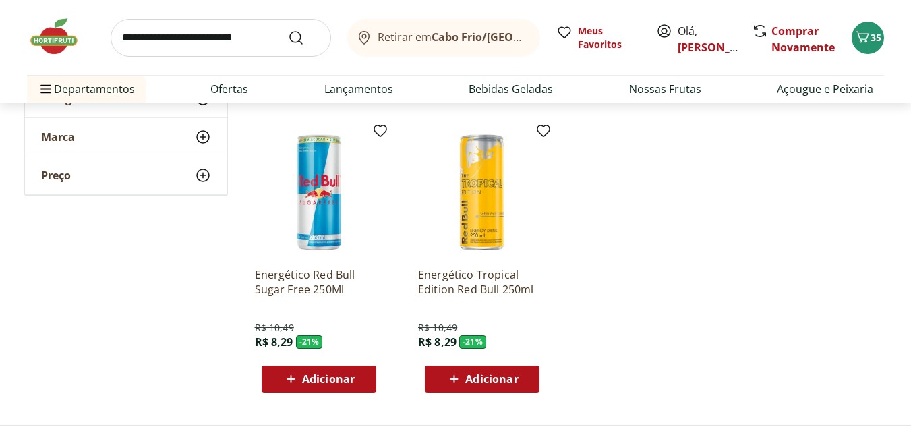
click at [331, 375] on span "Adicionar" at bounding box center [328, 379] width 53 height 11
click at [353, 379] on icon at bounding box center [357, 378] width 8 height 8
type input "*"
click at [63, 49] on img at bounding box center [60, 36] width 67 height 40
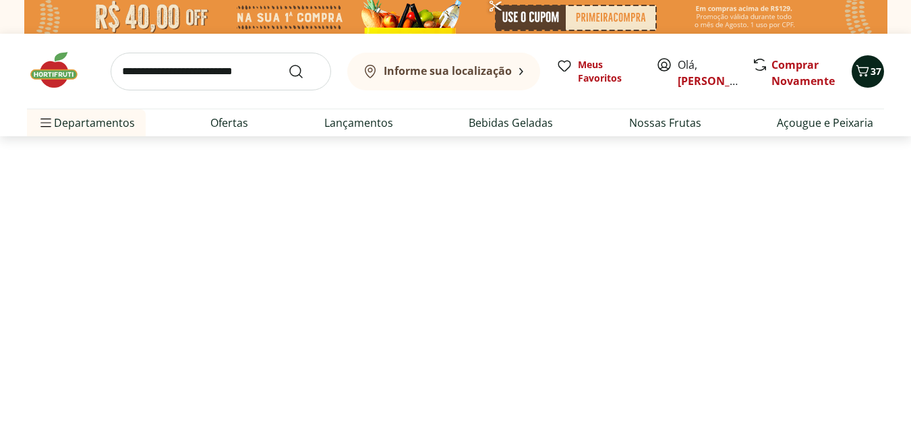
type input "*"
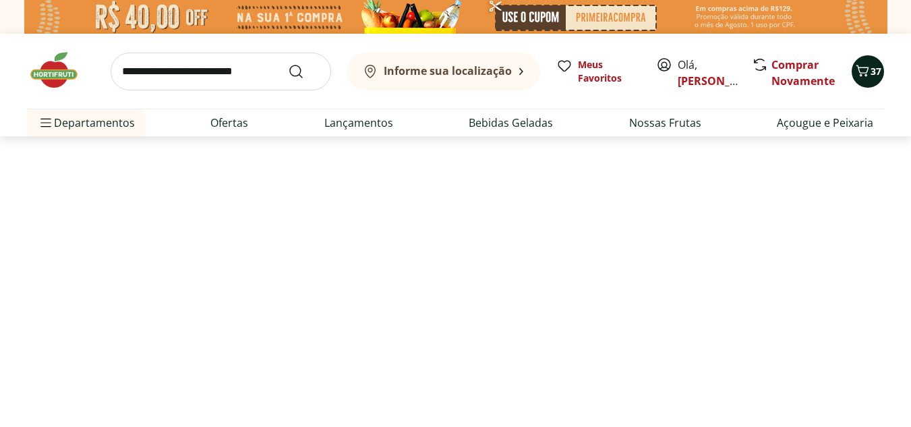
type input "*"
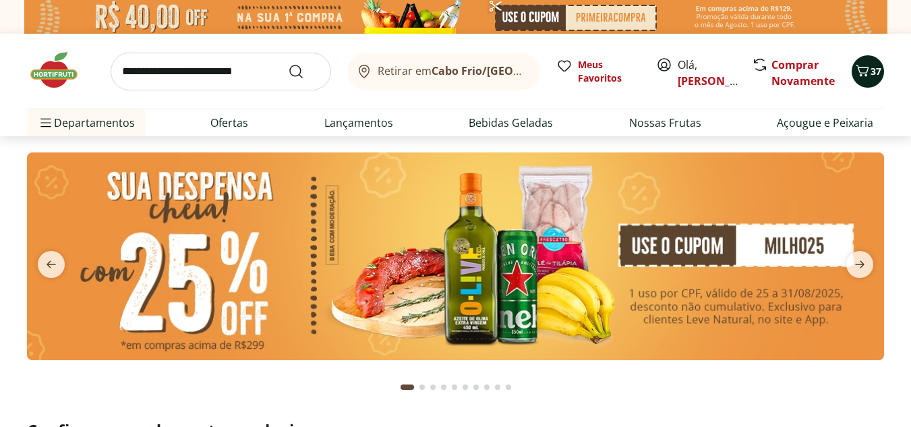
click at [865, 80] on div "37" at bounding box center [868, 72] width 11 height 22
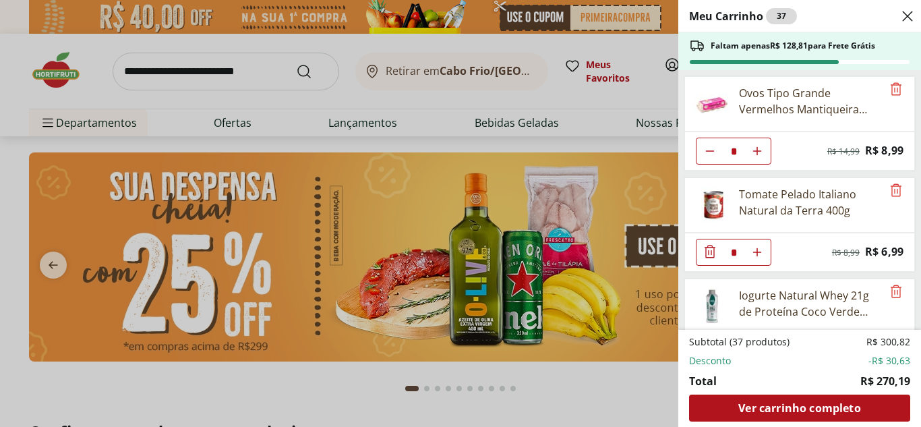
click at [344, 378] on div "Meu Carrinho 37 Faltam apenas R$ 128,81 para Frete Grátis Ovos Tipo Grande Verm…" at bounding box center [460, 213] width 921 height 427
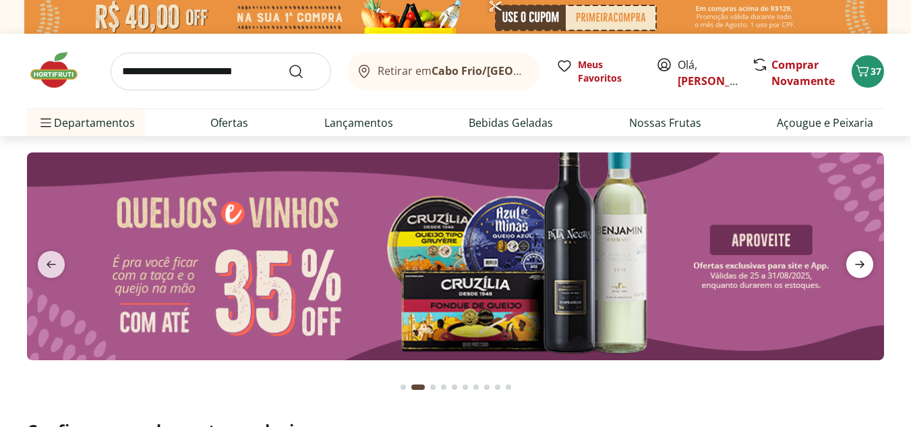
click at [860, 263] on icon "next" at bounding box center [860, 264] width 16 height 16
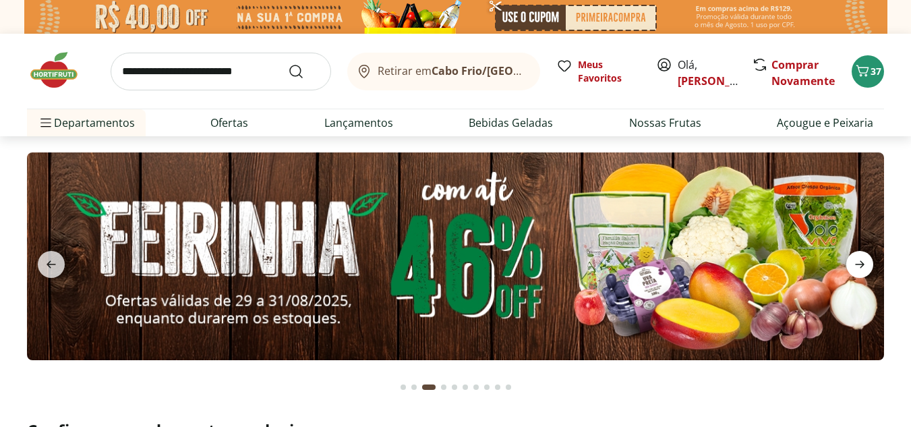
click at [860, 263] on icon "next" at bounding box center [860, 264] width 16 height 16
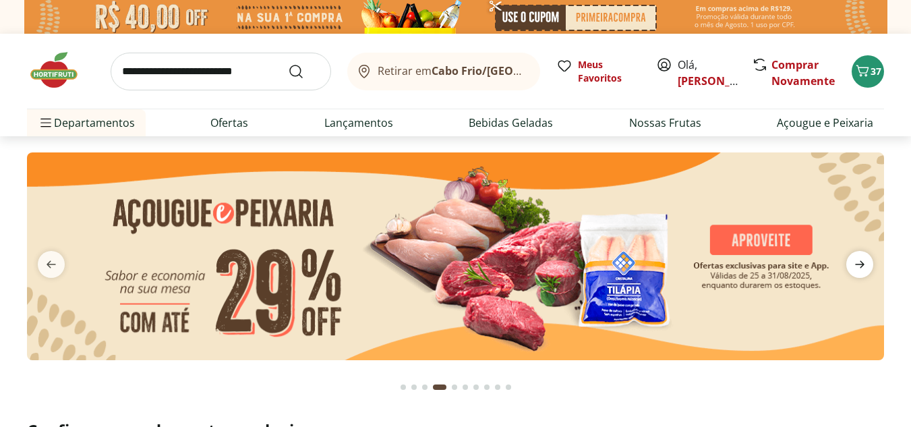
click at [860, 263] on icon "next" at bounding box center [860, 264] width 16 height 16
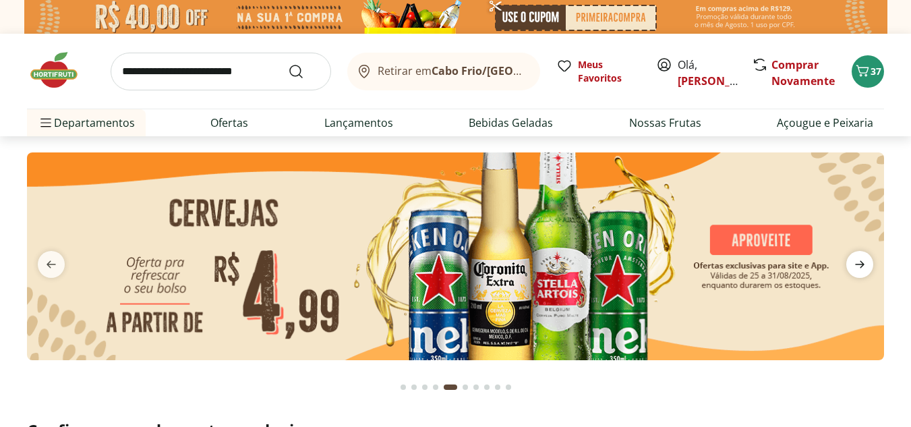
click at [860, 263] on icon "next" at bounding box center [860, 264] width 16 height 16
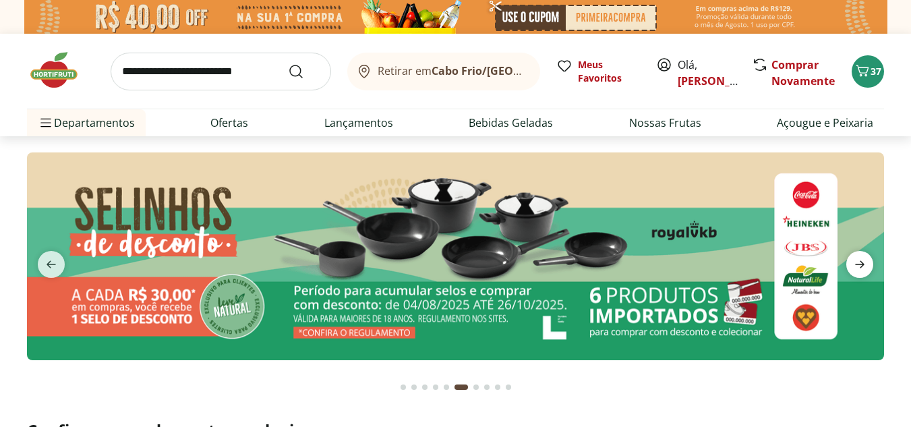
click at [860, 263] on icon "next" at bounding box center [860, 264] width 16 height 16
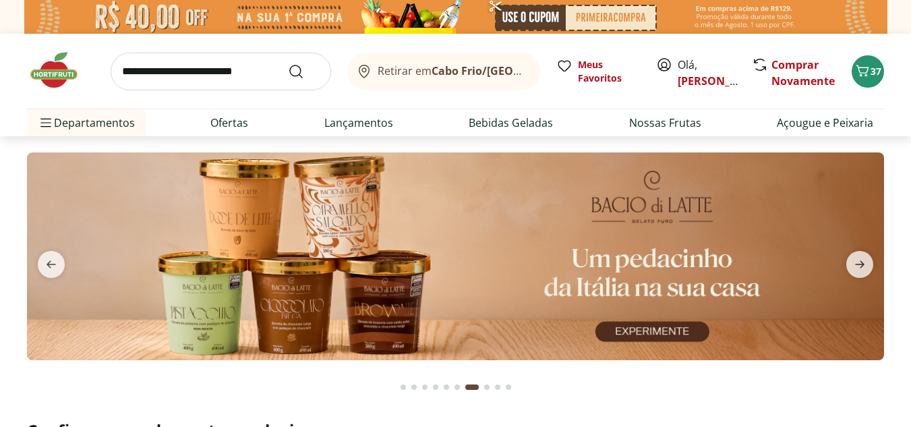
click at [128, 61] on input "search" at bounding box center [221, 72] width 221 height 38
type input "*******"
click at [288, 63] on button "Submit Search" at bounding box center [304, 71] width 32 height 16
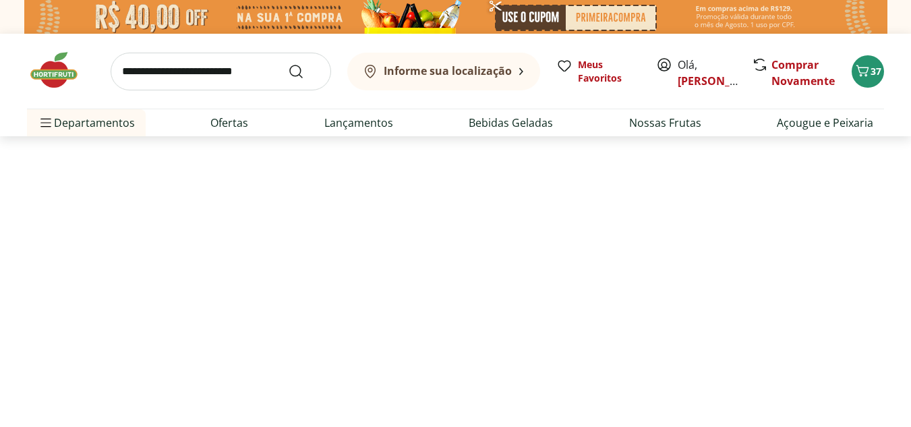
select select "**********"
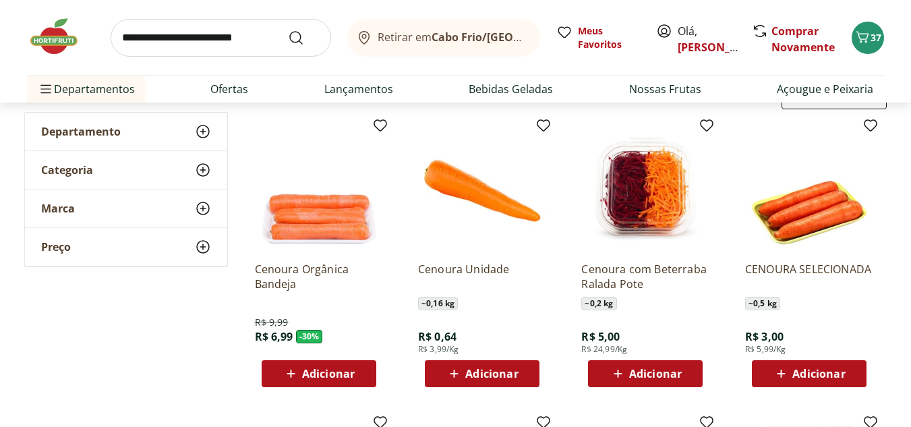
scroll to position [202, 0]
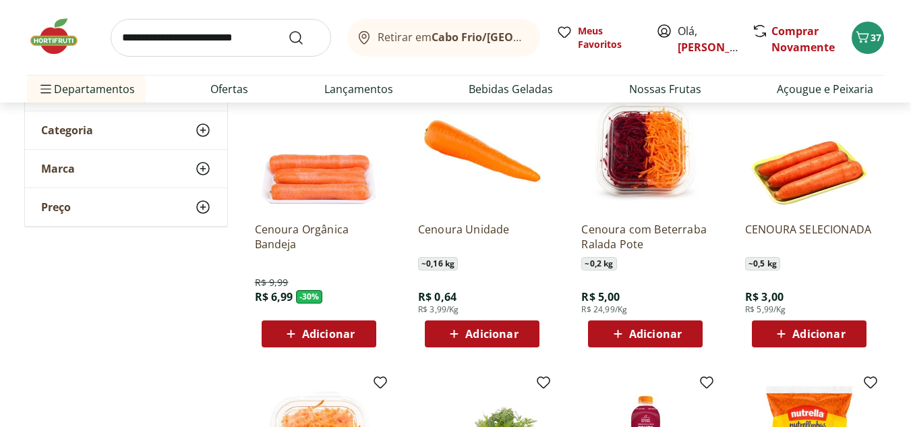
click at [502, 332] on span "Adicionar" at bounding box center [491, 334] width 53 height 11
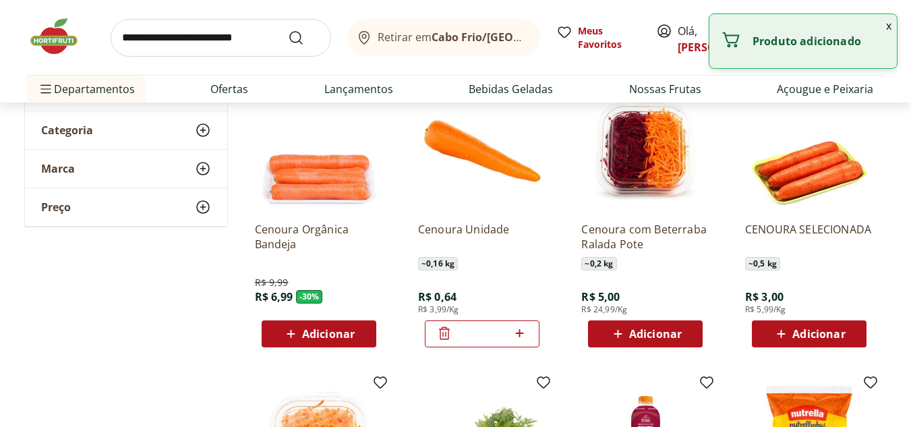
click at [525, 336] on icon at bounding box center [519, 333] width 17 height 16
type input "*"
click at [49, 31] on img at bounding box center [60, 36] width 67 height 40
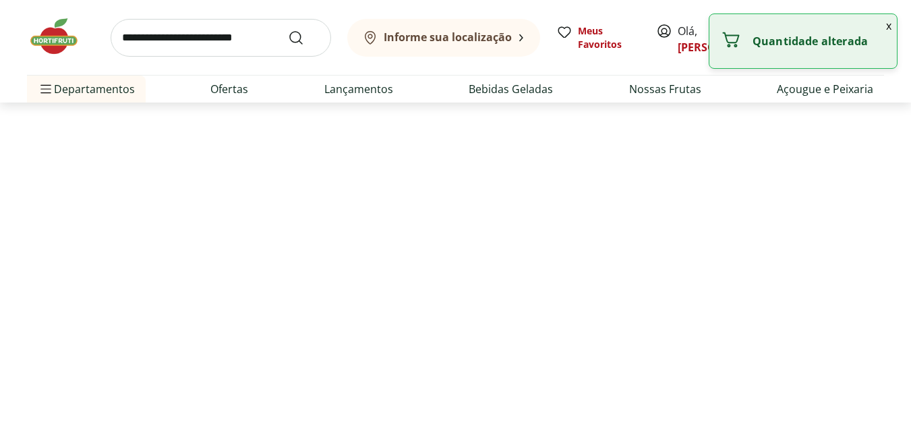
type input "*"
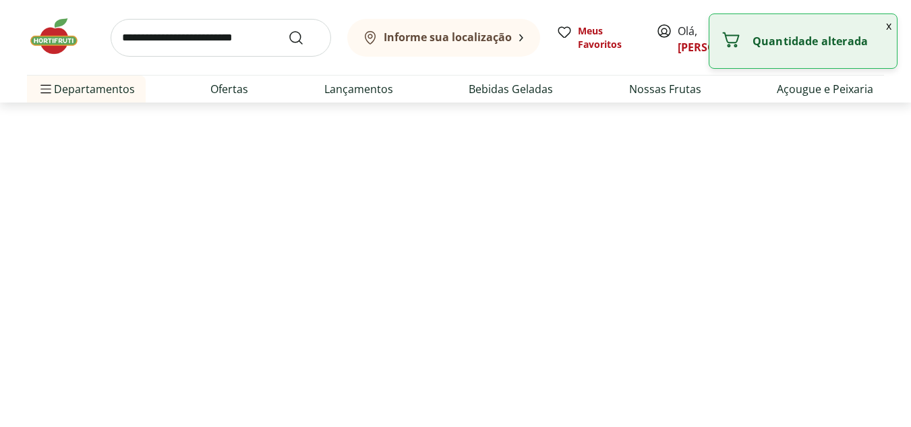
type input "*"
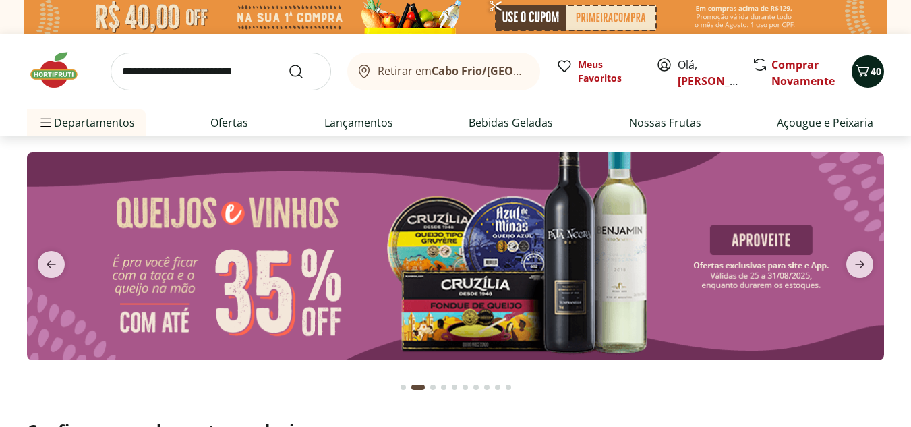
click at [872, 84] on button "40" at bounding box center [868, 71] width 32 height 32
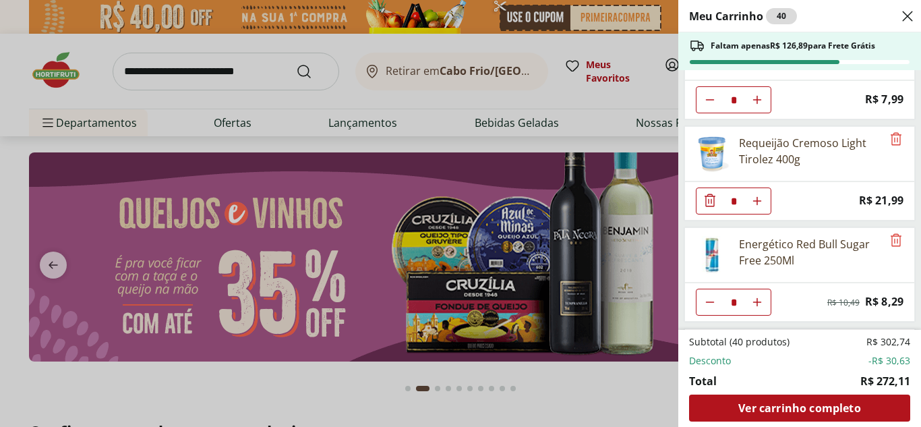
scroll to position [1871, 0]
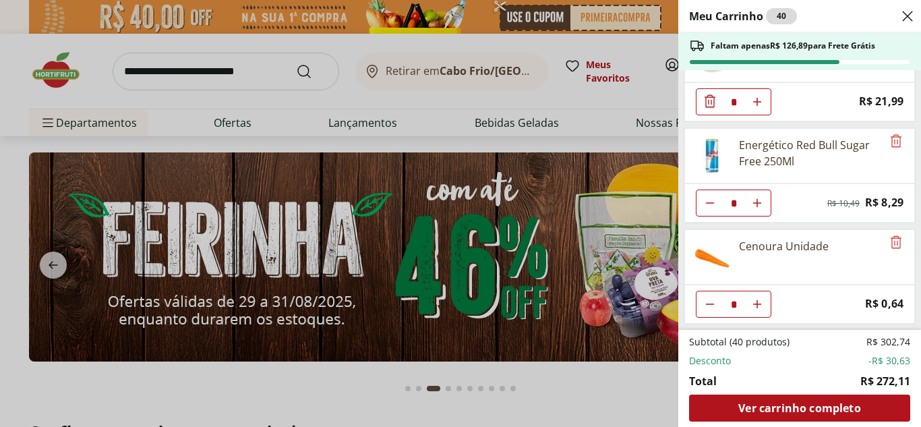
click at [567, 385] on div "Meu Carrinho 40 Faltam apenas R$ 126,89 para Frete Grátis Ovos Tipo Grande Verm…" at bounding box center [460, 213] width 921 height 427
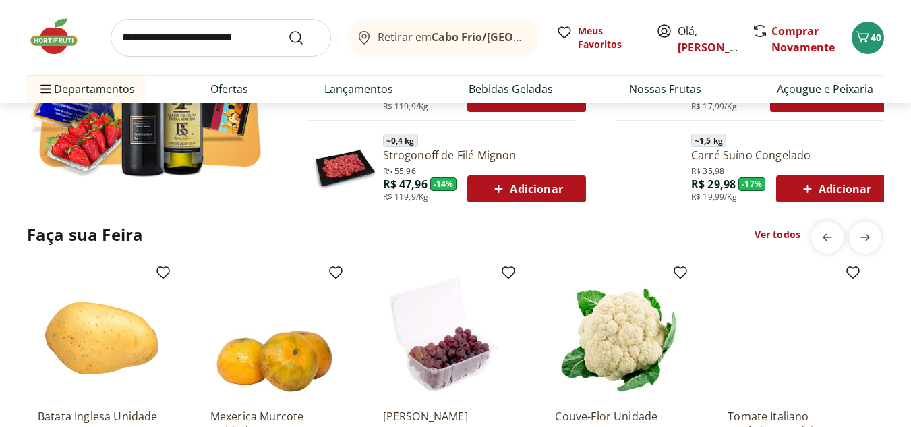
scroll to position [944, 0]
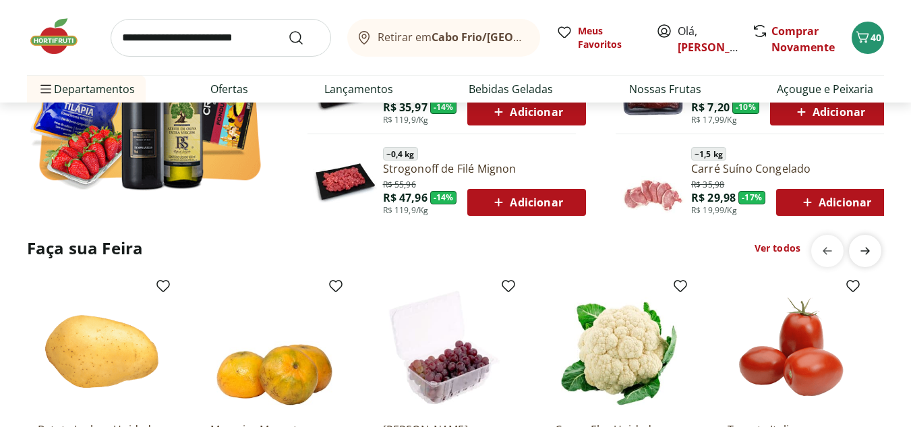
click at [862, 259] on icon "next" at bounding box center [865, 251] width 16 height 16
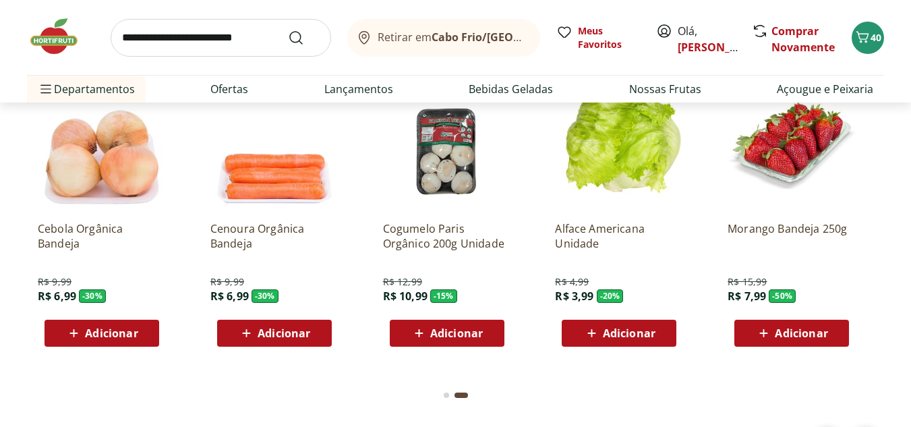
scroll to position [1147, 0]
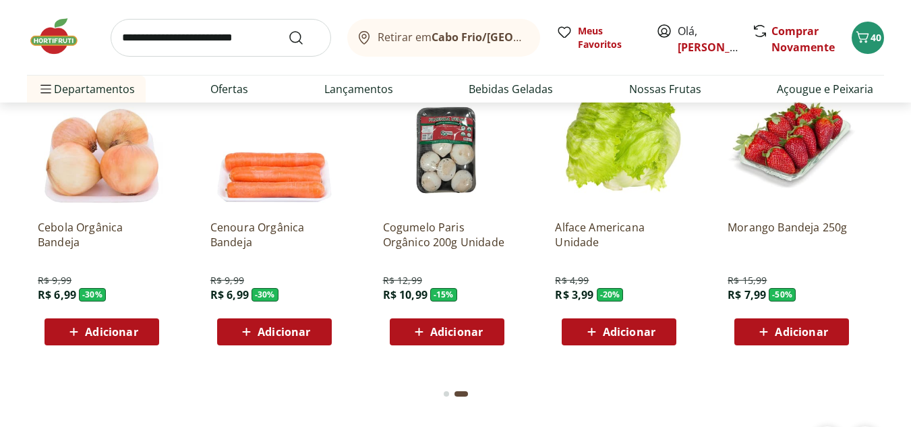
click at [822, 326] on span "Adicionar" at bounding box center [801, 331] width 53 height 11
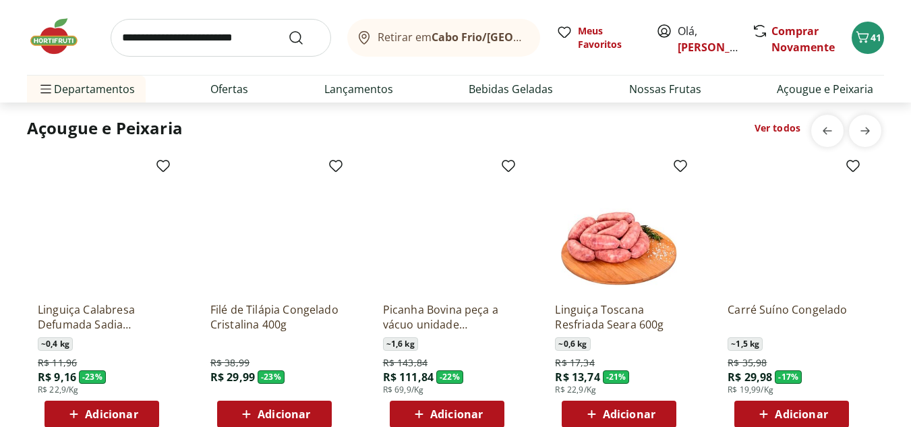
scroll to position [1417, 0]
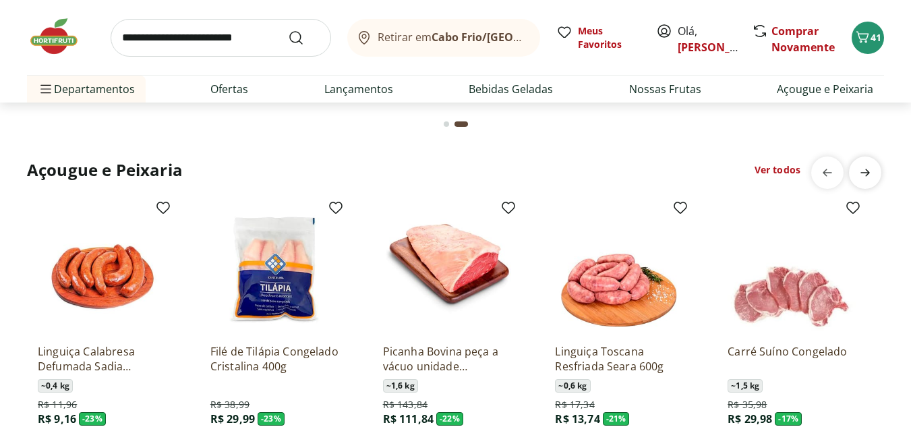
click at [864, 182] on span "next" at bounding box center [865, 172] width 27 height 27
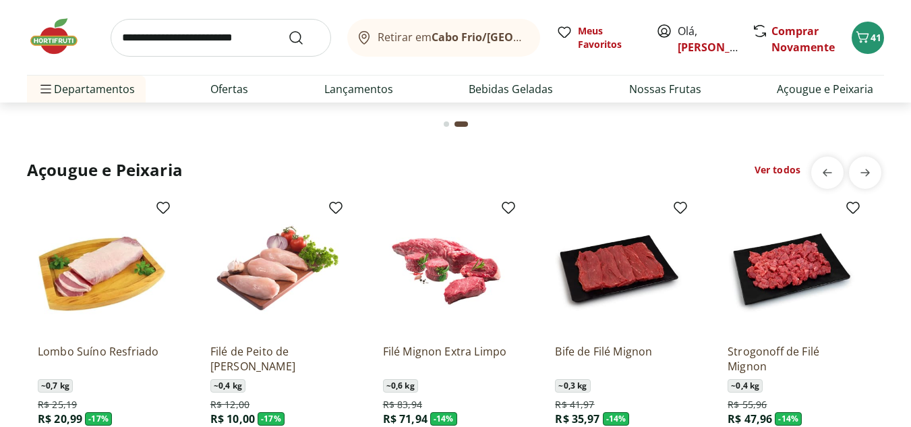
click at [789, 167] on link "Ver todos" at bounding box center [778, 169] width 46 height 13
select select "**********"
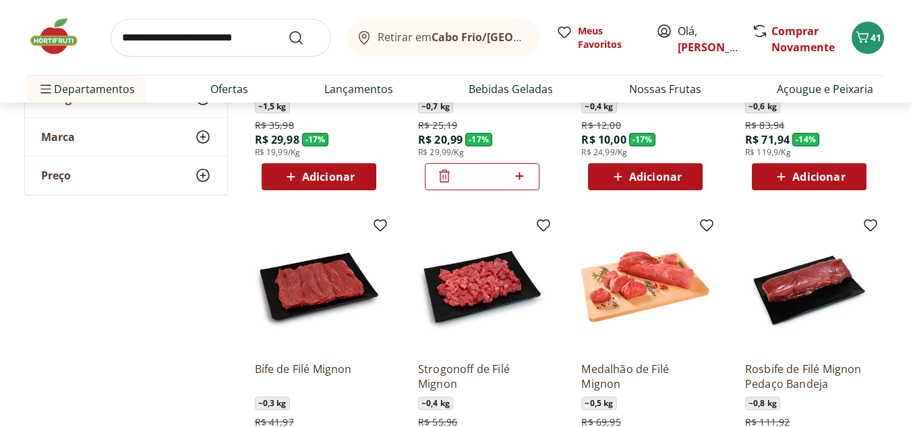
scroll to position [742, 0]
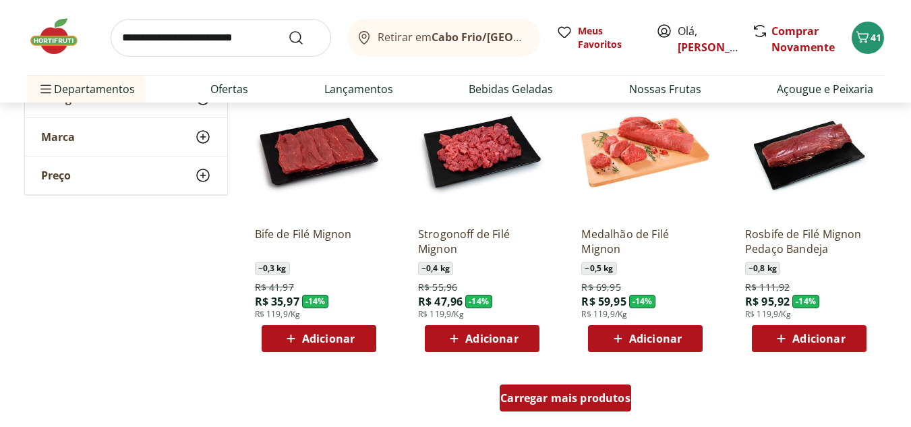
click at [577, 396] on span "Carregar mais produtos" at bounding box center [566, 398] width 130 height 11
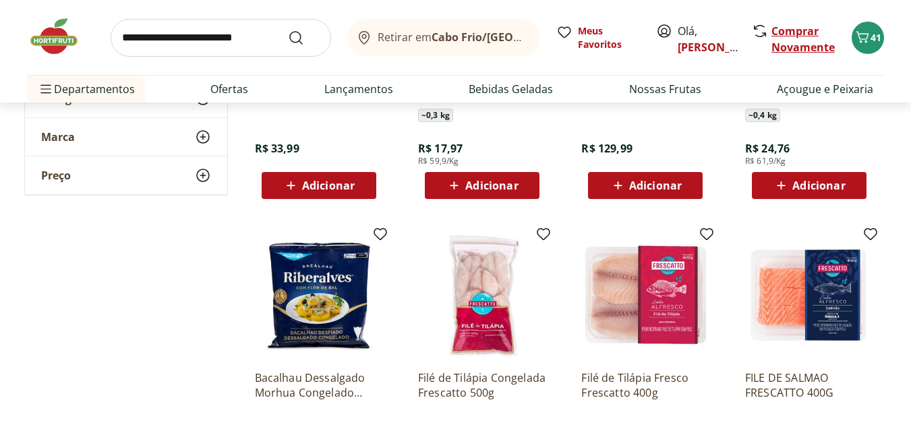
scroll to position [1551, 0]
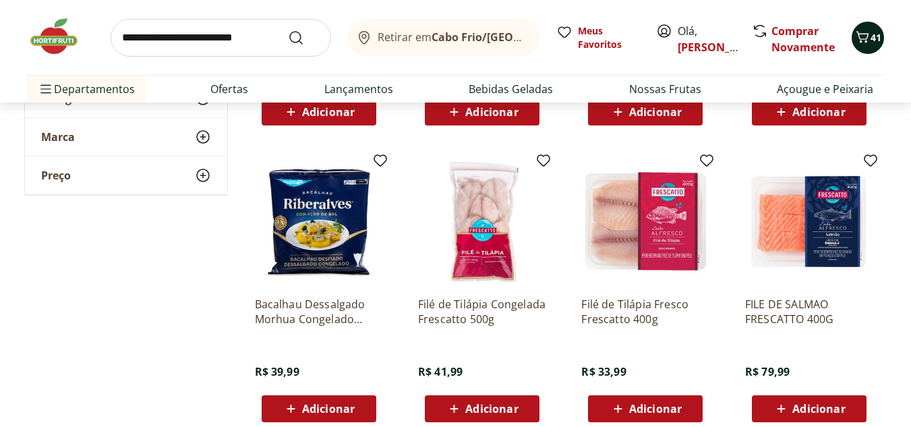
click at [874, 46] on button "41" at bounding box center [868, 38] width 32 height 32
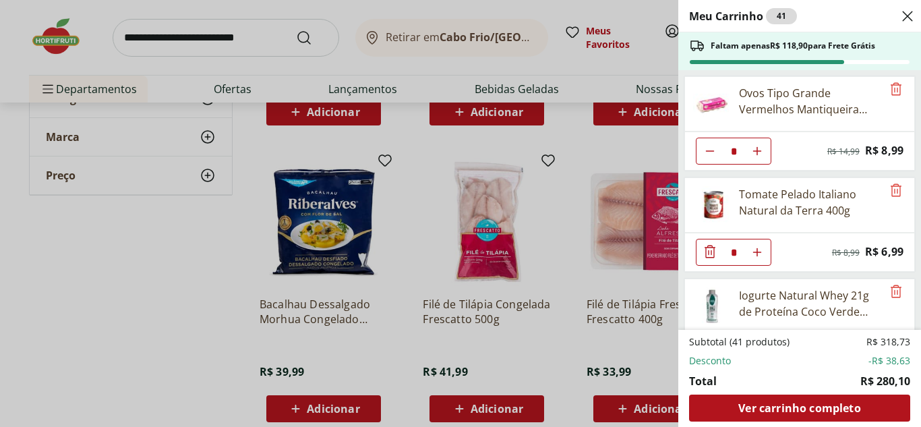
click at [178, 300] on div "Meu Carrinho 41 Faltam apenas R$ 118,90 para Frete Grátis Ovos Tipo Grande Verm…" at bounding box center [460, 213] width 921 height 427
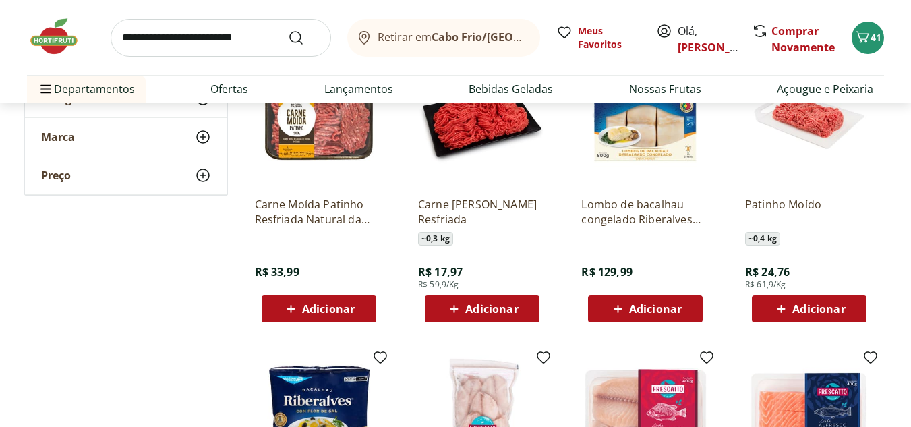
scroll to position [1282, 0]
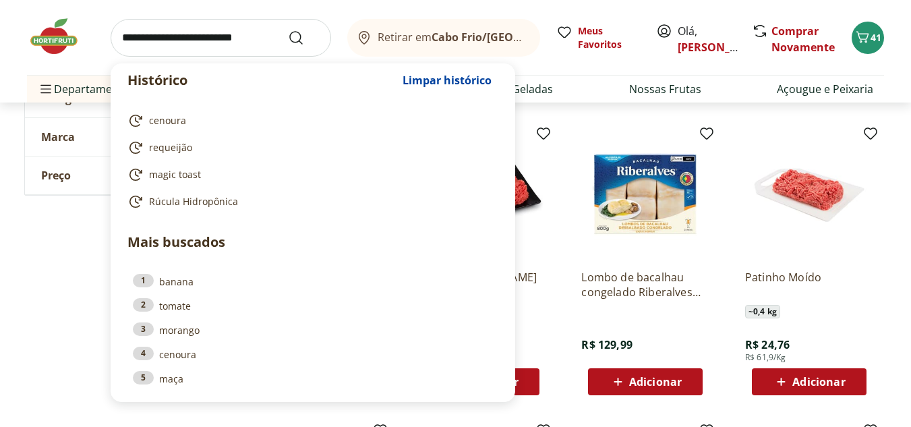
click at [195, 32] on input "search" at bounding box center [221, 38] width 221 height 38
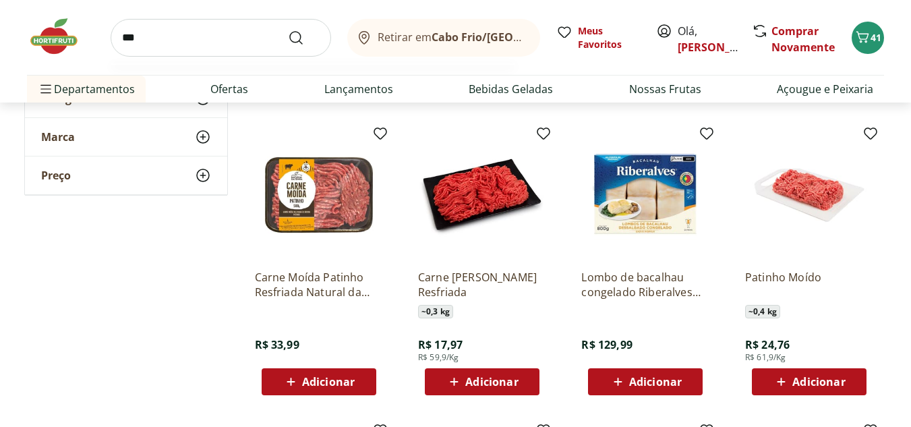
type input "****"
click button "Submit Search" at bounding box center [304, 38] width 32 height 16
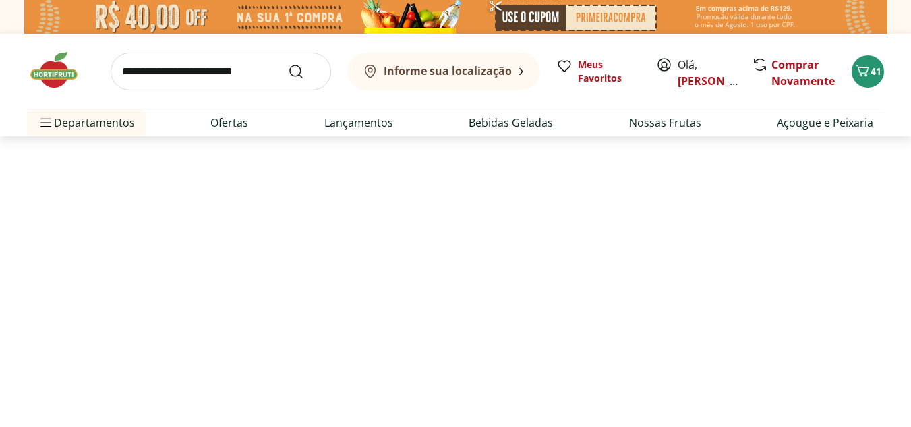
select select "**********"
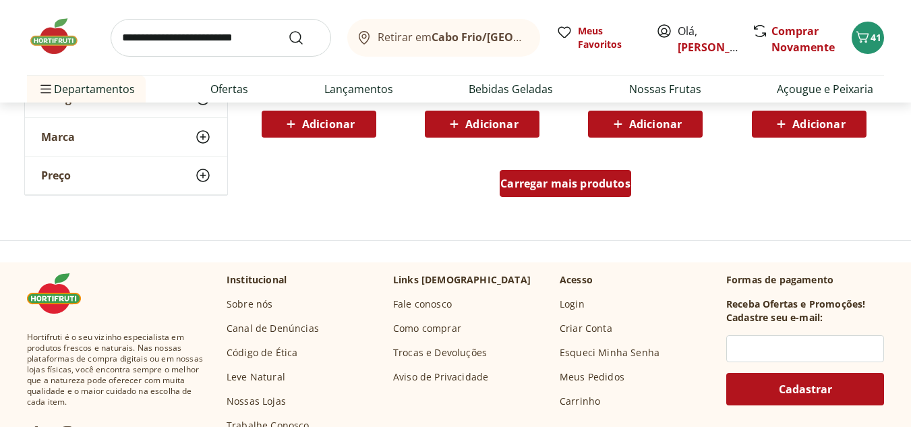
scroll to position [1012, 0]
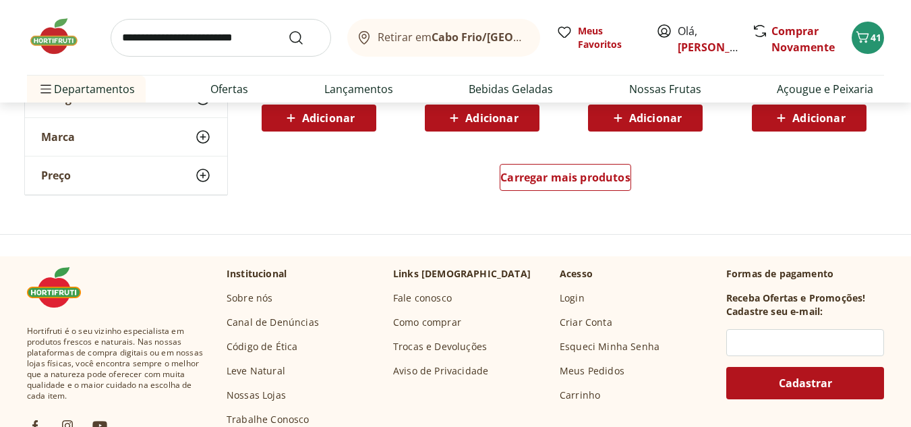
click at [535, 151] on div "Carregar mais produtos" at bounding box center [566, 180] width 654 height 65
click at [529, 175] on span "Carregar mais produtos" at bounding box center [566, 177] width 130 height 11
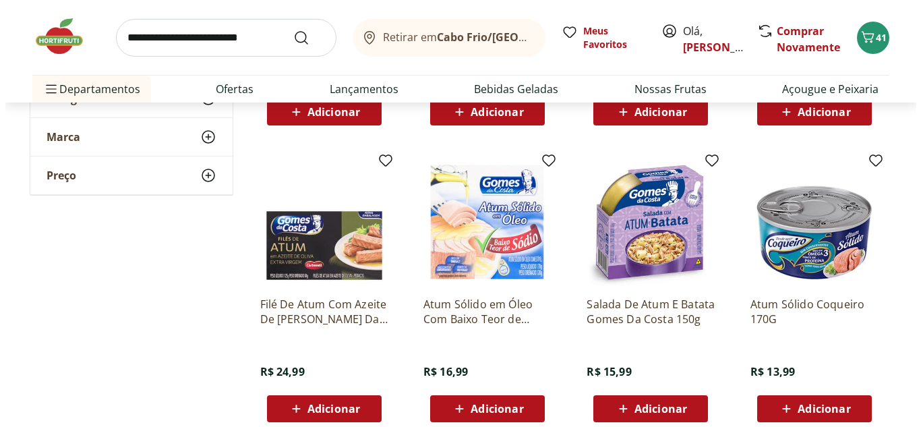
scroll to position [742, 0]
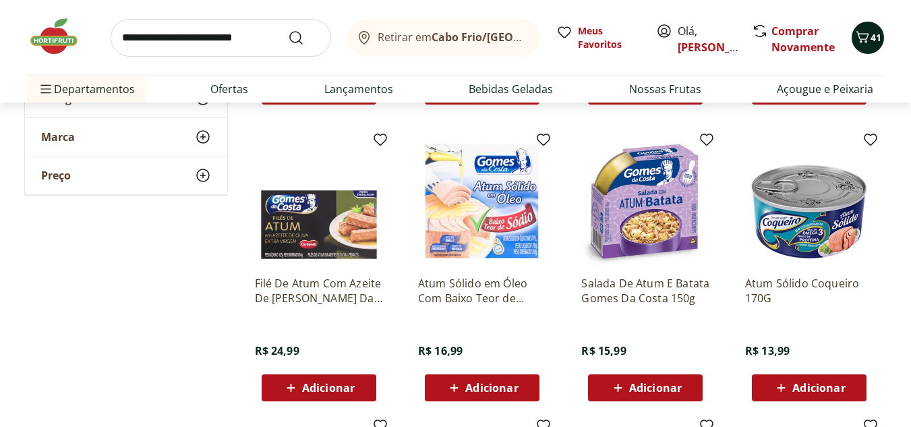
click at [862, 47] on button "41" at bounding box center [868, 38] width 32 height 32
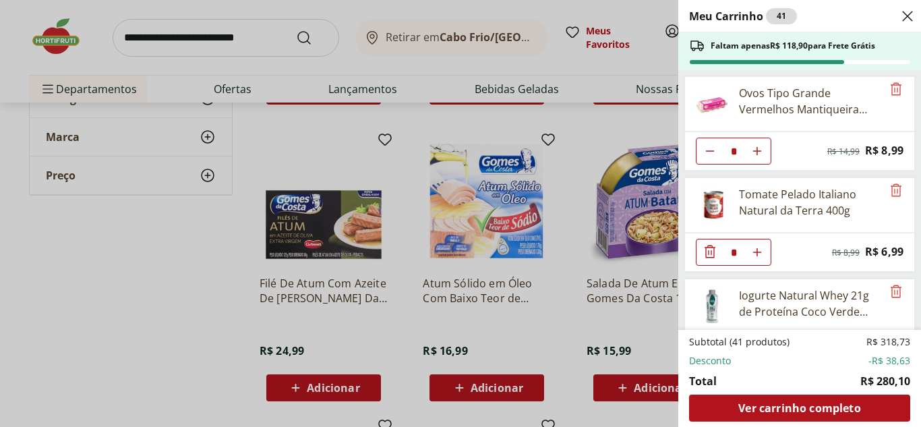
click at [0, 361] on div "Meu Carrinho 41 Faltam apenas R$ 118,90 para Frete Grátis Ovos Tipo Grande Verm…" at bounding box center [460, 213] width 921 height 427
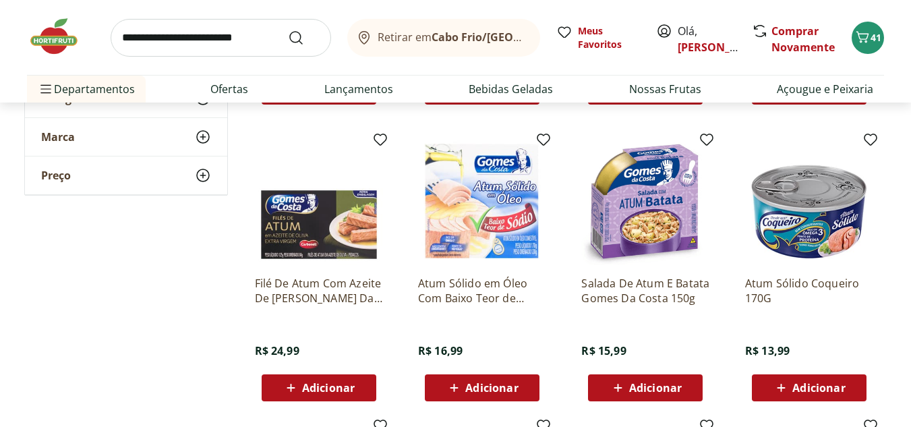
click at [823, 382] on span "Adicionar" at bounding box center [819, 387] width 53 height 11
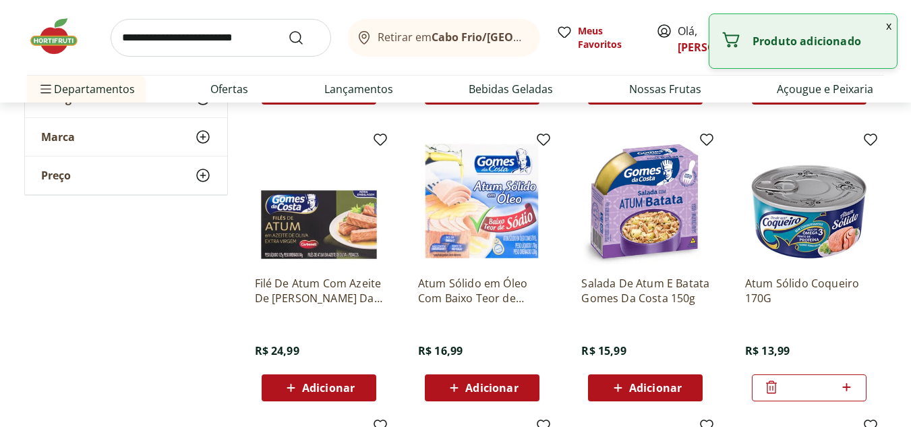
click at [890, 28] on button "x" at bounding box center [889, 25] width 16 height 23
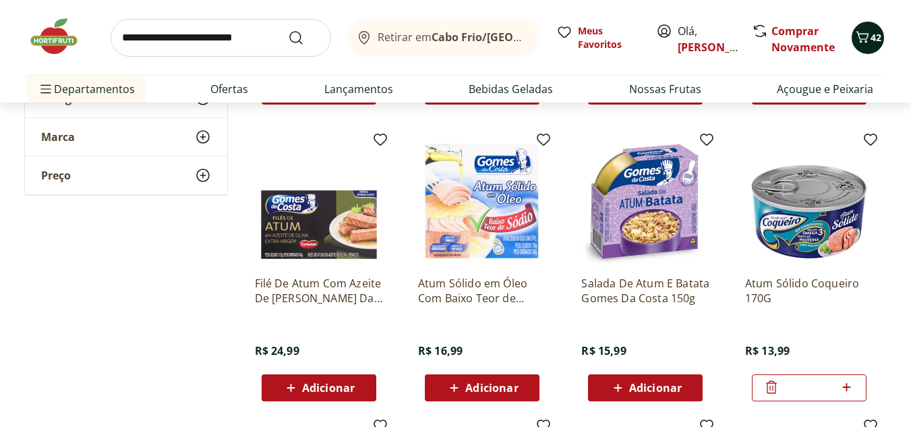
click at [864, 42] on icon "Carrinho" at bounding box center [863, 37] width 16 height 16
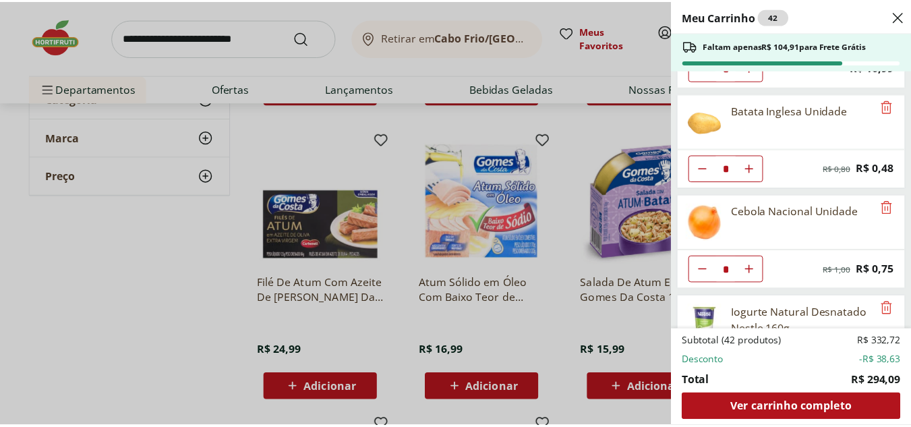
scroll to position [859, 0]
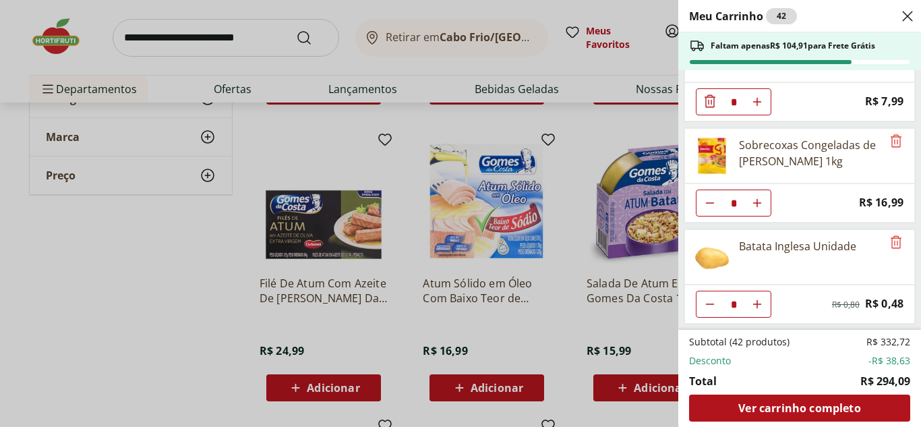
click at [196, 28] on div "Meu Carrinho 42 Faltam apenas R$ 104,91 para Frete Grátis Ovos Tipo Grande Verm…" at bounding box center [460, 213] width 921 height 427
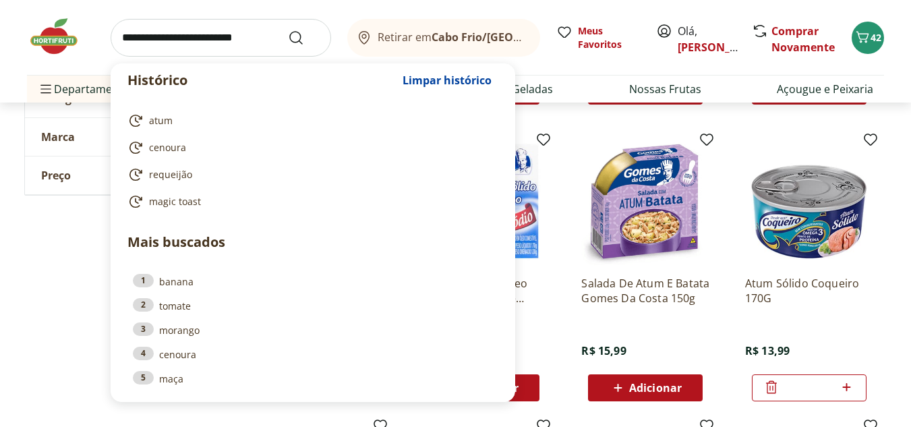
click at [192, 43] on input "search" at bounding box center [221, 38] width 221 height 38
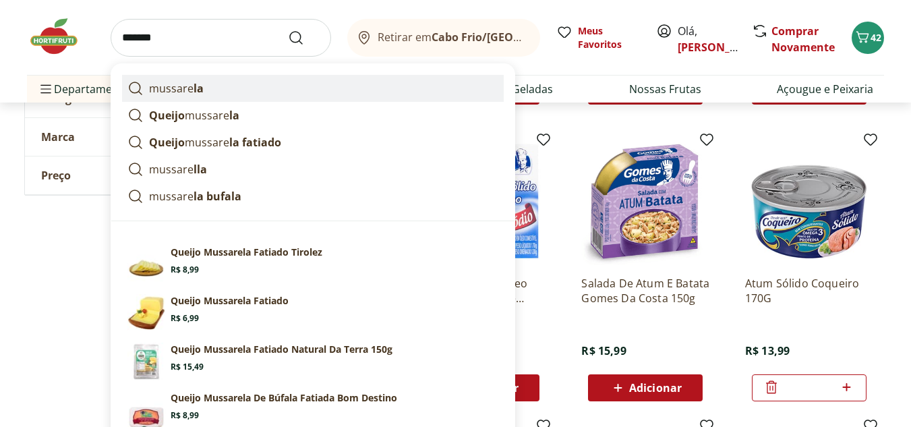
click at [179, 85] on p "mussare la" at bounding box center [176, 88] width 55 height 16
type input "*********"
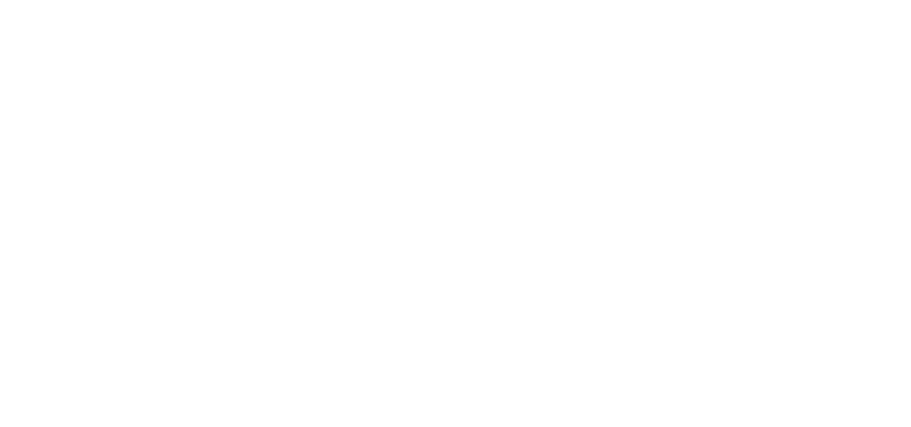
select select "**********"
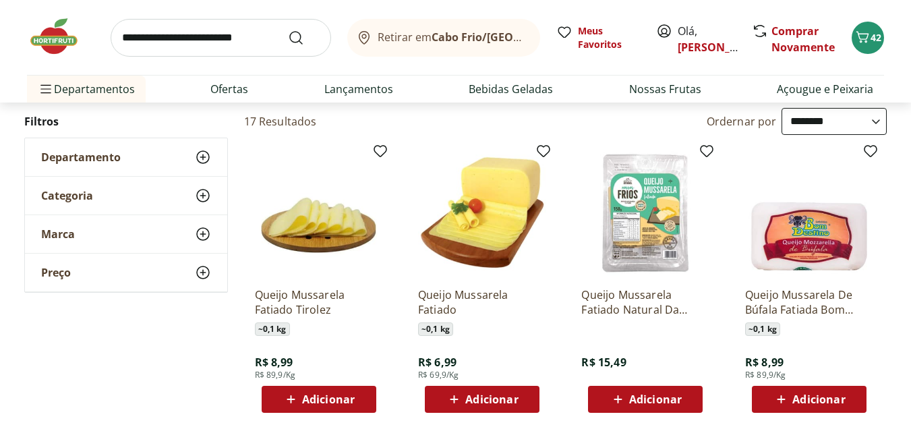
scroll to position [202, 0]
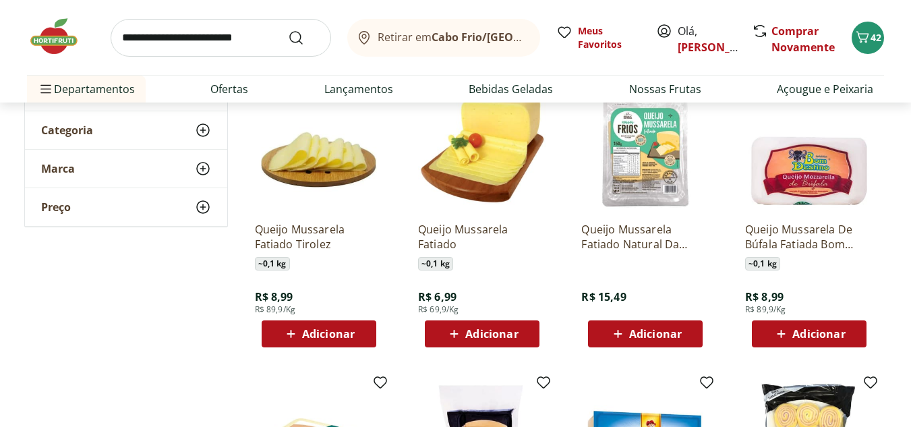
click at [507, 333] on span "Adicionar" at bounding box center [491, 334] width 53 height 11
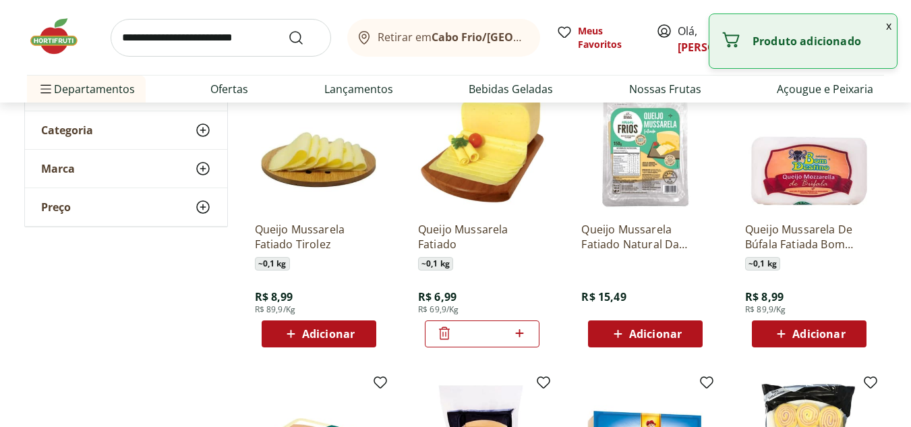
click at [523, 335] on icon at bounding box center [519, 333] width 17 height 16
type input "*"
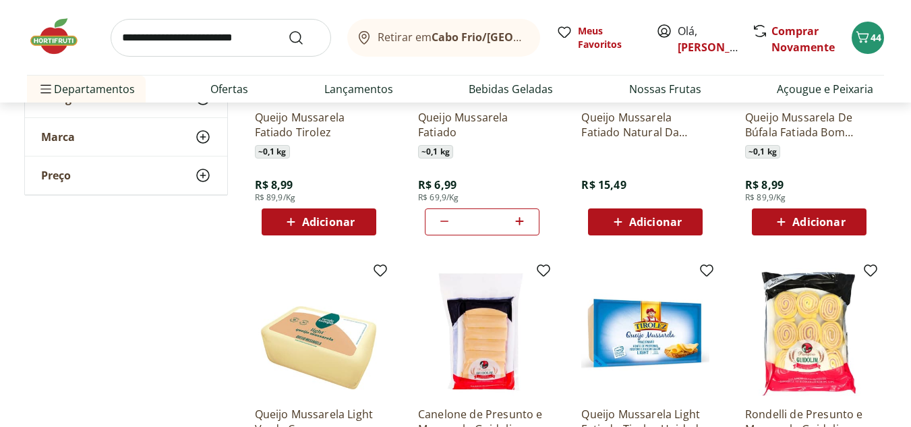
scroll to position [135, 0]
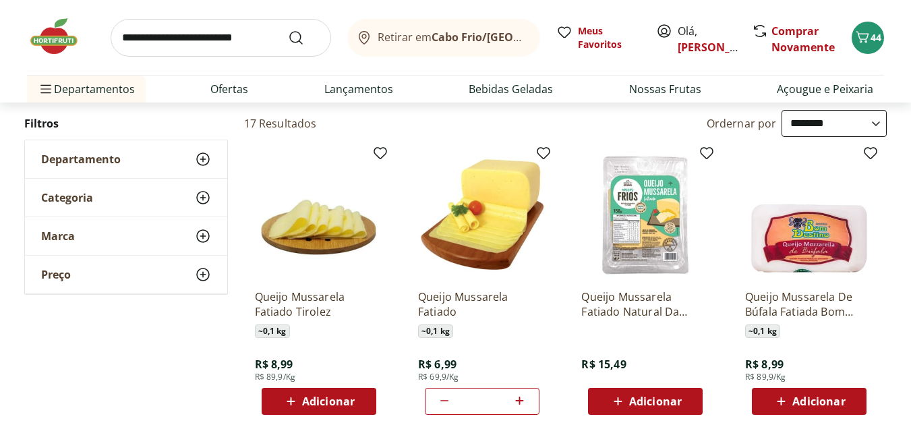
click at [67, 31] on img at bounding box center [60, 36] width 67 height 40
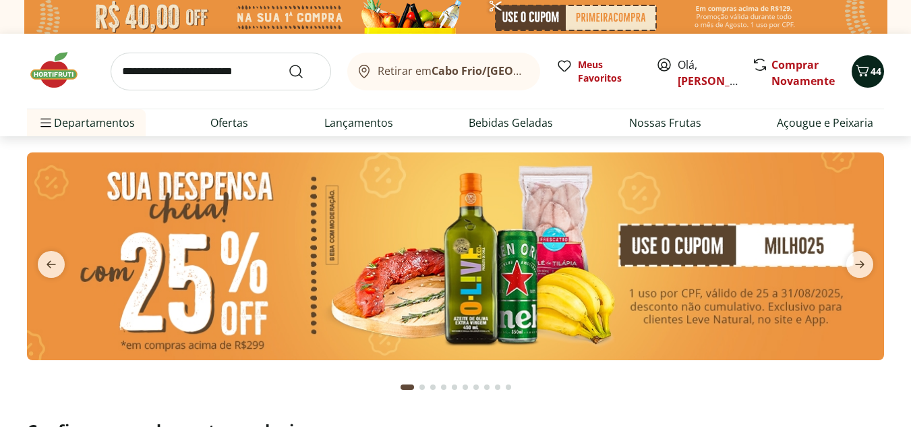
click at [874, 78] on span "44" at bounding box center [876, 71] width 11 height 13
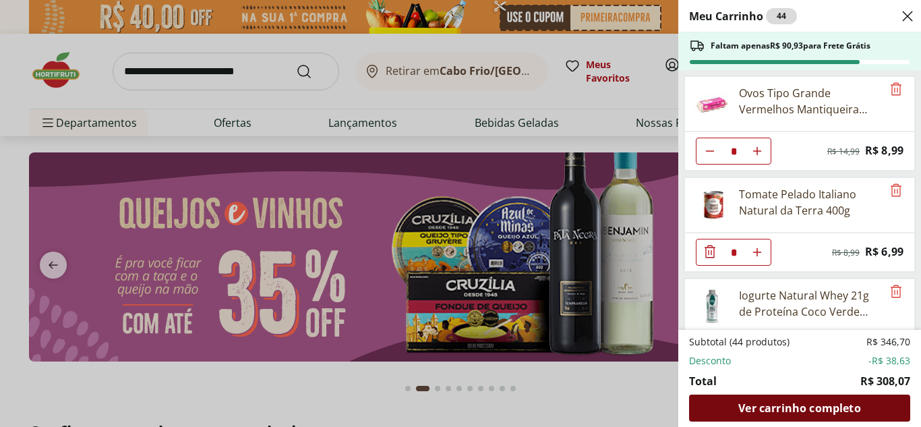
click at [823, 400] on div "Ver carrinho completo" at bounding box center [799, 408] width 221 height 27
